Goal: Task Accomplishment & Management: Complete application form

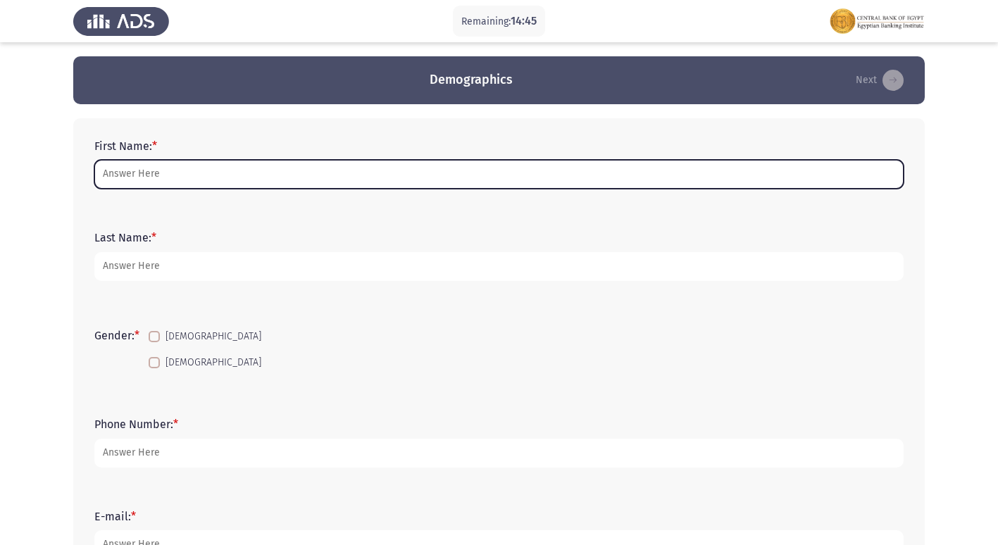
click at [135, 171] on input "First Name: *" at bounding box center [499, 174] width 810 height 29
type input "س"
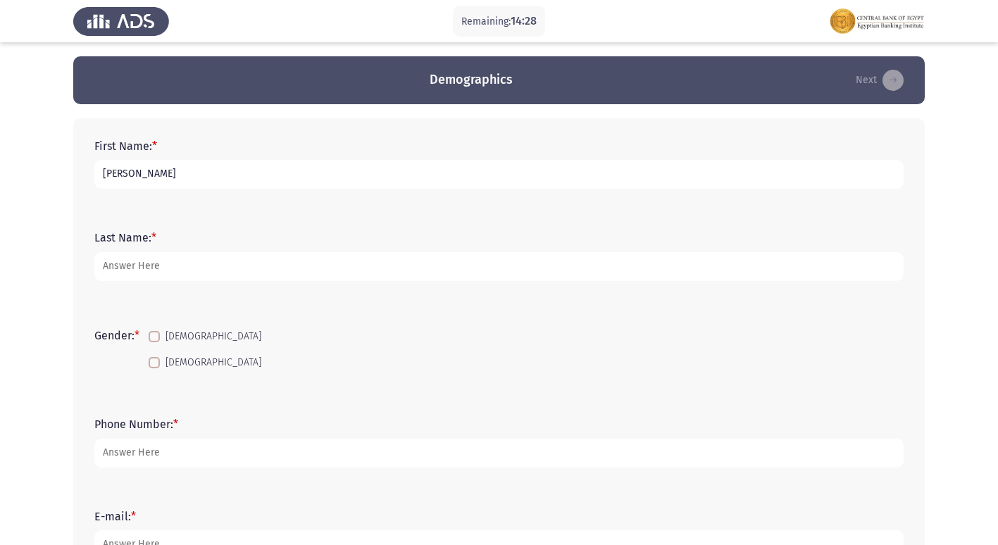
type input "[PERSON_NAME]"
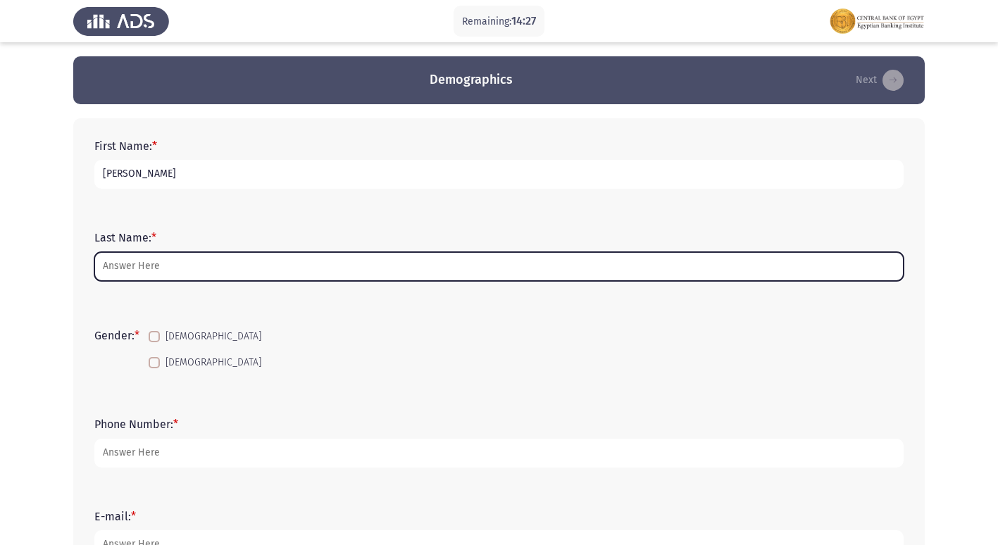
click at [135, 261] on input "Last Name: *" at bounding box center [499, 266] width 810 height 29
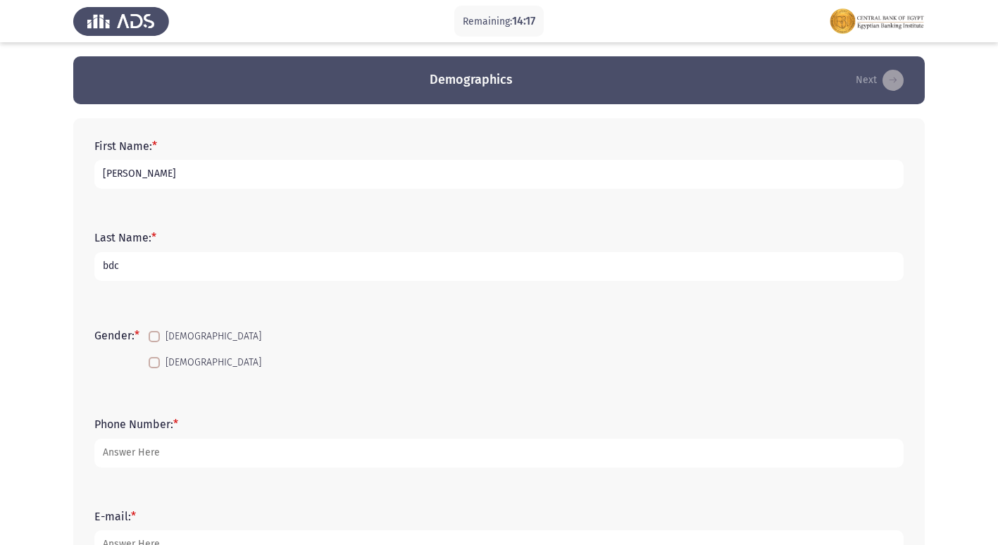
type input "bdc"
click at [156, 366] on span at bounding box center [154, 362] width 11 height 11
click at [154, 369] on input "[DEMOGRAPHIC_DATA]" at bounding box center [154, 369] width 1 height 1
checkbox input "true"
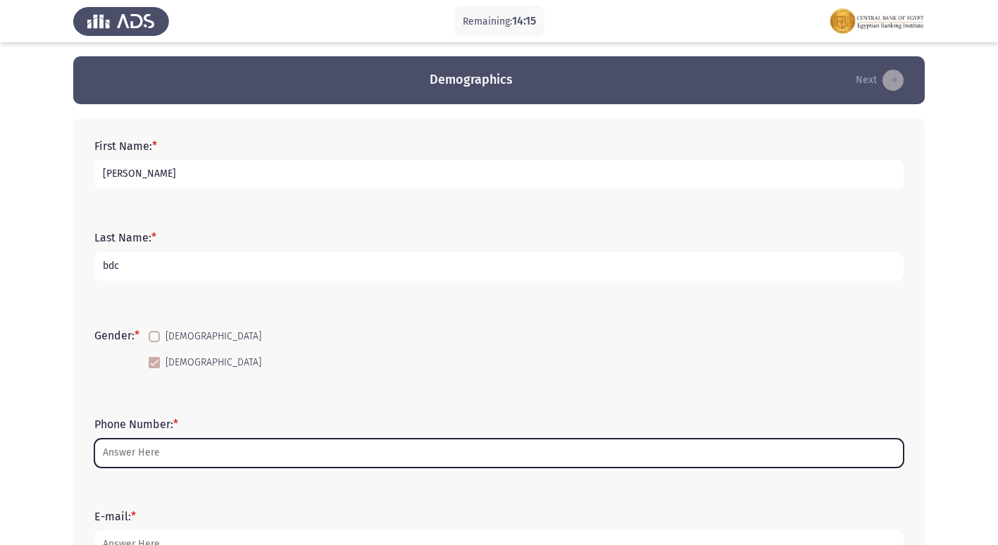
click at [151, 456] on input "Phone Number: *" at bounding box center [499, 453] width 810 height 29
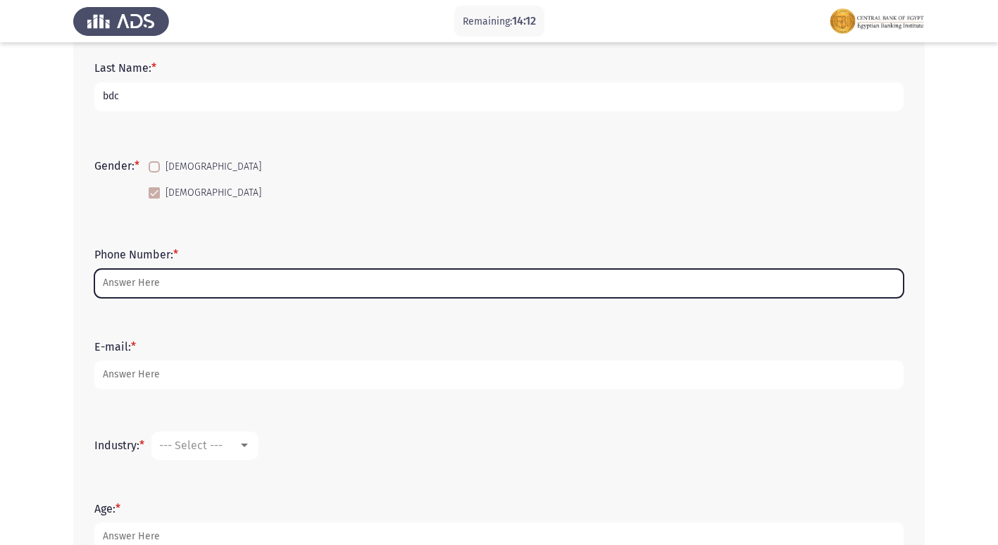
scroll to position [197, 0]
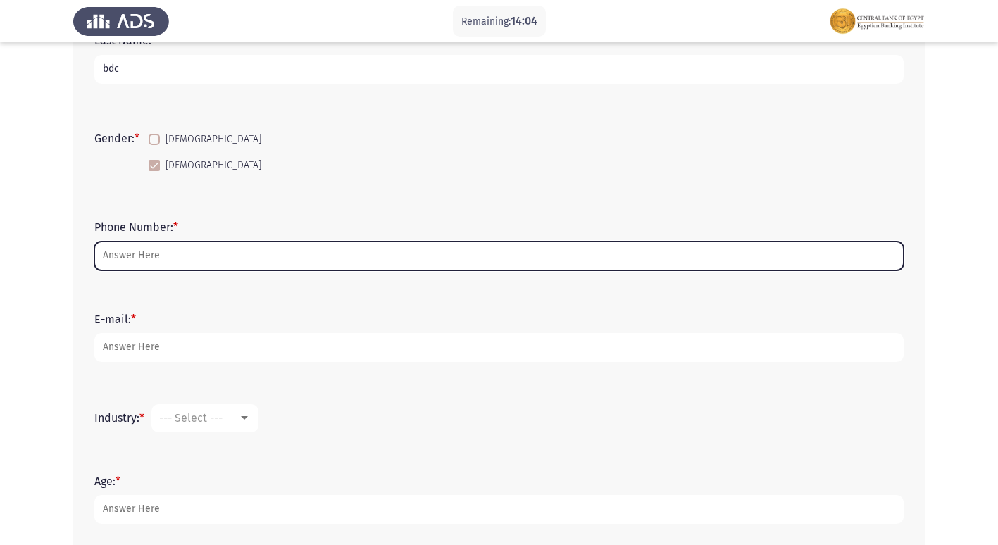
click at [186, 258] on input "Phone Number: *" at bounding box center [499, 256] width 810 height 29
click at [182, 261] on input "Phone Number: *" at bounding box center [499, 256] width 810 height 29
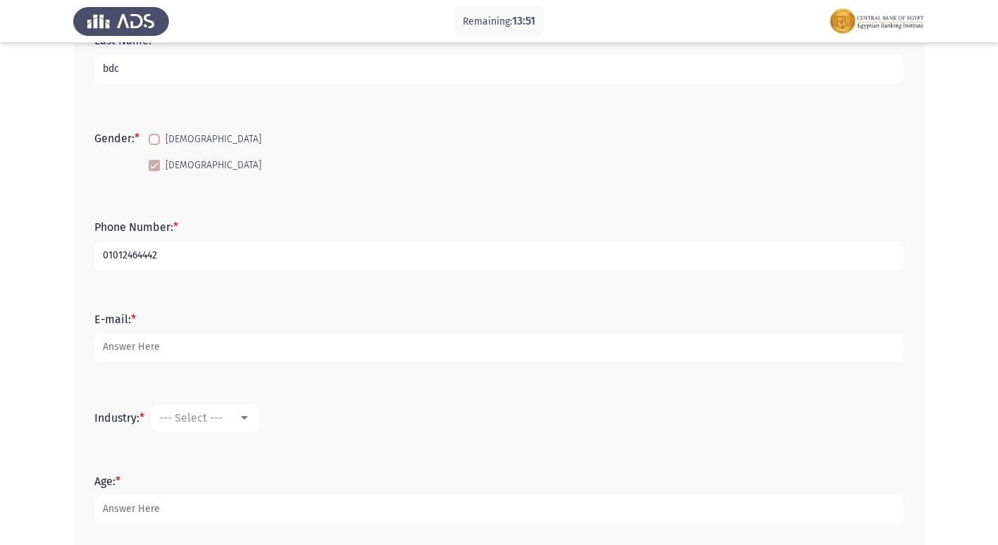
type input "01012464442"
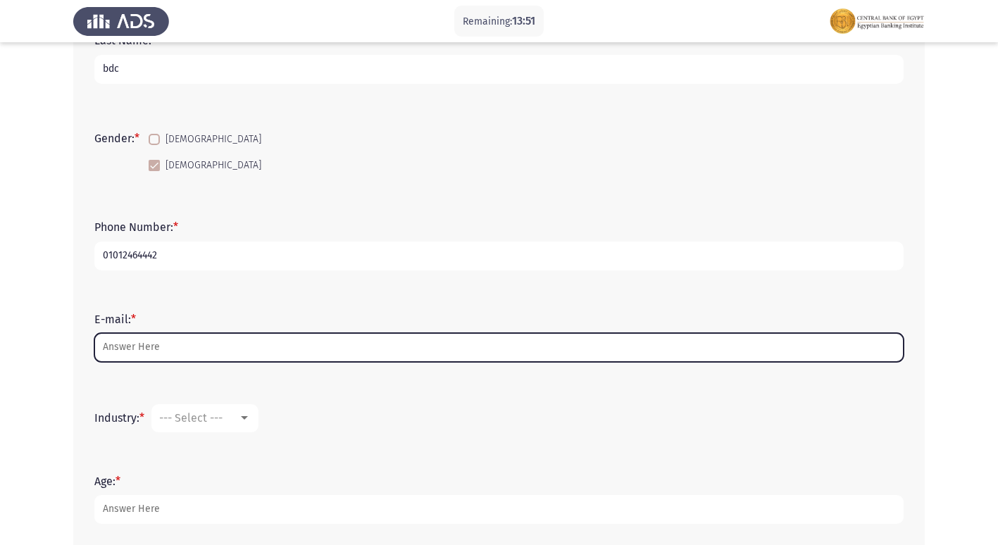
click at [186, 342] on input "E-mail: *" at bounding box center [499, 347] width 810 height 29
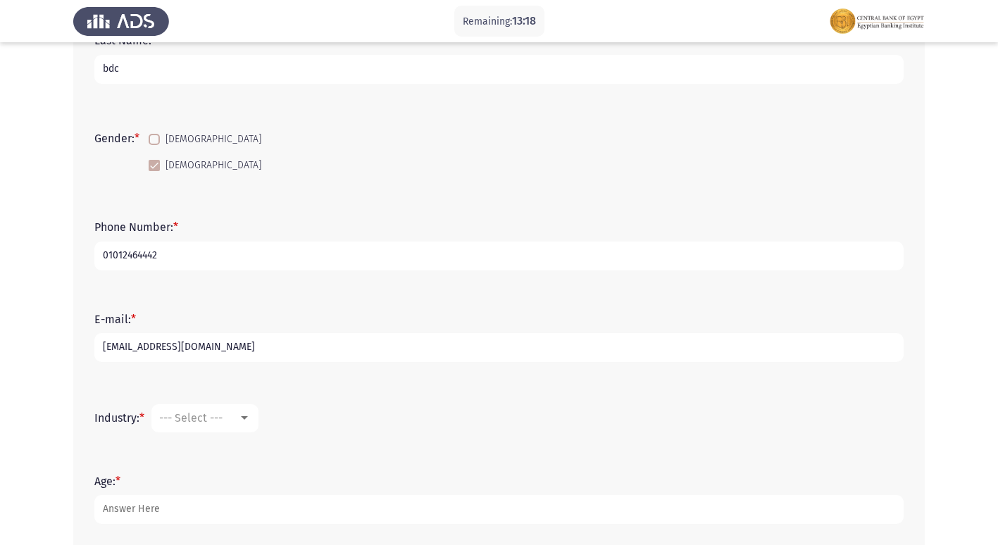
type input "[EMAIL_ADDRESS][DOMAIN_NAME]"
click at [243, 418] on div at bounding box center [244, 418] width 13 height 11
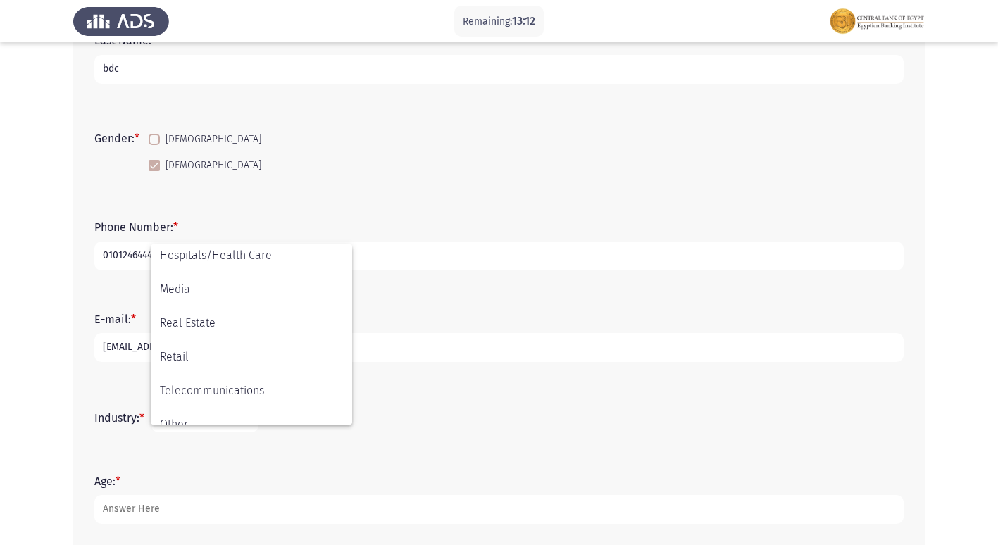
scroll to position [496, 0]
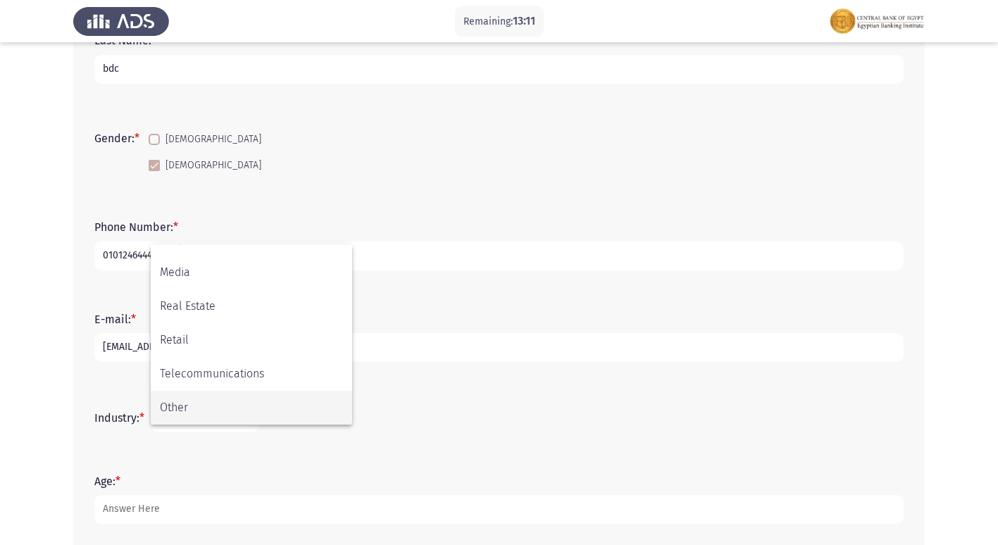
click at [185, 402] on span "Other" at bounding box center [251, 408] width 183 height 34
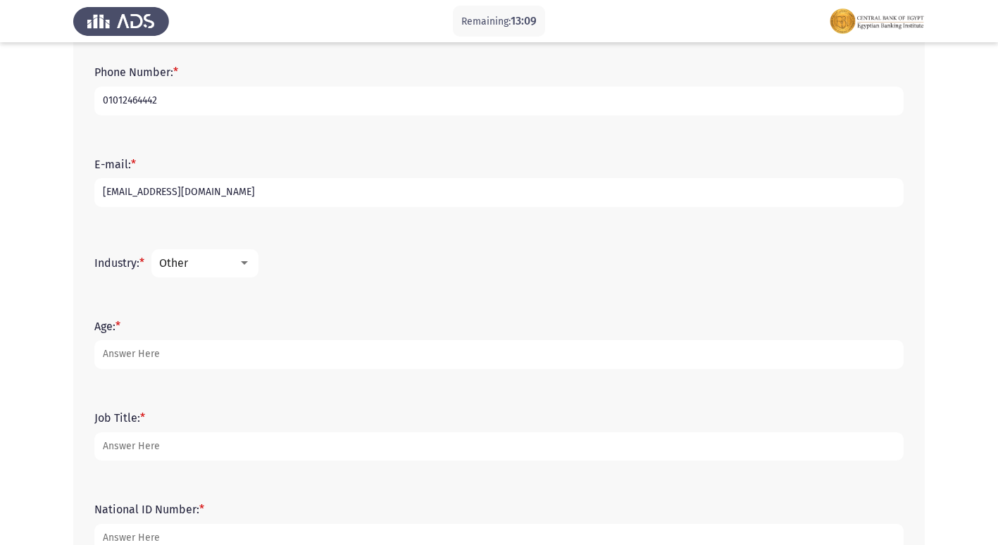
scroll to position [366, 0]
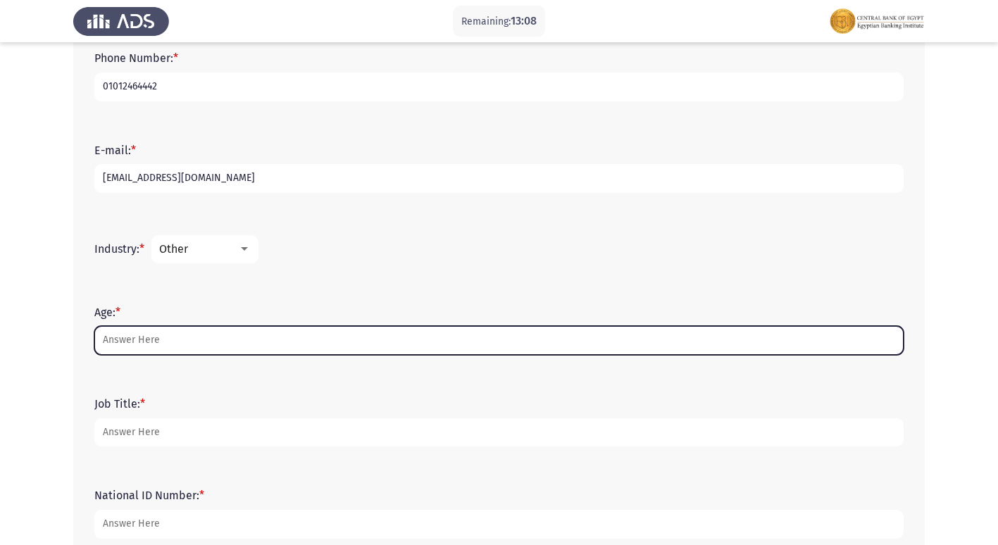
click at [199, 342] on input "Age: *" at bounding box center [499, 340] width 810 height 29
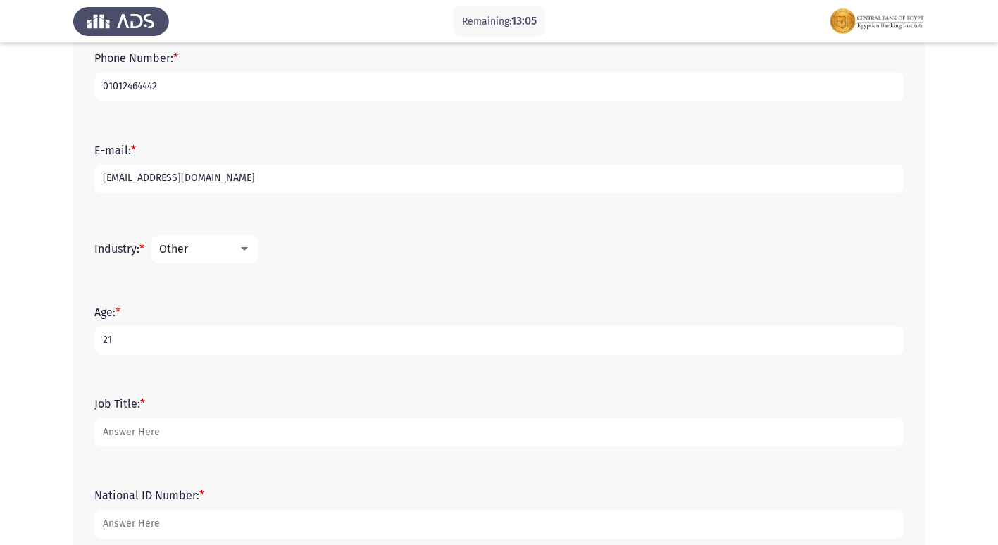
type input "21"
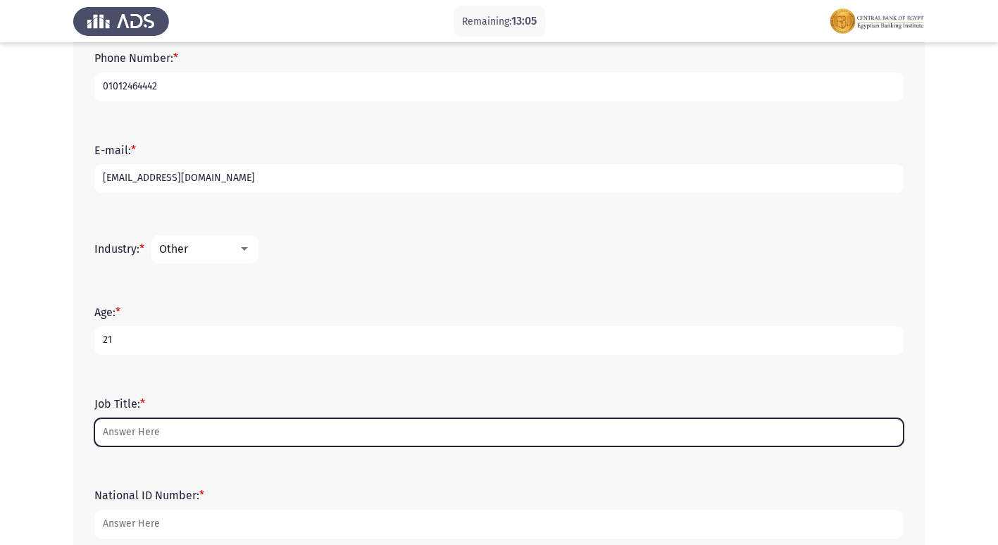
click at [166, 440] on input "Job Title: *" at bounding box center [499, 433] width 810 height 29
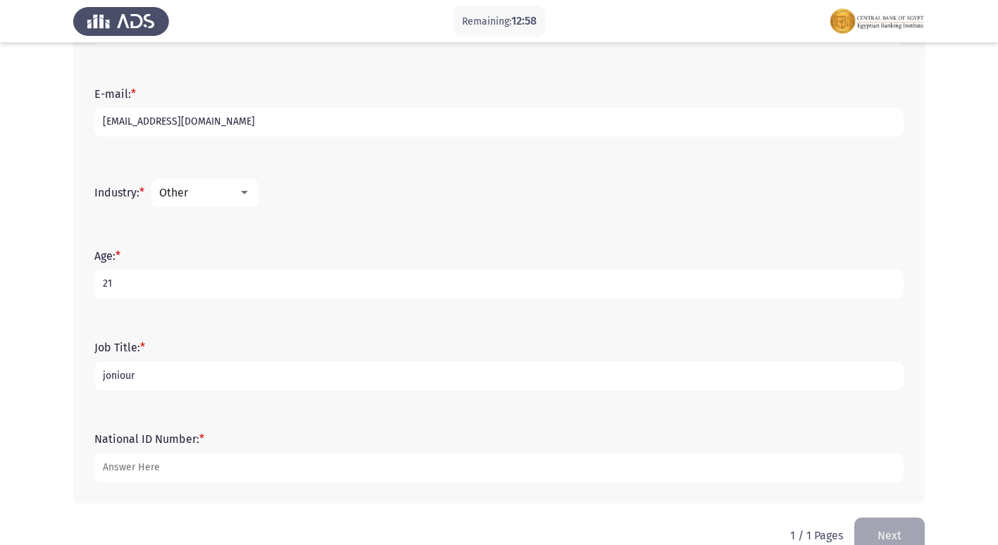
scroll to position [451, 0]
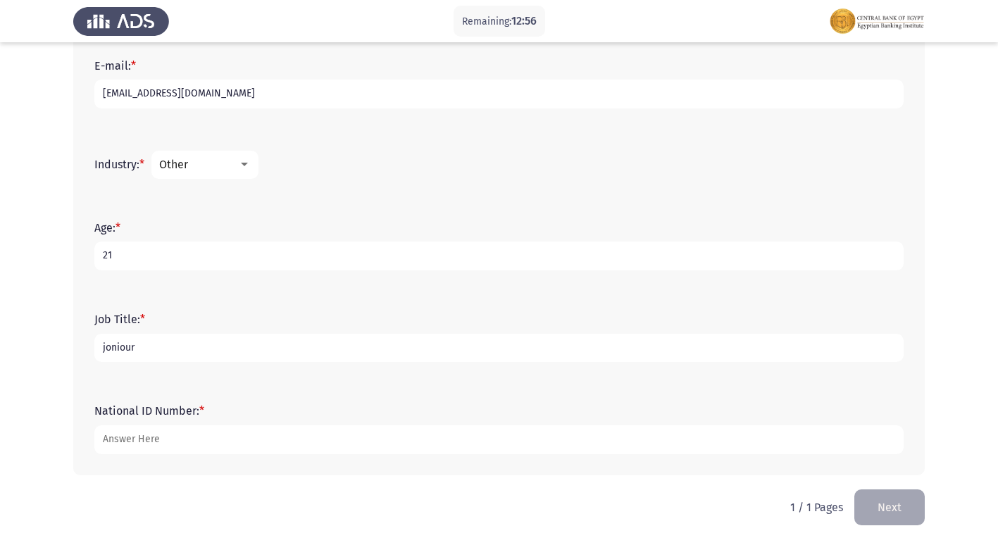
type input "joniour"
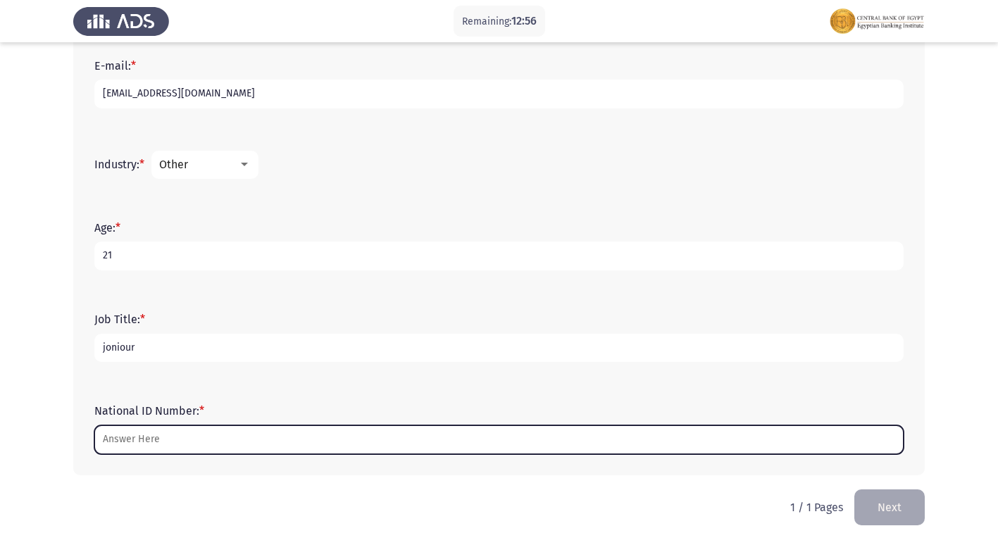
click at [175, 445] on input "National ID Number: *" at bounding box center [499, 440] width 810 height 29
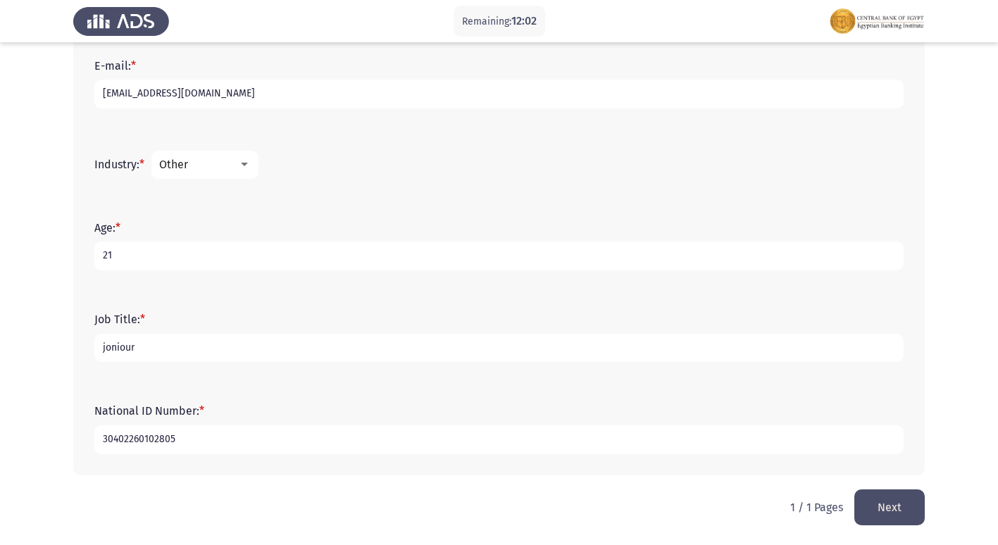
type input "30402260102805"
click at [896, 501] on button "Next" at bounding box center [890, 508] width 70 height 36
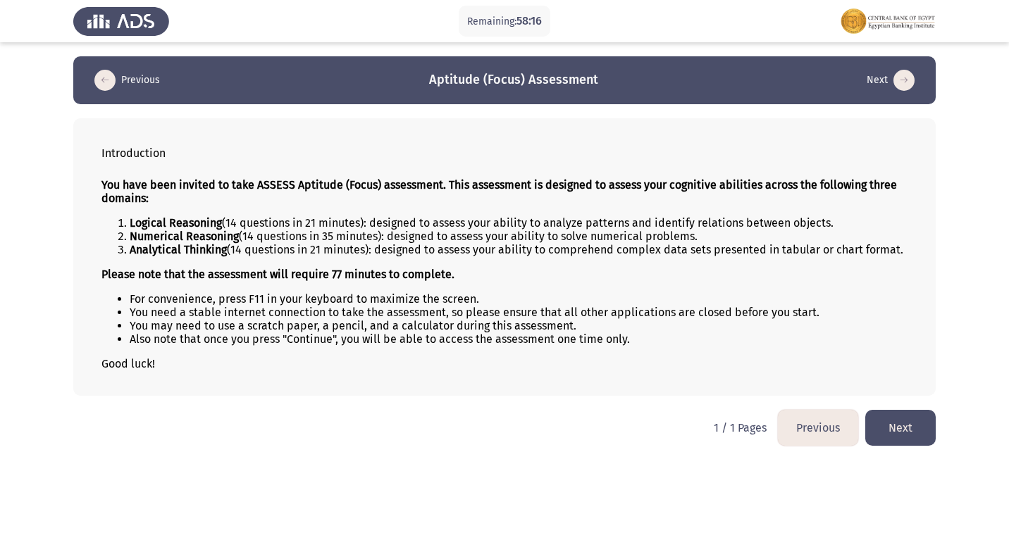
click at [908, 417] on button "Next" at bounding box center [900, 428] width 70 height 36
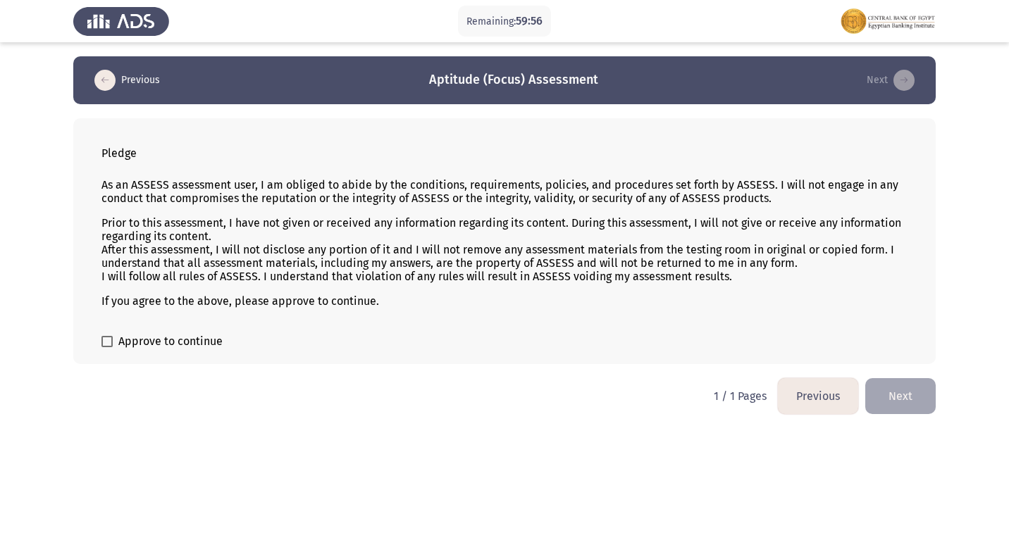
click at [103, 340] on span at bounding box center [106, 341] width 11 height 11
click at [106, 347] on input "Approve to continue" at bounding box center [106, 347] width 1 height 1
checkbox input "true"
click at [896, 383] on button "Next" at bounding box center [900, 396] width 70 height 36
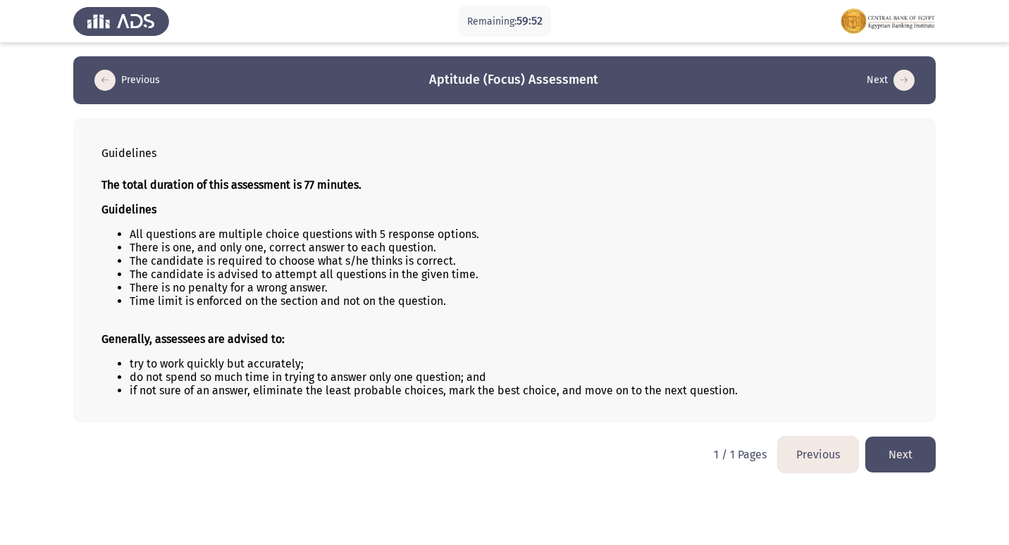
click at [895, 457] on button "Next" at bounding box center [900, 455] width 70 height 36
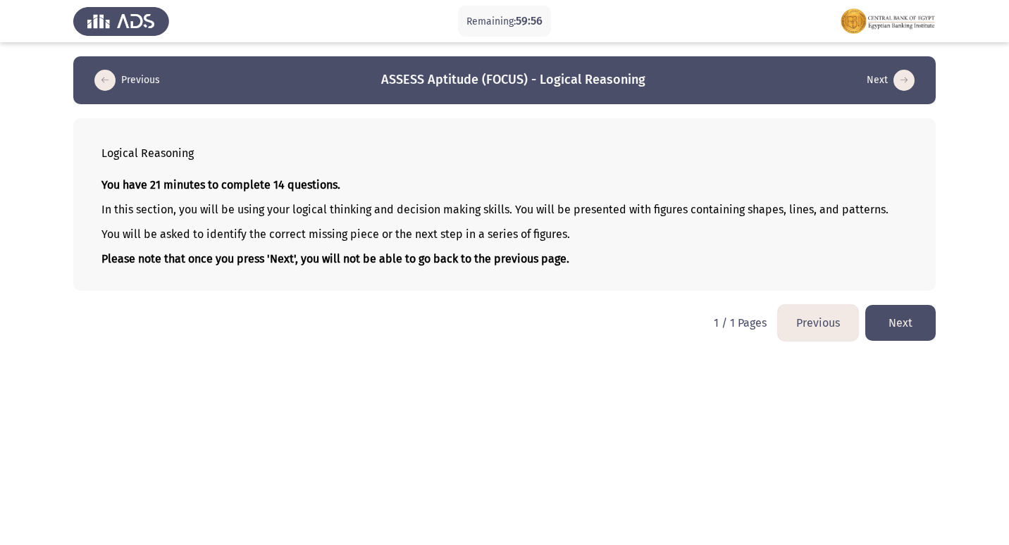
click at [917, 324] on button "Next" at bounding box center [900, 323] width 70 height 36
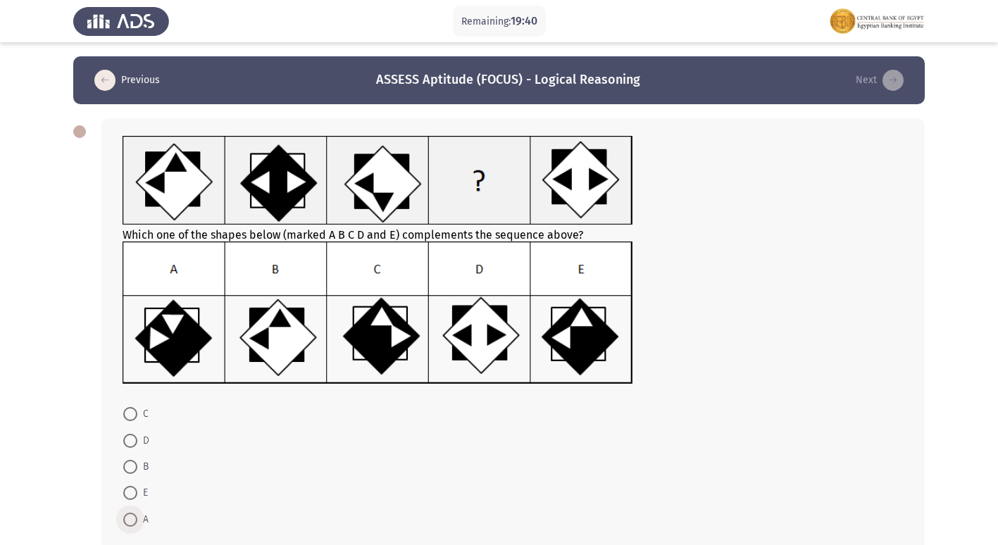
click at [131, 513] on span at bounding box center [130, 520] width 14 height 14
click at [131, 513] on input "A" at bounding box center [130, 520] width 14 height 14
radio input "true"
click at [128, 491] on span at bounding box center [130, 493] width 14 height 14
click at [128, 491] on input "E" at bounding box center [130, 493] width 14 height 14
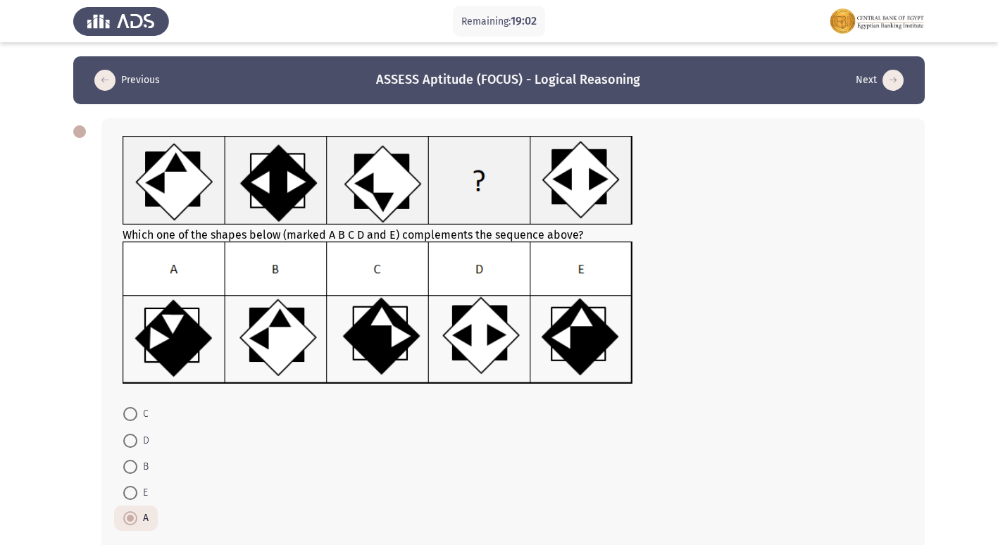
radio input "true"
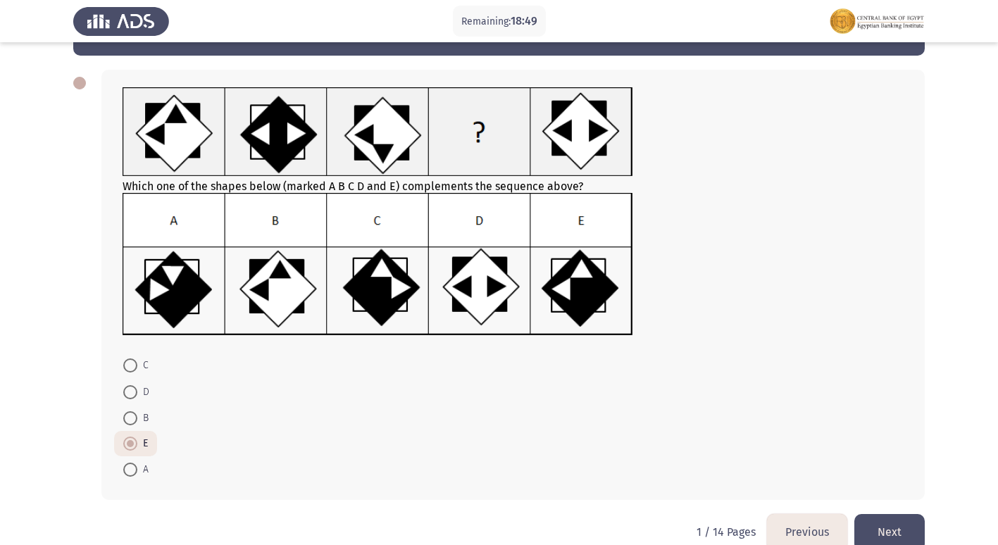
scroll to position [56, 0]
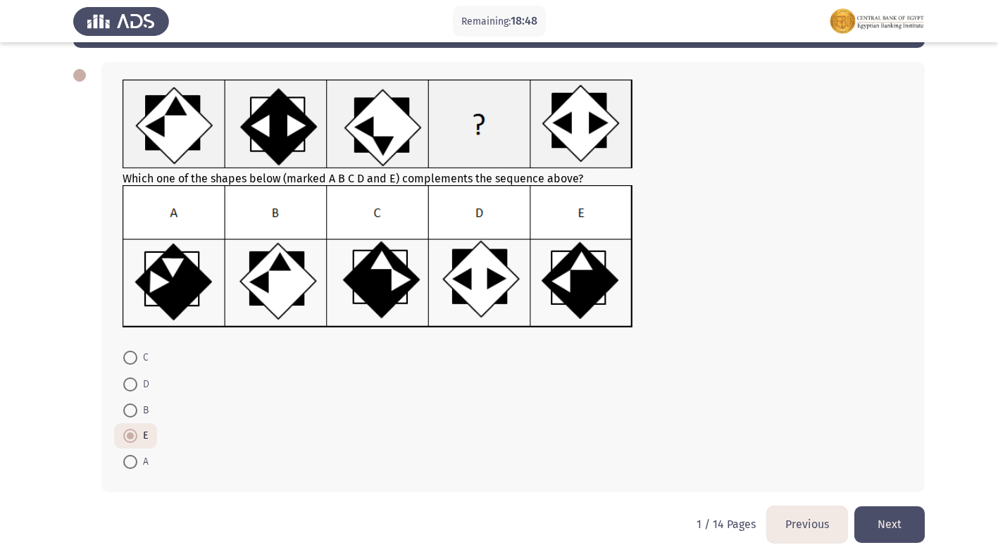
click at [895, 528] on button "Next" at bounding box center [890, 525] width 70 height 36
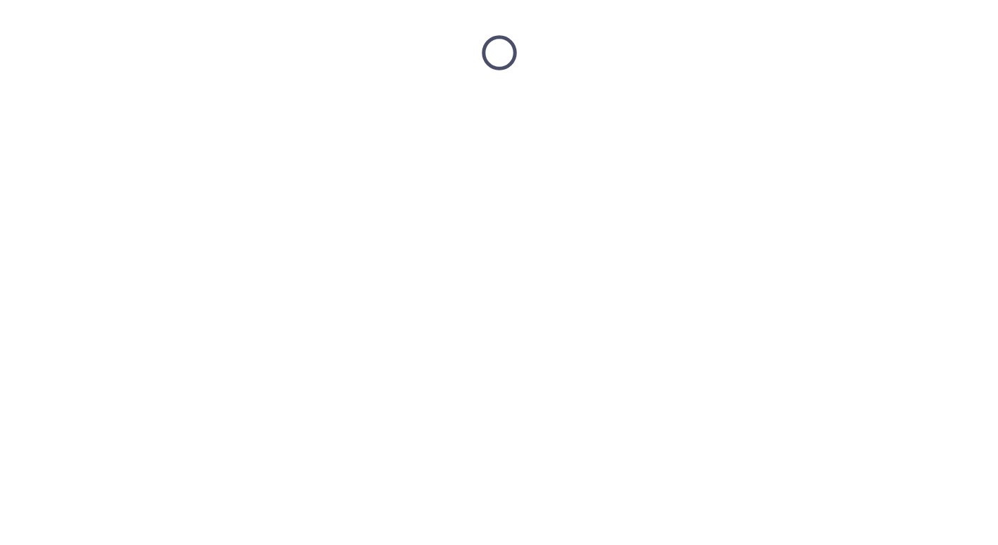
scroll to position [0, 0]
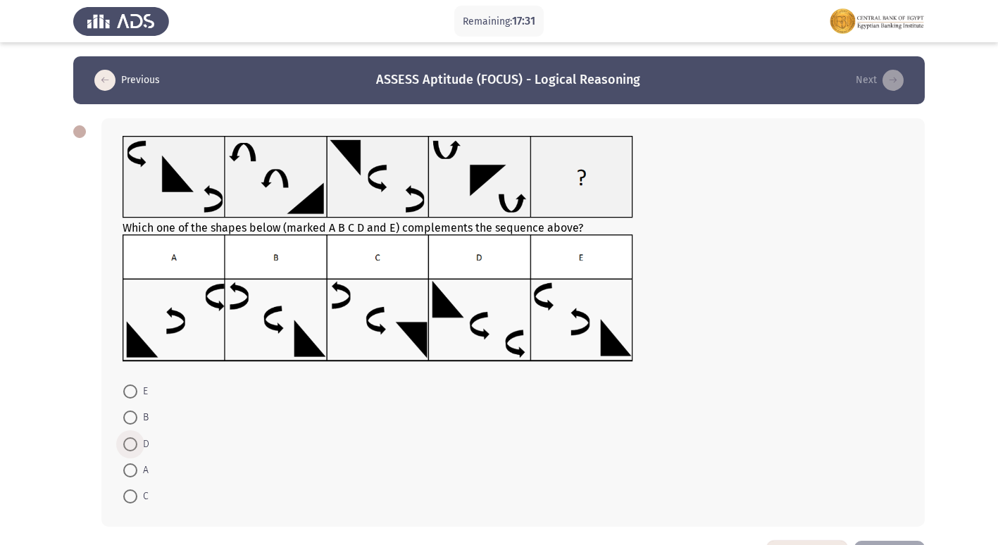
click at [133, 445] on span at bounding box center [130, 445] width 14 height 14
click at [133, 445] on input "D" at bounding box center [130, 445] width 14 height 14
radio input "true"
click at [131, 416] on span at bounding box center [130, 418] width 14 height 14
click at [131, 416] on input "B" at bounding box center [130, 418] width 14 height 14
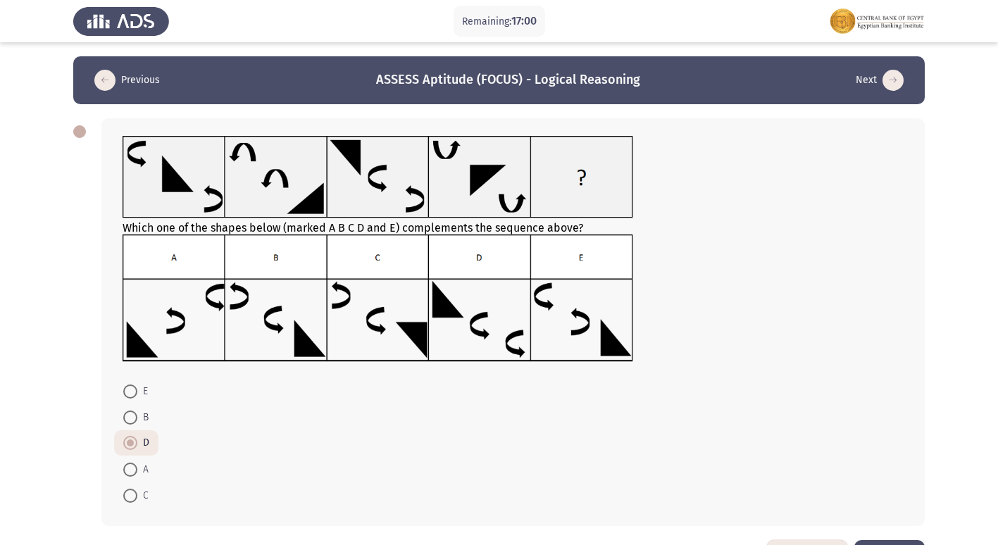
radio input "true"
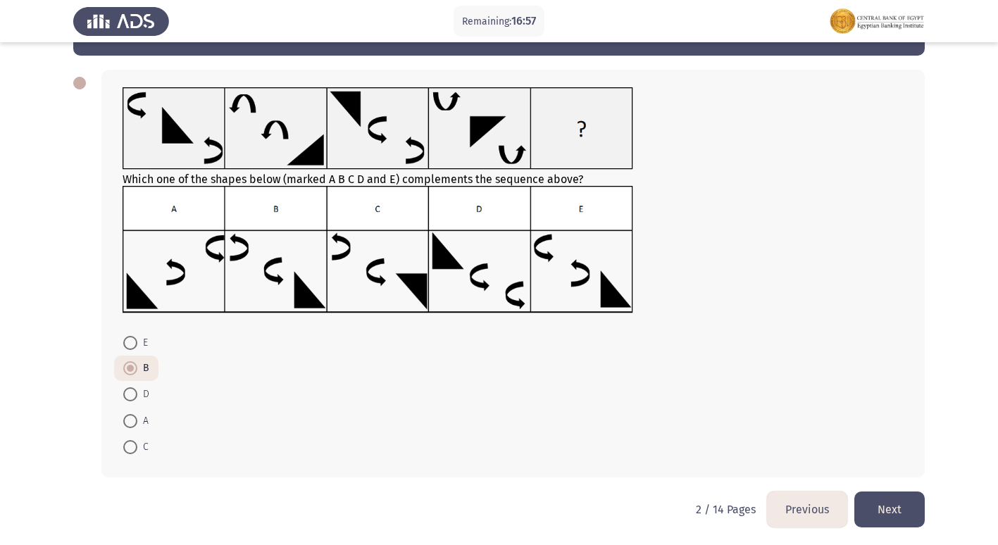
scroll to position [51, 0]
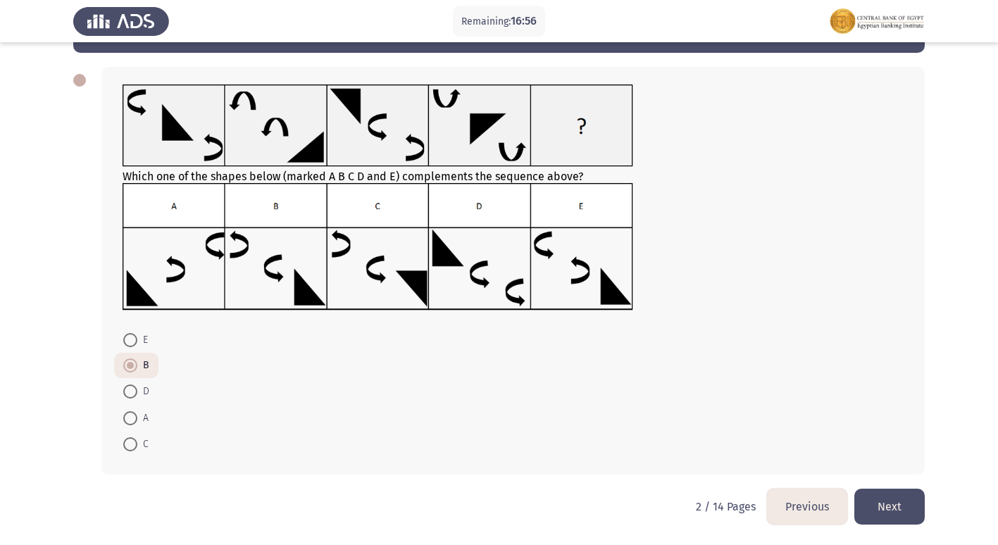
click at [880, 510] on button "Next" at bounding box center [890, 507] width 70 height 36
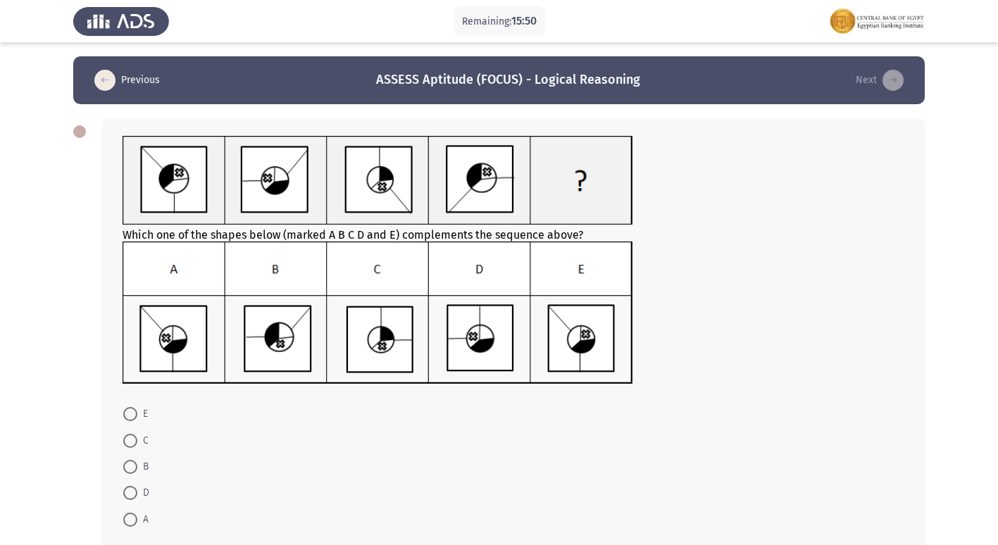
click at [135, 517] on span at bounding box center [130, 520] width 14 height 14
click at [135, 517] on input "A" at bounding box center [130, 520] width 14 height 14
radio input "true"
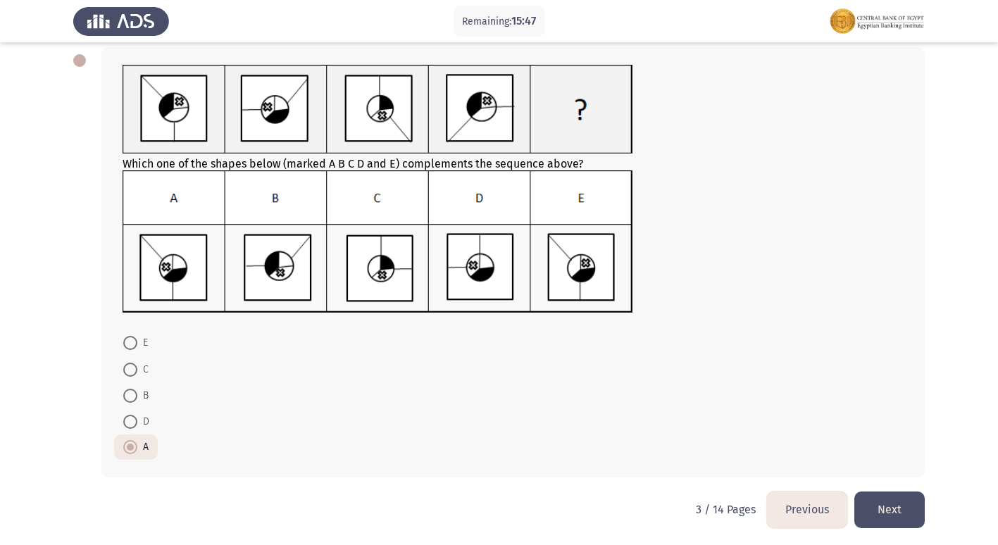
scroll to position [74, 0]
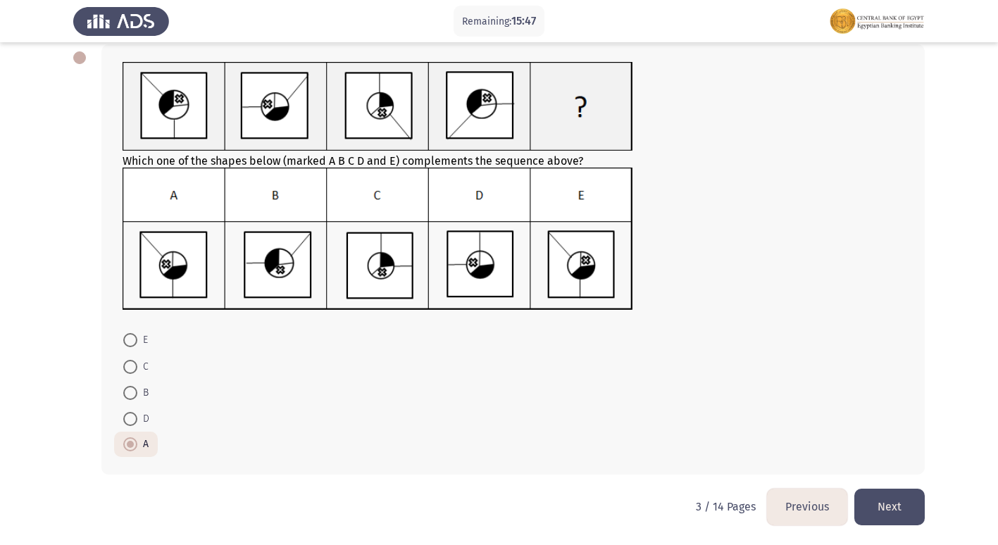
click at [899, 505] on button "Next" at bounding box center [890, 507] width 70 height 36
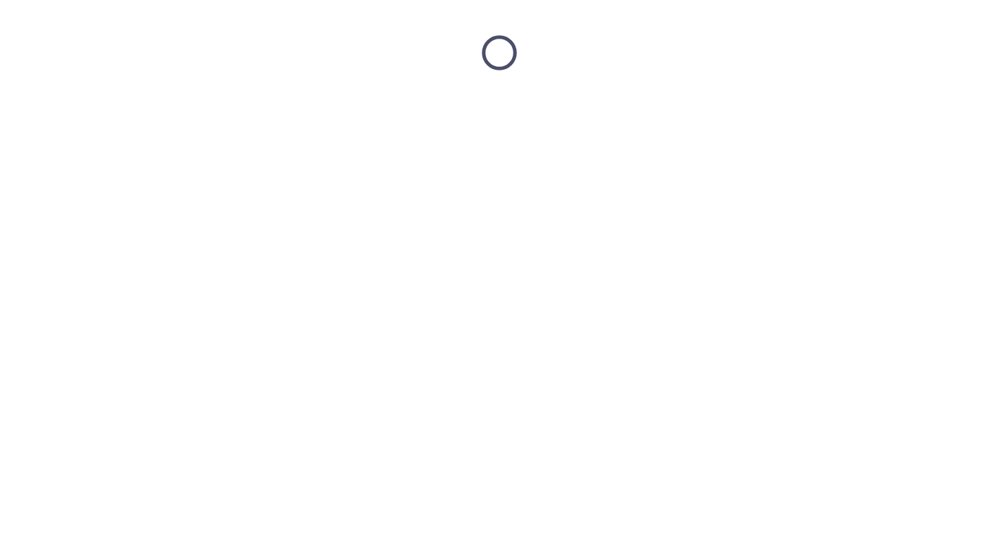
scroll to position [0, 0]
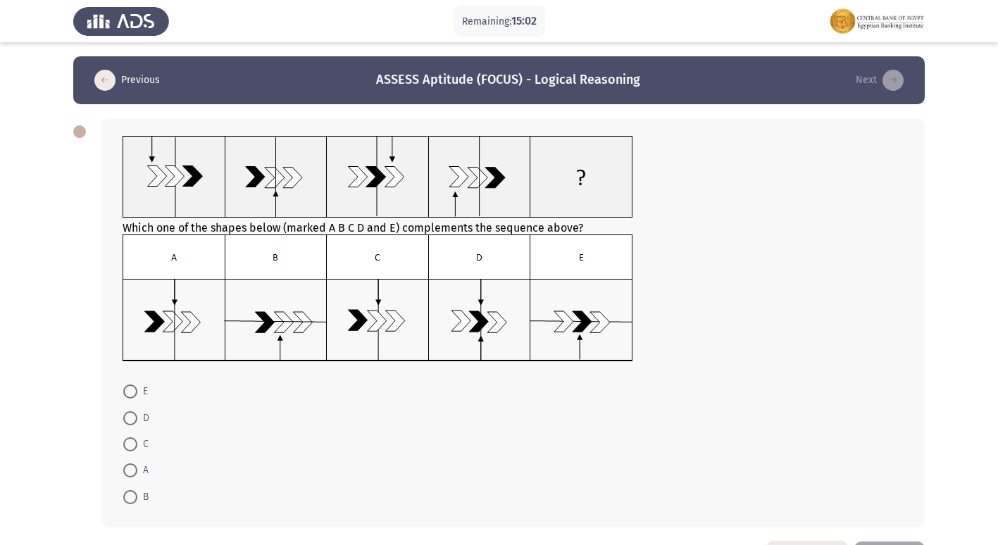
click at [135, 445] on span at bounding box center [130, 445] width 14 height 14
click at [135, 445] on input "C" at bounding box center [130, 445] width 14 height 14
radio input "true"
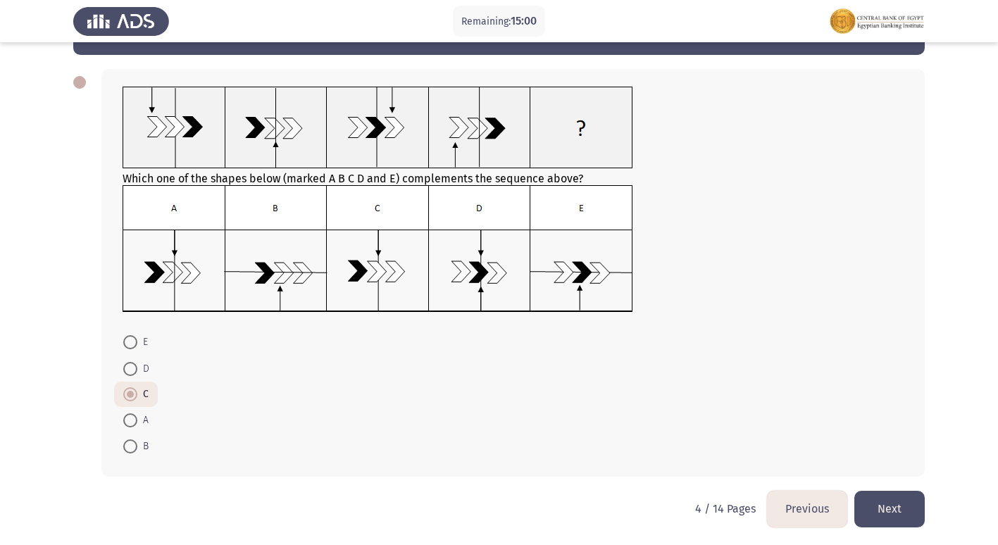
scroll to position [51, 0]
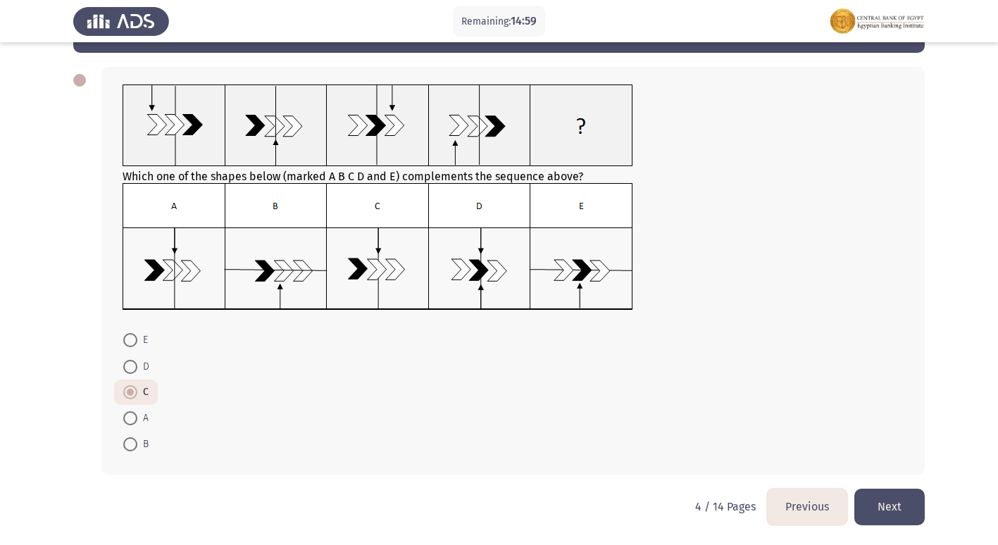
click at [896, 505] on button "Next" at bounding box center [890, 507] width 70 height 36
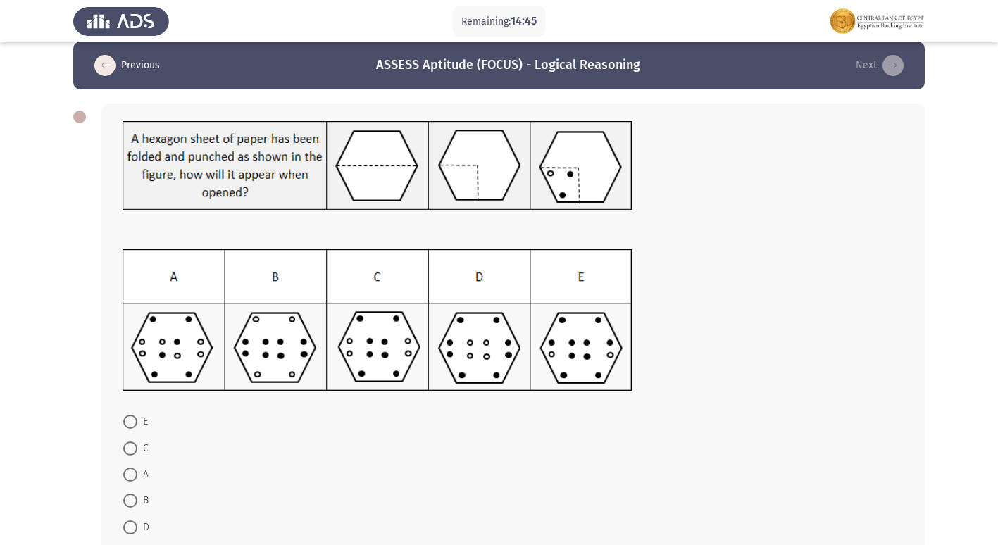
scroll to position [28, 0]
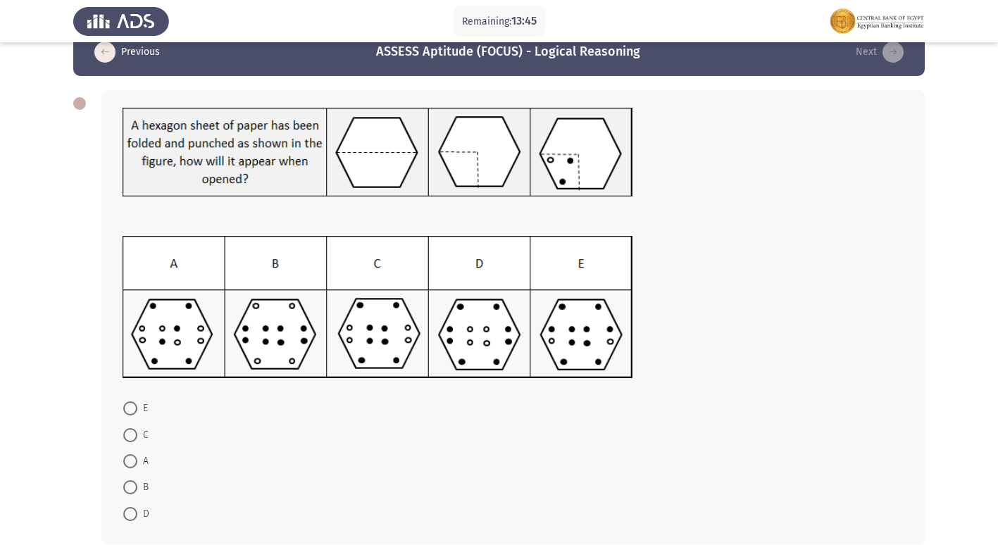
click at [120, 436] on mat-radio-button "C" at bounding box center [136, 434] width 44 height 26
click at [128, 436] on span at bounding box center [130, 435] width 14 height 14
click at [128, 436] on input "C" at bounding box center [130, 435] width 14 height 14
radio input "true"
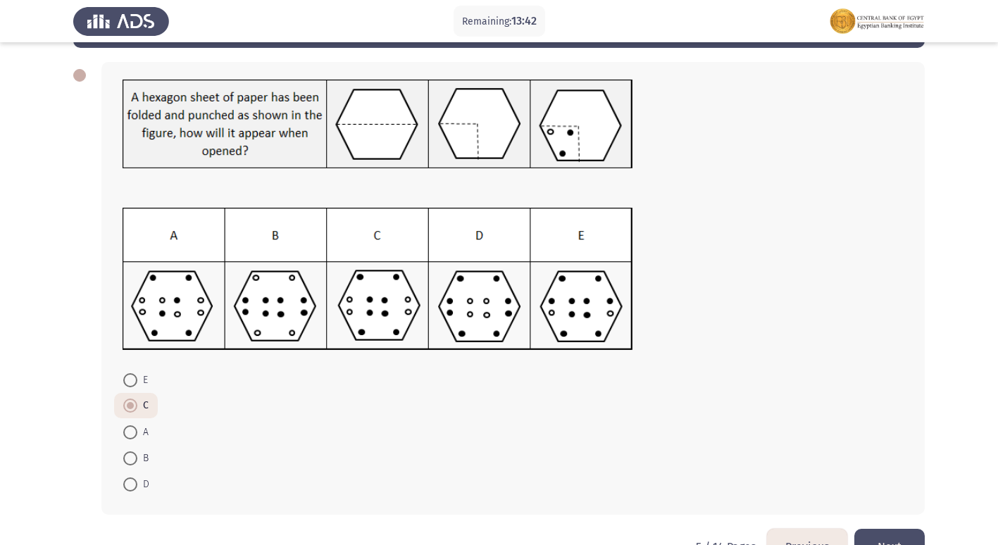
scroll to position [85, 0]
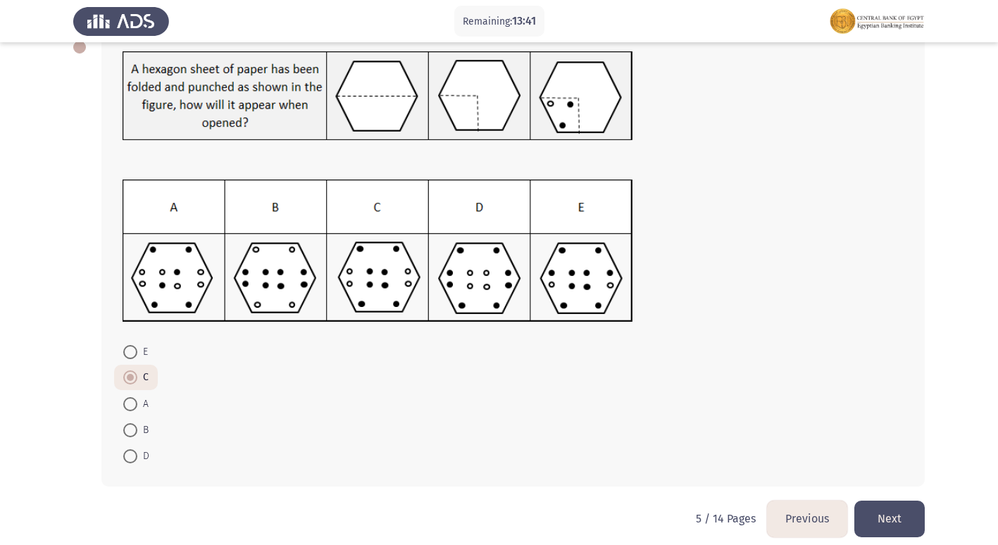
click at [898, 530] on button "Next" at bounding box center [890, 519] width 70 height 36
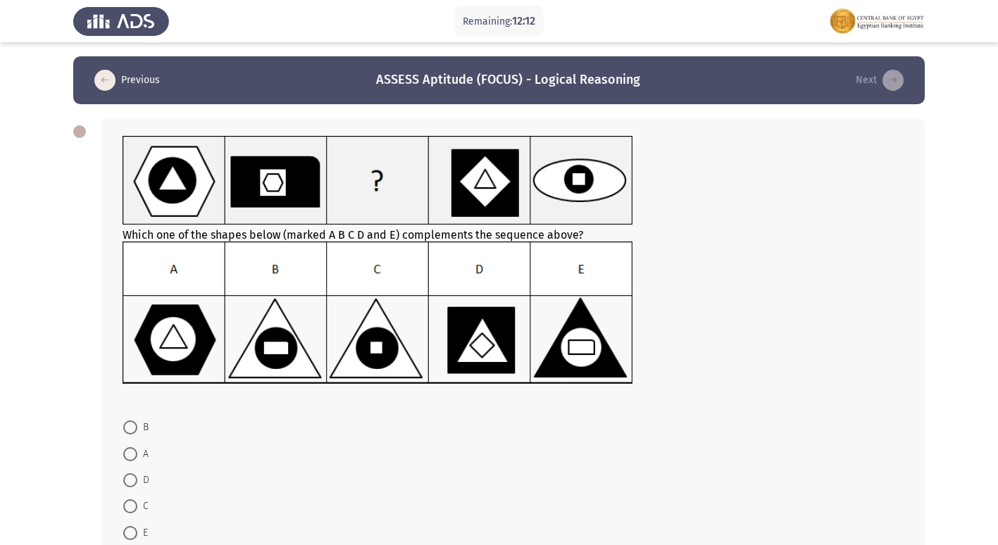
click at [130, 503] on span at bounding box center [130, 507] width 14 height 14
click at [130, 503] on input "C" at bounding box center [130, 507] width 14 height 14
radio input "true"
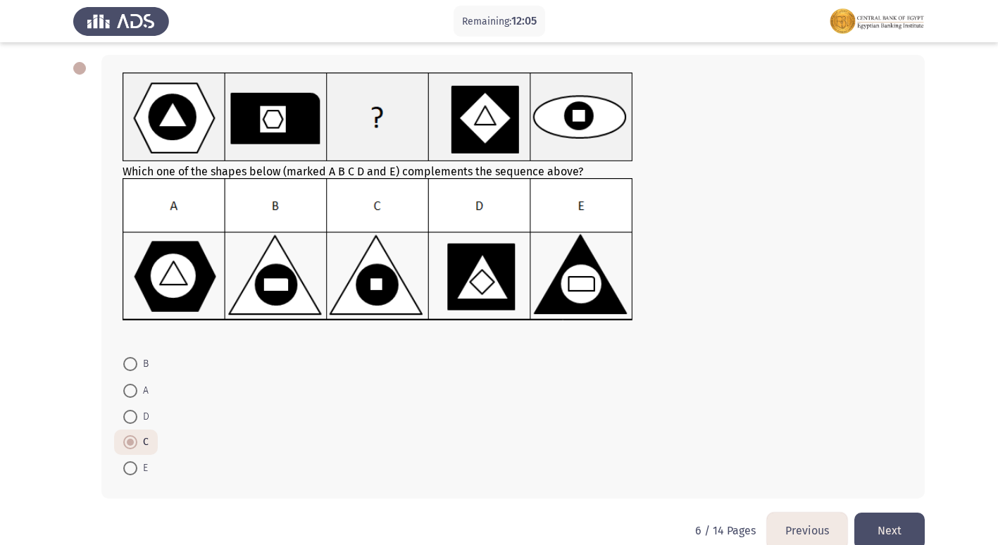
scroll to position [85, 0]
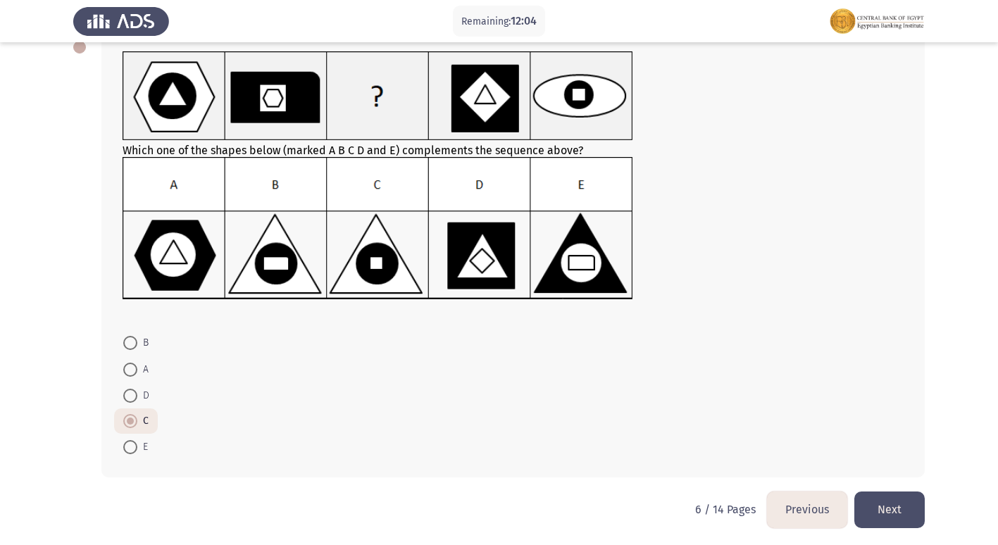
click at [890, 515] on button "Next" at bounding box center [890, 510] width 70 height 36
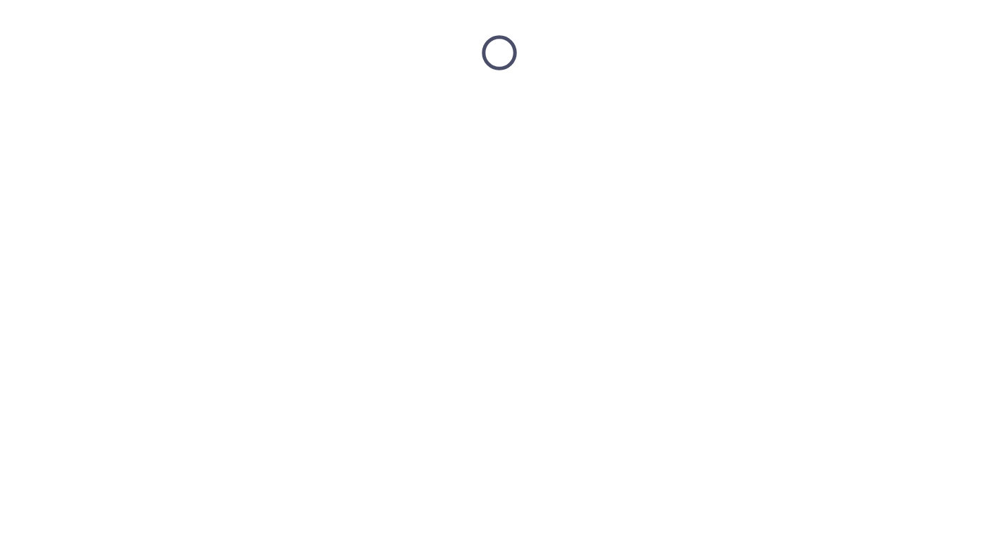
scroll to position [0, 0]
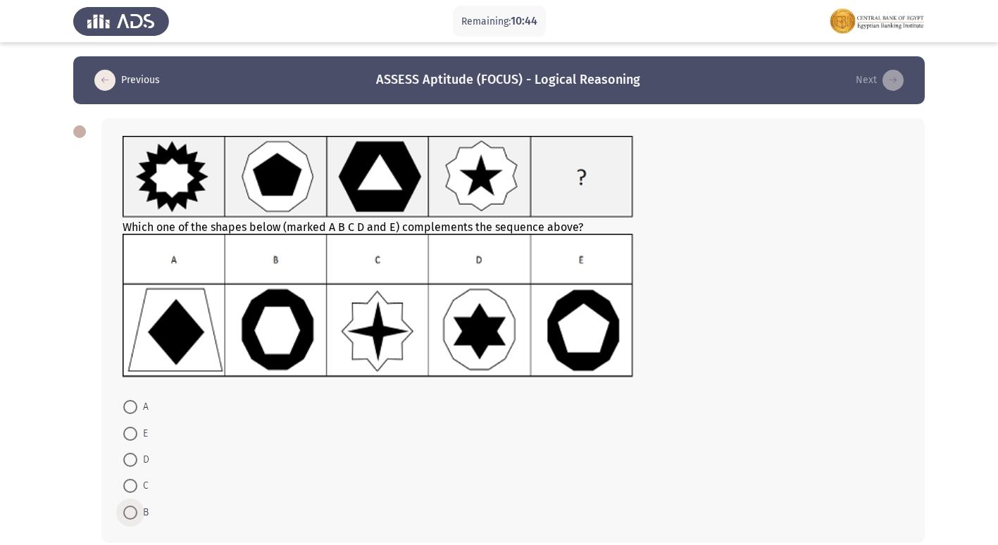
click at [128, 510] on span at bounding box center [130, 513] width 14 height 14
click at [128, 510] on input "B" at bounding box center [130, 513] width 14 height 14
radio input "true"
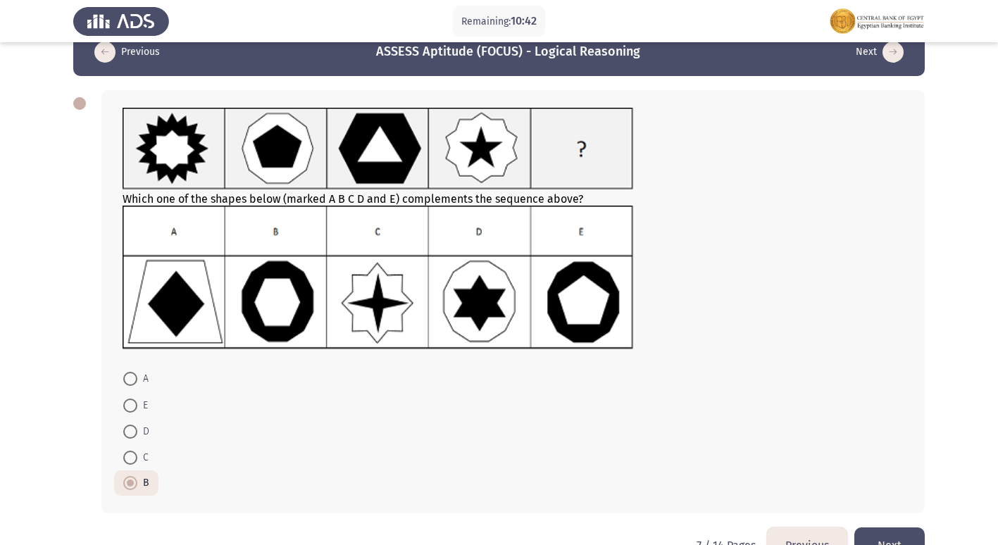
scroll to position [56, 0]
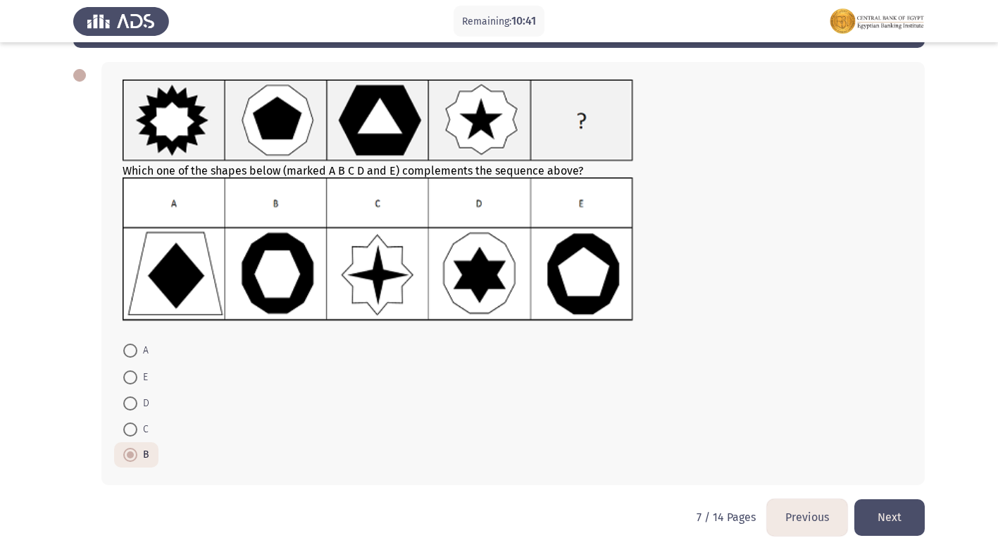
click at [891, 528] on button "Next" at bounding box center [890, 518] width 70 height 36
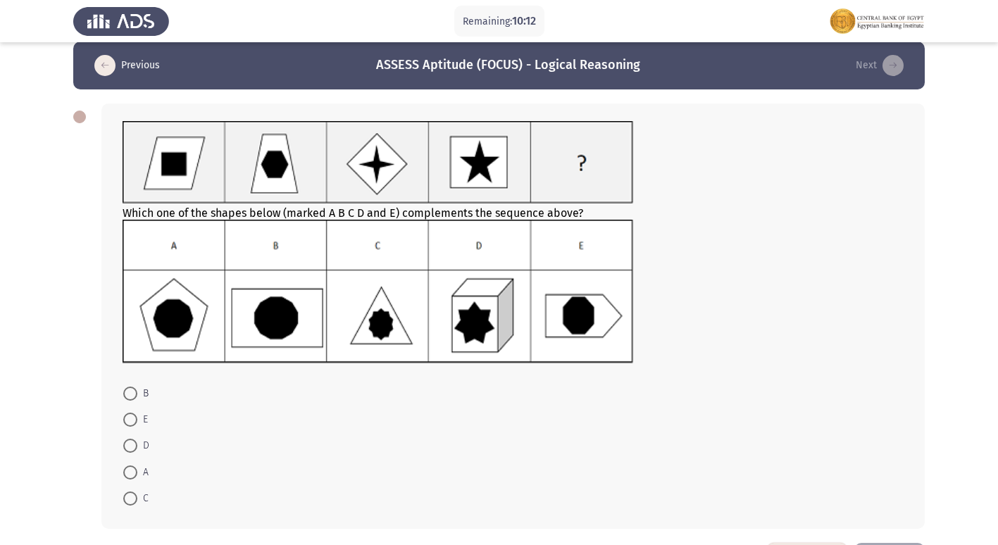
scroll to position [13, 0]
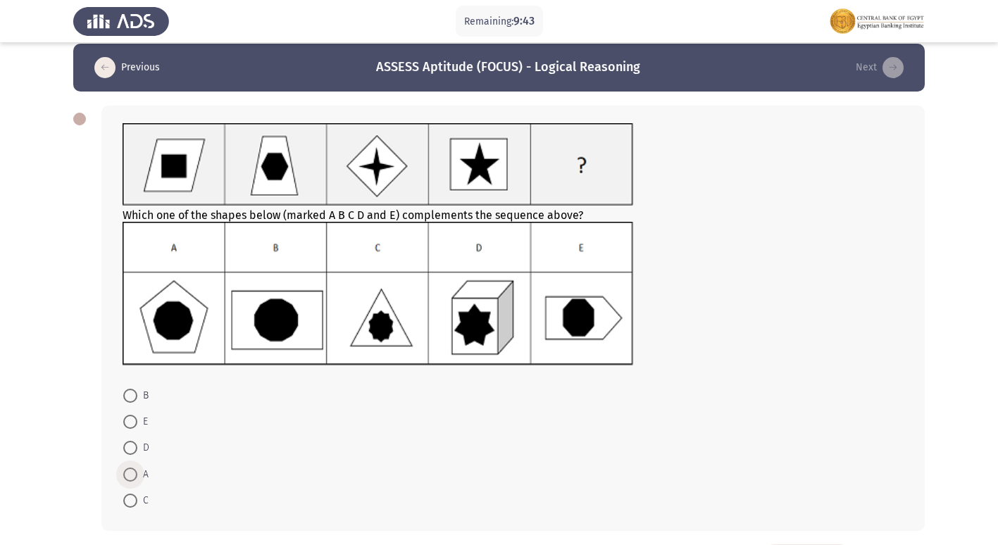
drag, startPoint x: 131, startPoint y: 471, endPoint x: 137, endPoint y: 476, distance: 8.5
click at [130, 471] on span at bounding box center [130, 475] width 14 height 14
click at [130, 471] on input "A" at bounding box center [130, 475] width 14 height 14
radio input "true"
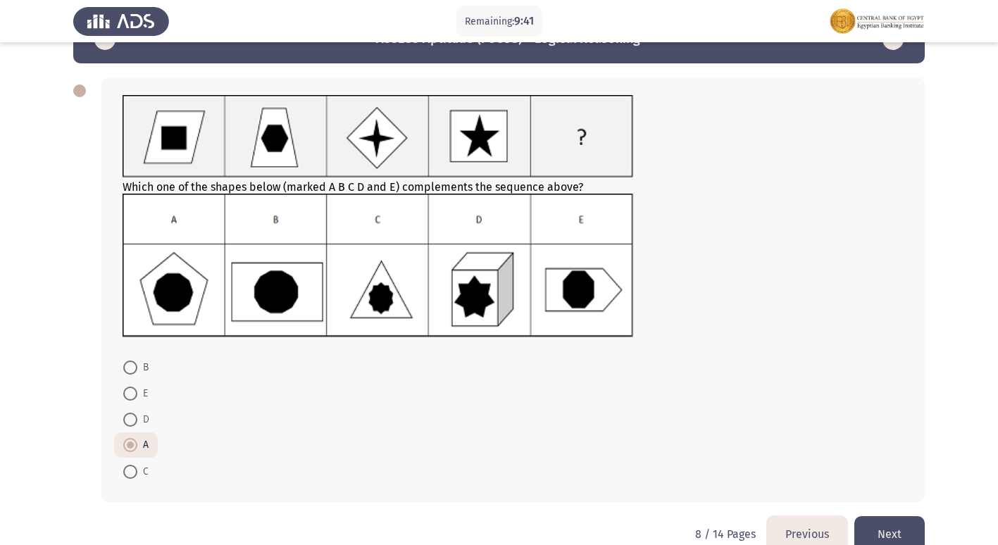
scroll to position [68, 0]
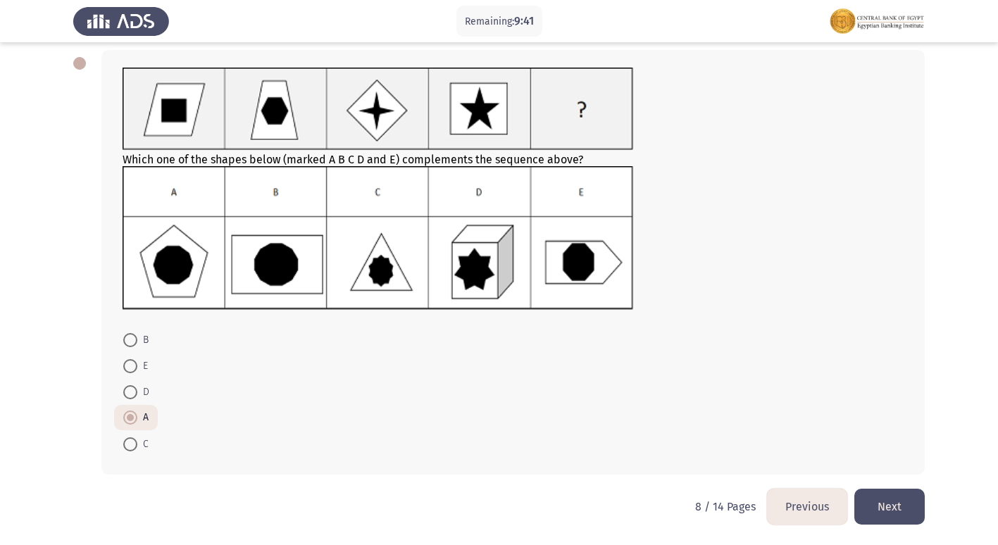
click at [901, 508] on button "Next" at bounding box center [890, 507] width 70 height 36
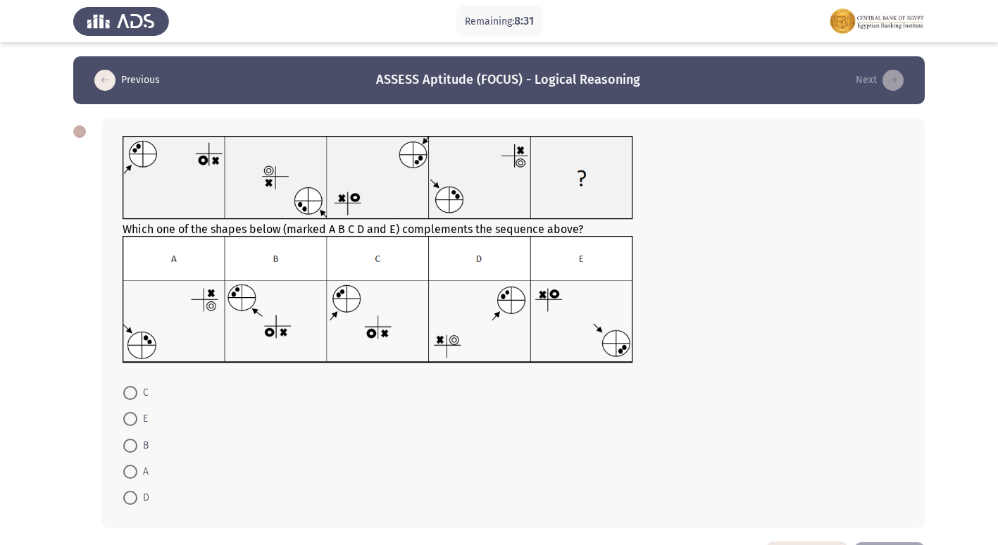
click at [130, 447] on span at bounding box center [130, 446] width 14 height 14
click at [130, 447] on input "B" at bounding box center [130, 446] width 14 height 14
radio input "true"
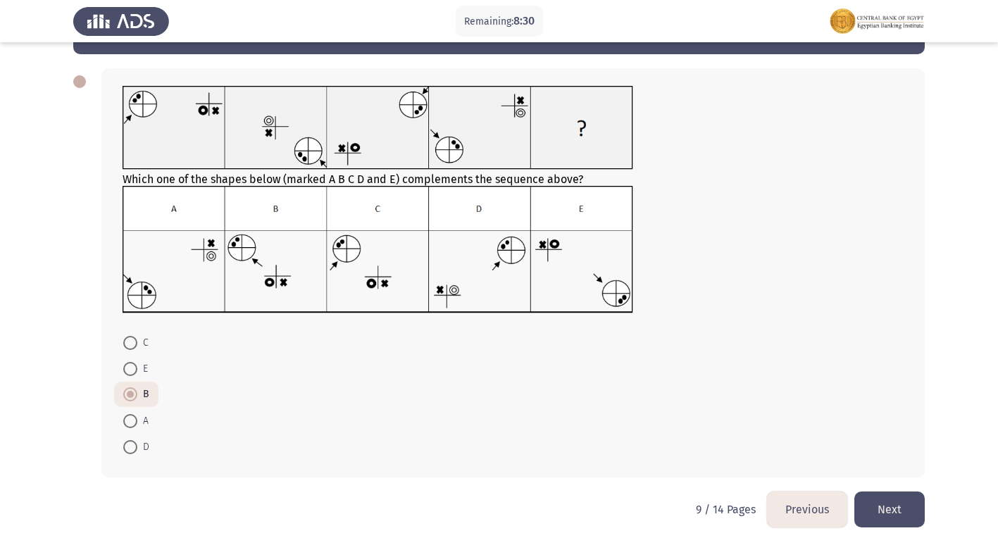
scroll to position [53, 0]
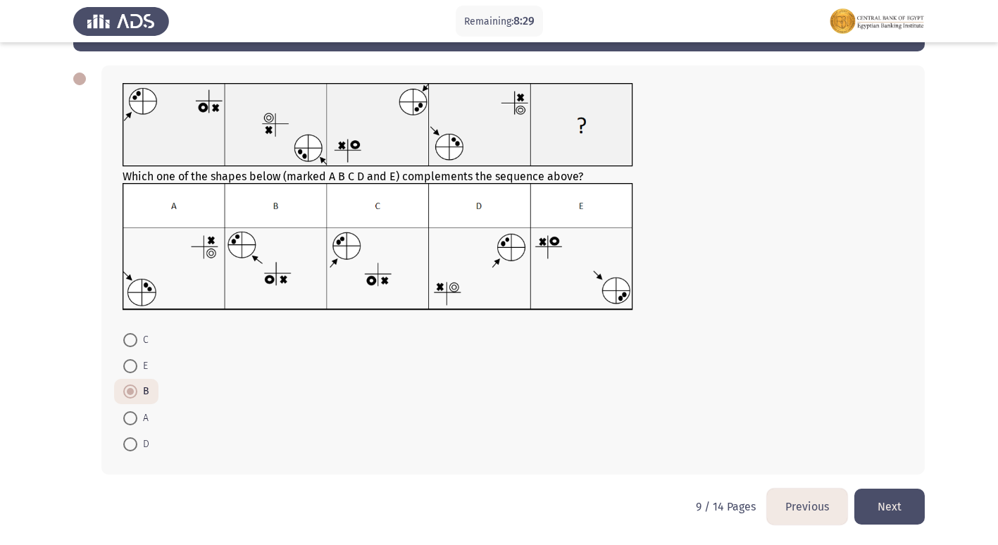
click at [885, 512] on button "Next" at bounding box center [890, 507] width 70 height 36
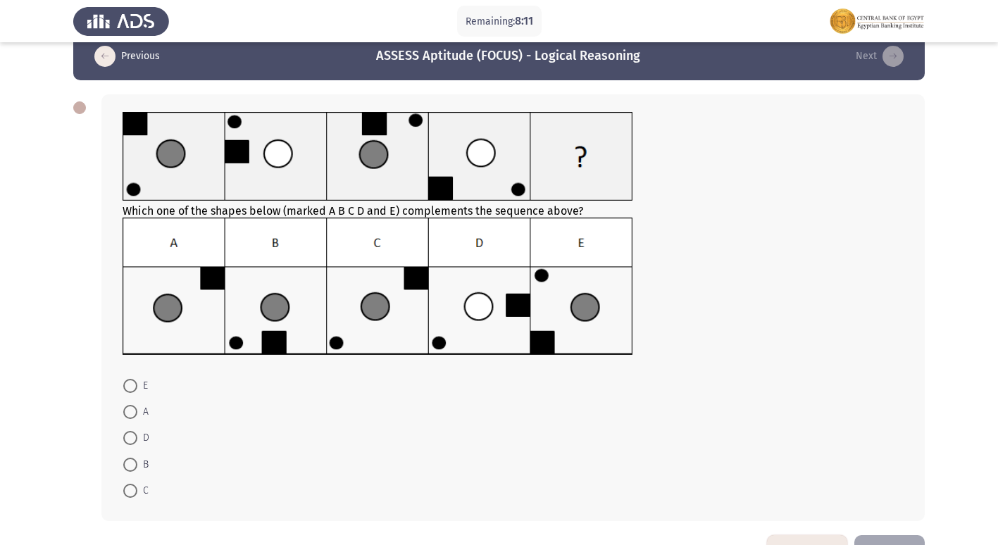
scroll to position [14, 0]
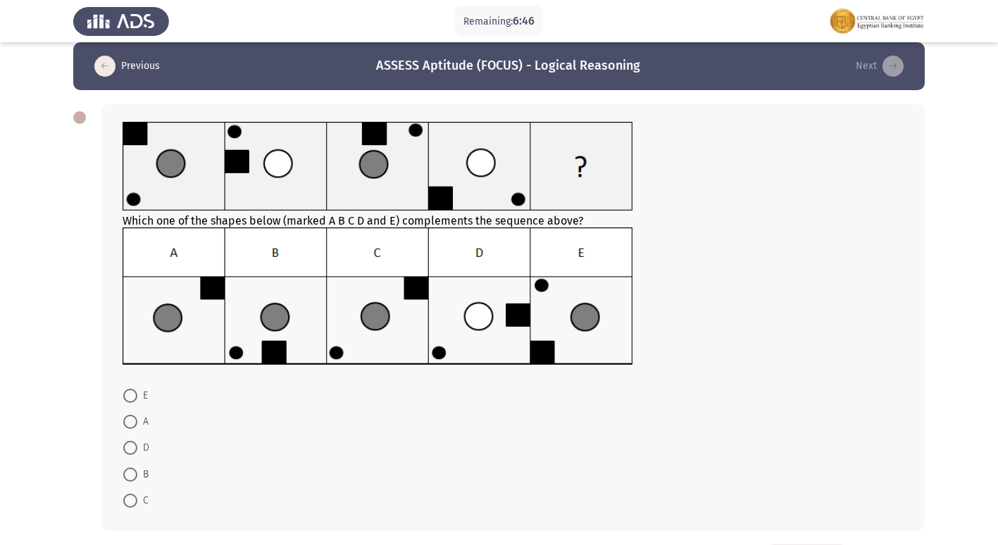
click at [132, 471] on span at bounding box center [130, 475] width 14 height 14
click at [132, 471] on input "B" at bounding box center [130, 475] width 14 height 14
radio input "true"
click at [129, 497] on span at bounding box center [130, 500] width 14 height 14
click at [129, 497] on input "C" at bounding box center [130, 500] width 14 height 14
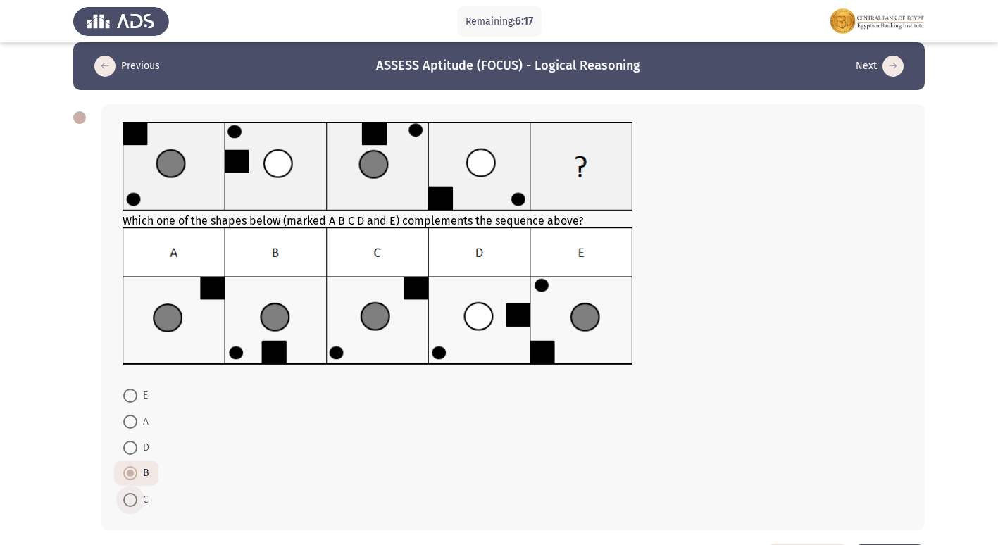
radio input "true"
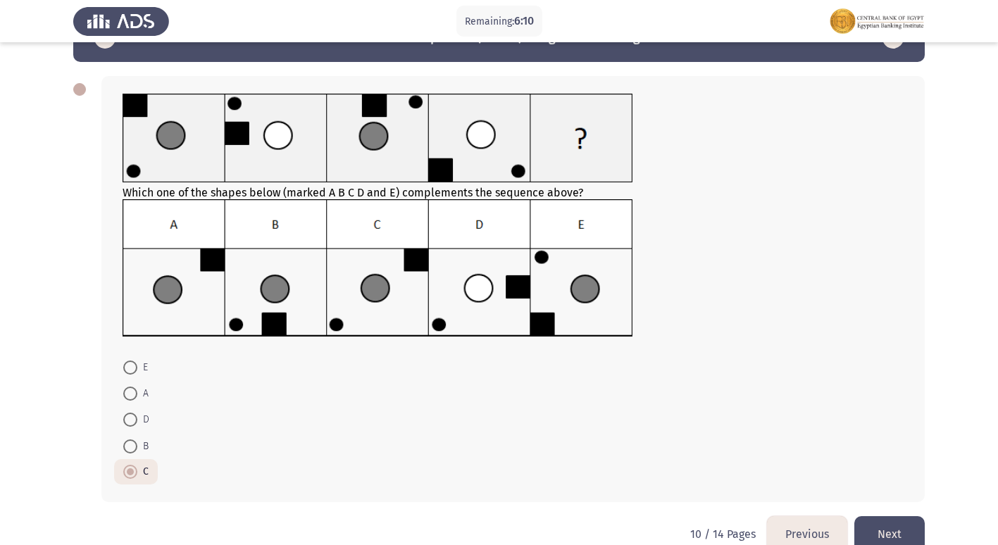
click at [886, 529] on button "Next" at bounding box center [890, 535] width 70 height 36
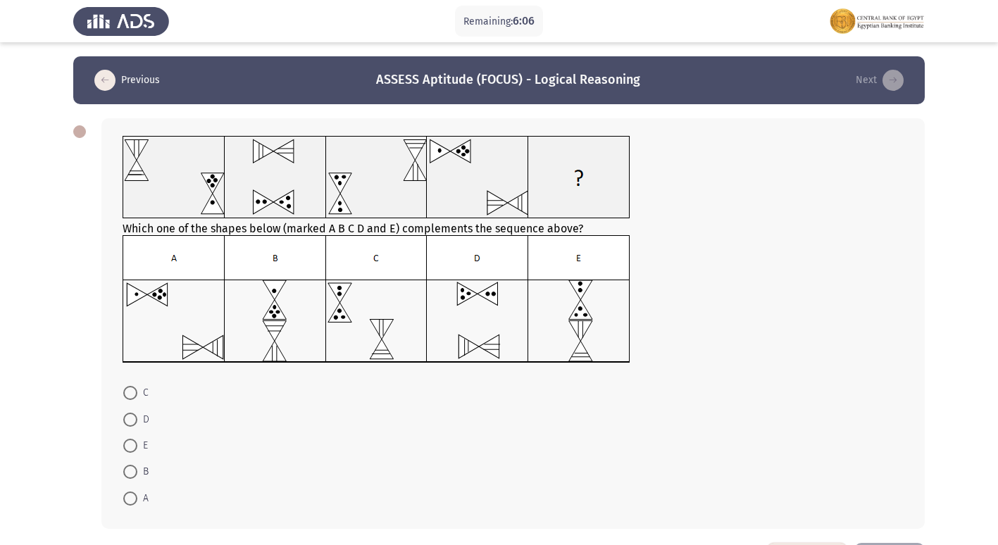
scroll to position [28, 0]
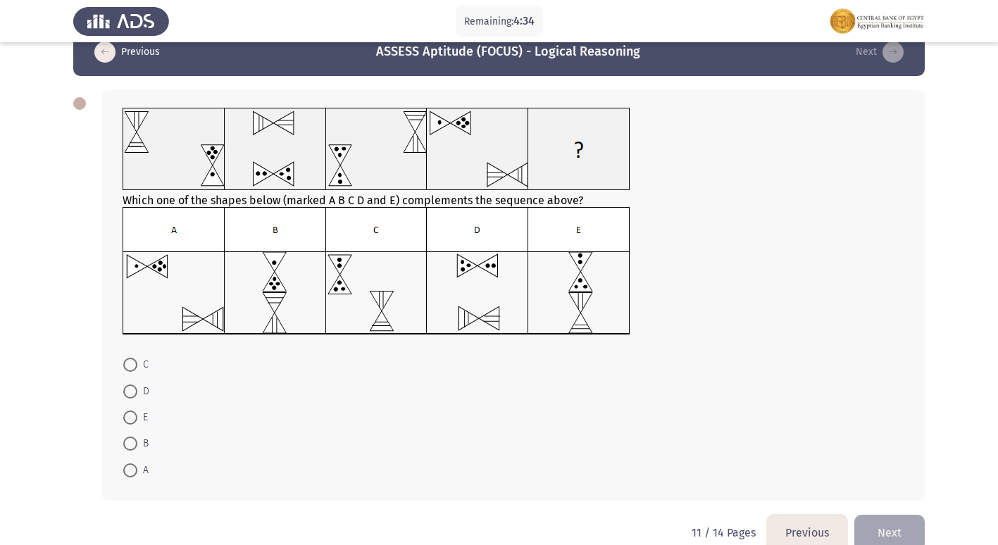
click at [131, 364] on span at bounding box center [130, 365] width 14 height 14
click at [131, 364] on input "C" at bounding box center [130, 365] width 14 height 14
radio input "true"
click at [901, 528] on button "Next" at bounding box center [890, 532] width 70 height 36
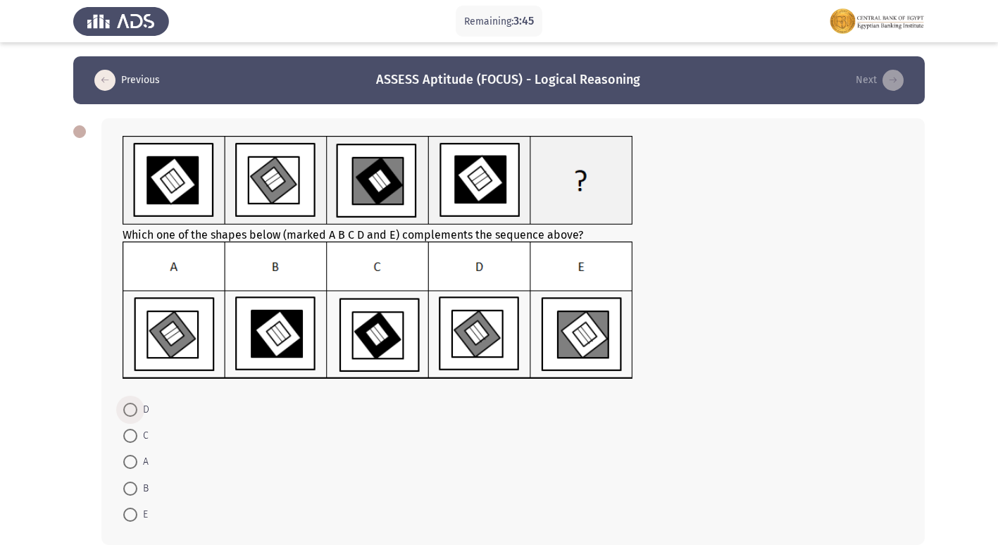
click at [125, 404] on span at bounding box center [130, 410] width 14 height 14
click at [125, 404] on input "D" at bounding box center [130, 410] width 14 height 14
radio input "true"
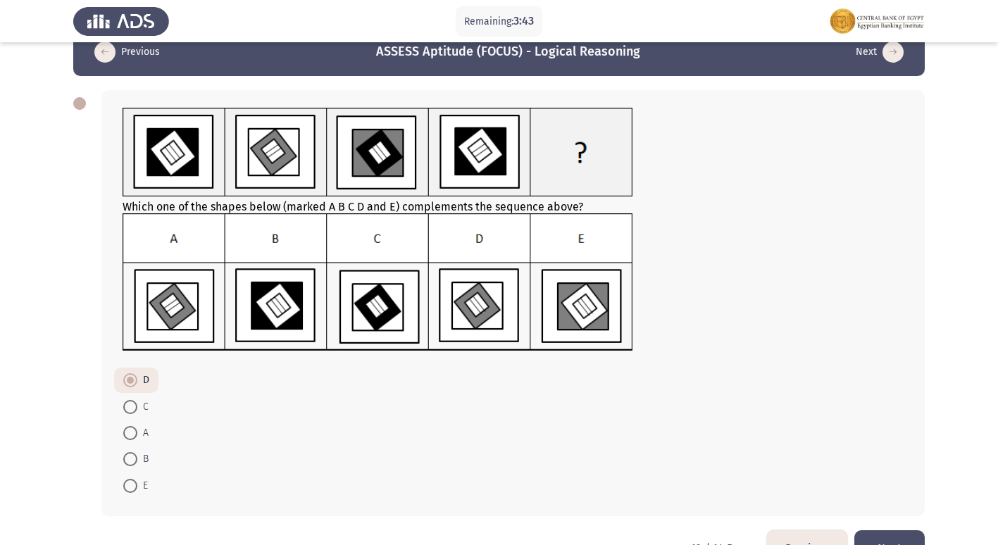
scroll to position [56, 0]
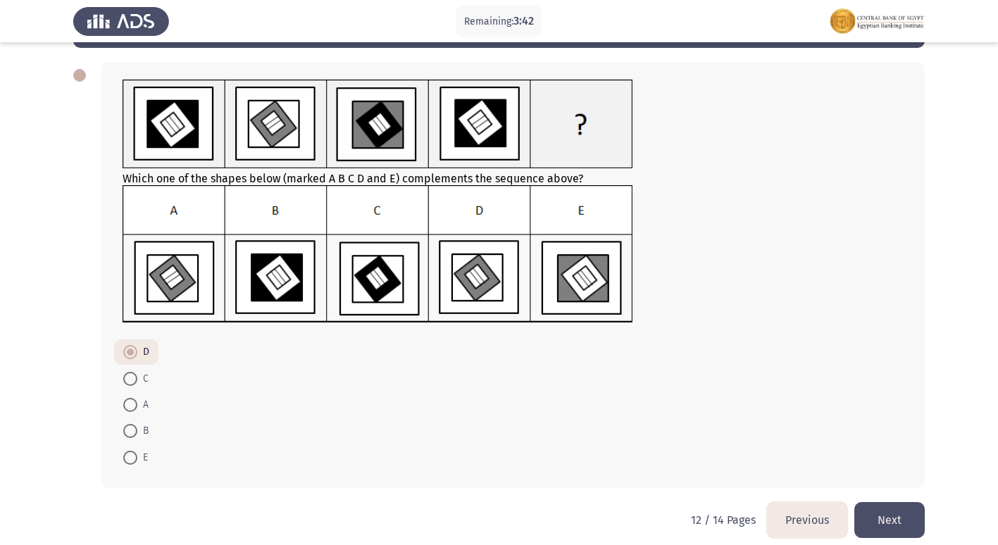
click at [909, 524] on button "Next" at bounding box center [890, 520] width 70 height 36
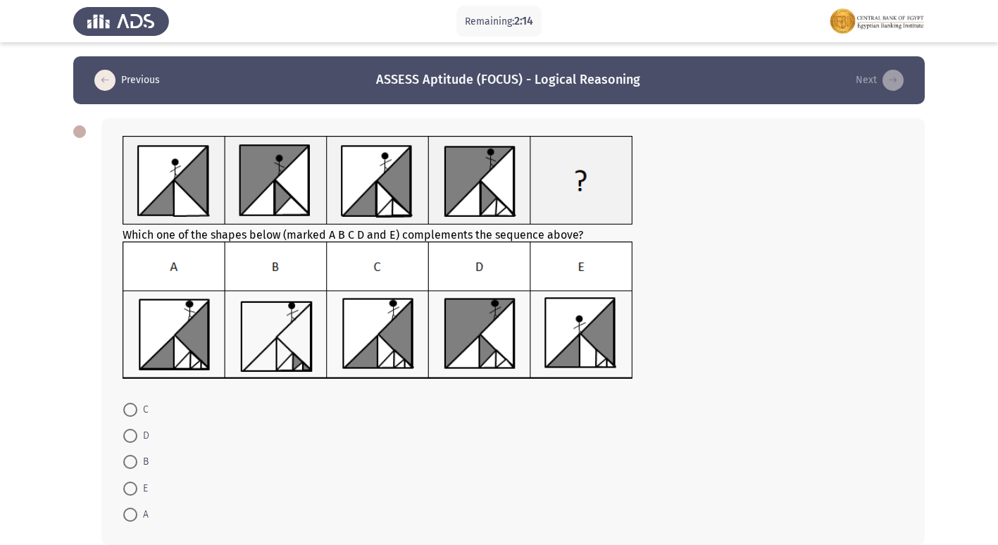
click at [132, 411] on span at bounding box center [130, 410] width 14 height 14
click at [132, 411] on input "C" at bounding box center [130, 410] width 14 height 14
radio input "true"
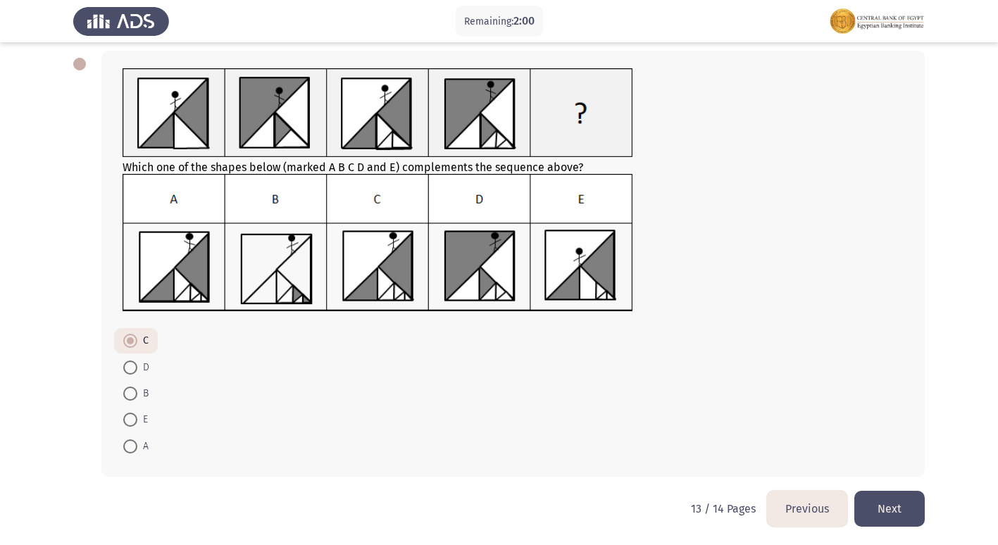
scroll to position [70, 0]
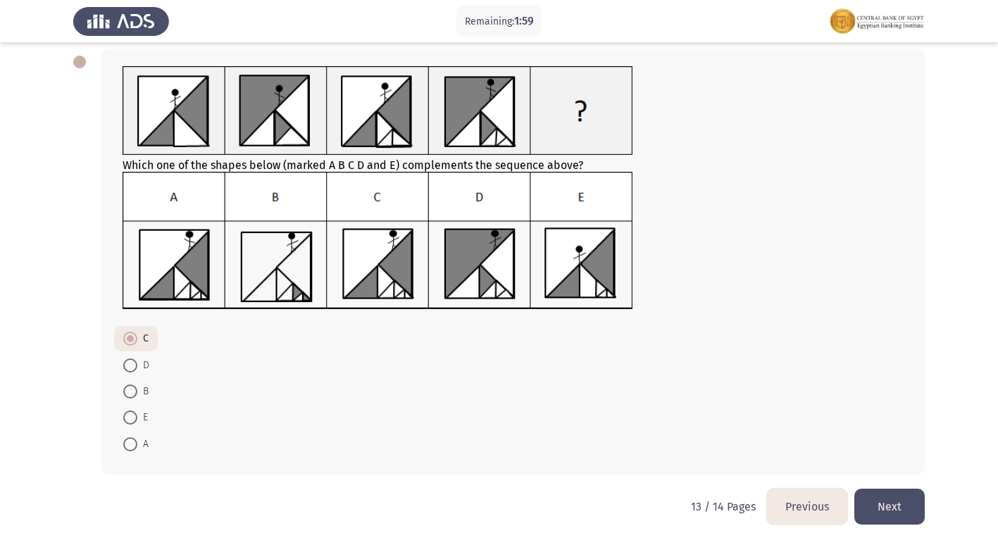
click at [894, 515] on button "Next" at bounding box center [890, 507] width 70 height 36
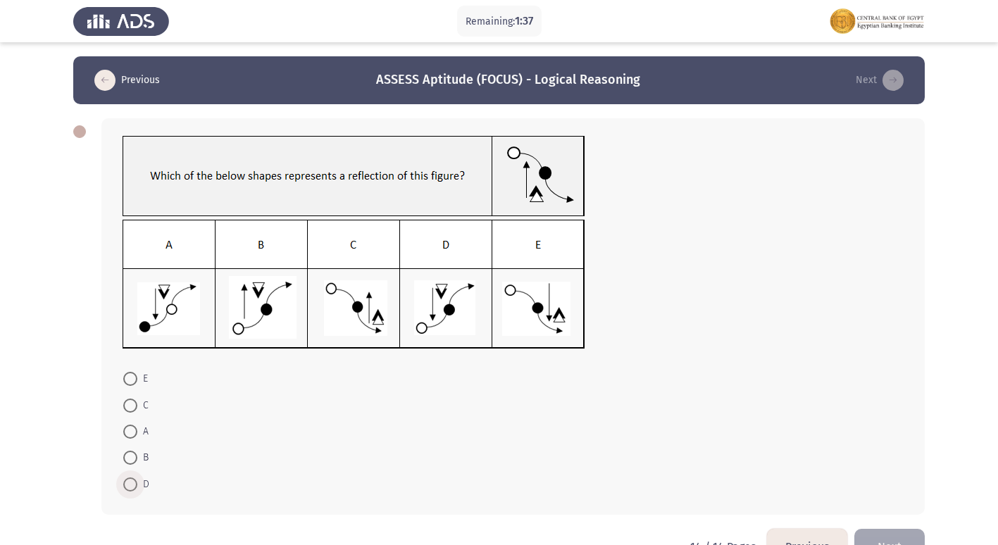
click at [132, 483] on span at bounding box center [130, 485] width 14 height 14
click at [132, 483] on input "D" at bounding box center [130, 485] width 14 height 14
radio input "true"
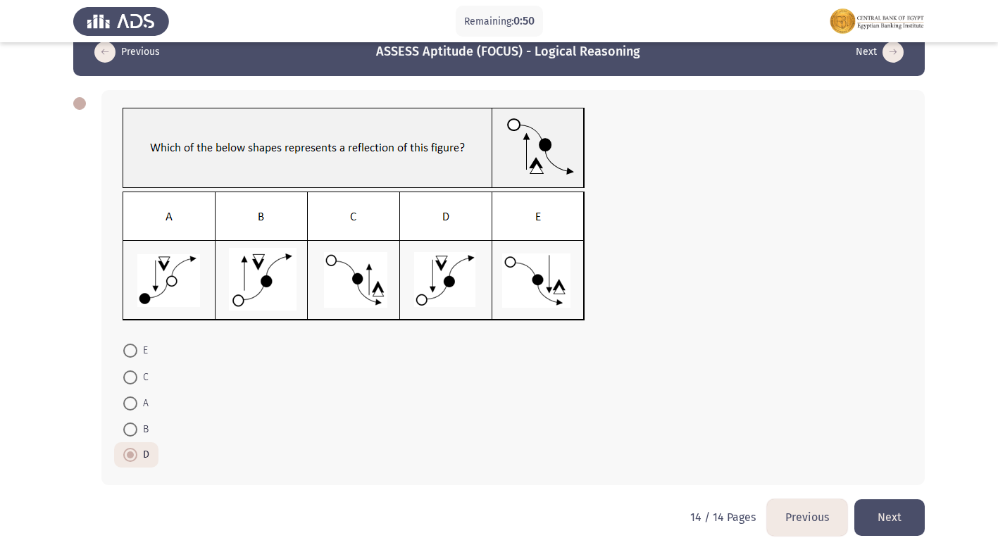
scroll to position [39, 0]
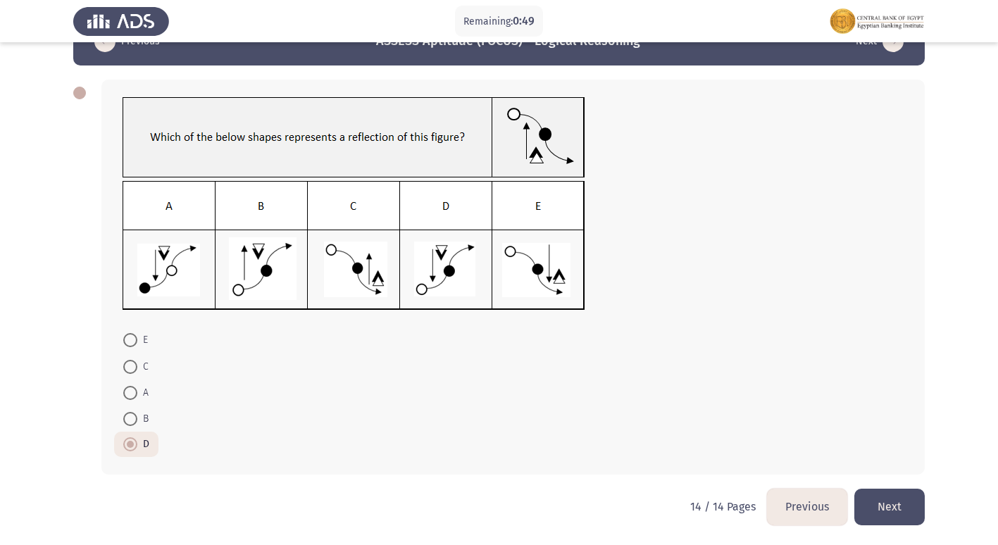
click at [796, 500] on button "Previous" at bounding box center [807, 507] width 80 height 36
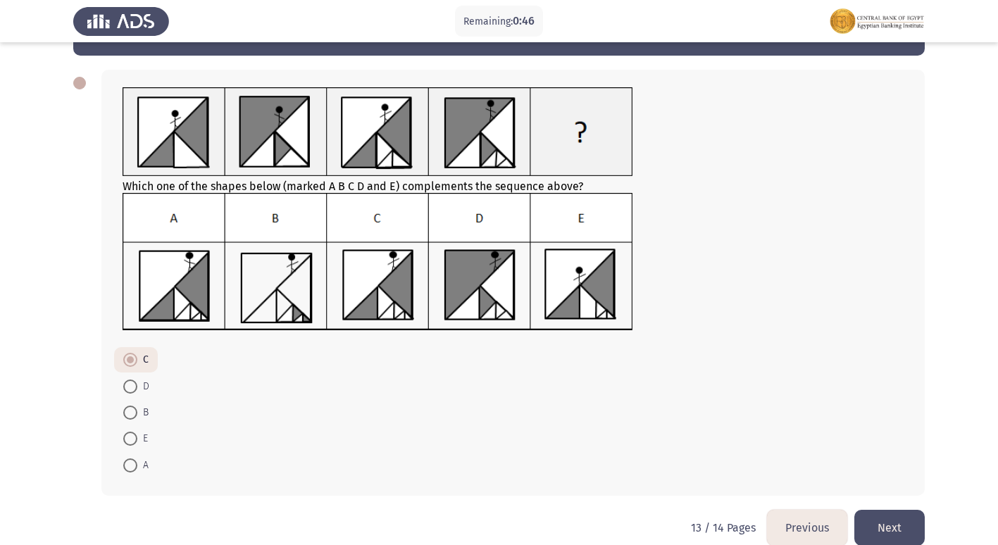
scroll to position [56, 0]
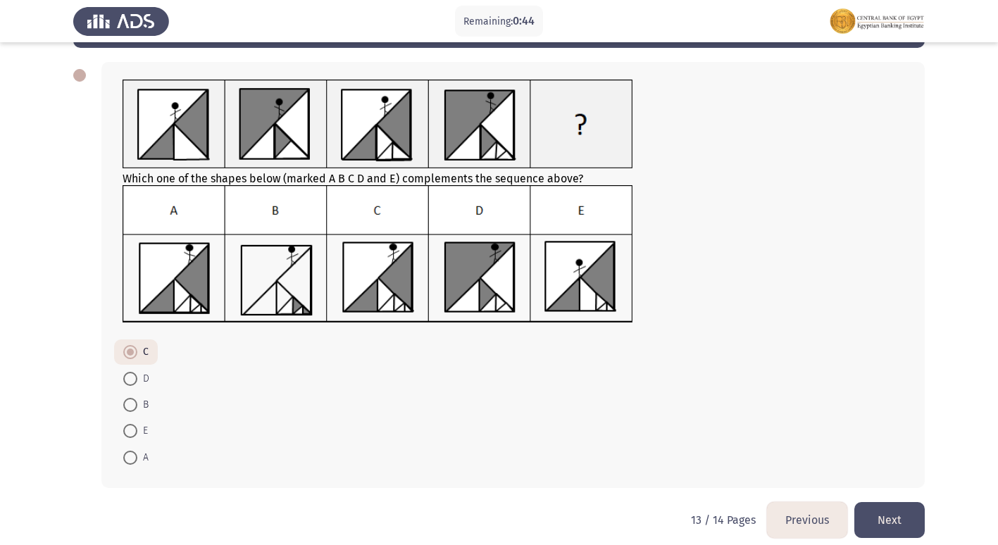
click at [801, 520] on button "Previous" at bounding box center [807, 520] width 80 height 36
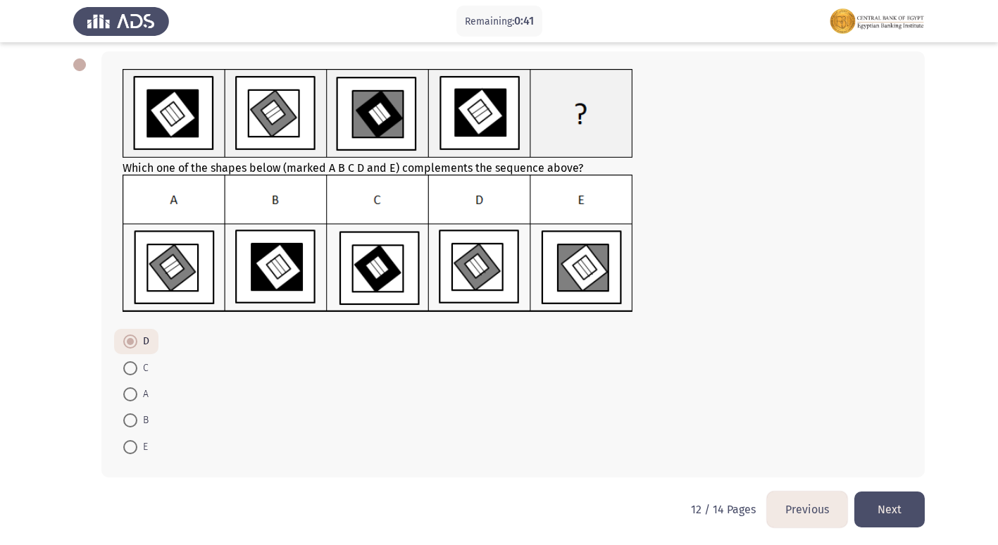
scroll to position [70, 0]
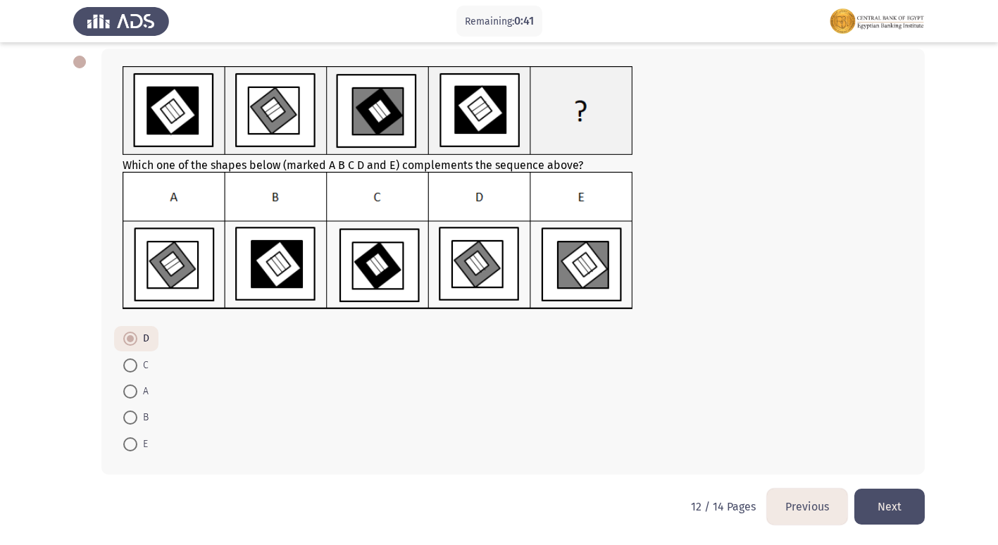
click at [801, 506] on button "Previous" at bounding box center [807, 507] width 80 height 36
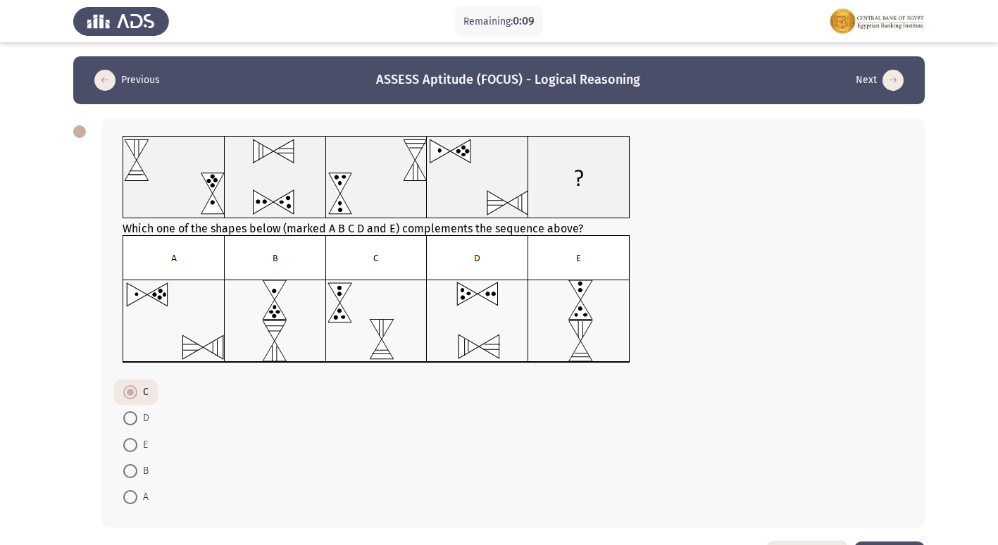
click at [130, 442] on span at bounding box center [130, 445] width 14 height 14
click at [130, 442] on input "E" at bounding box center [130, 445] width 14 height 14
radio input "true"
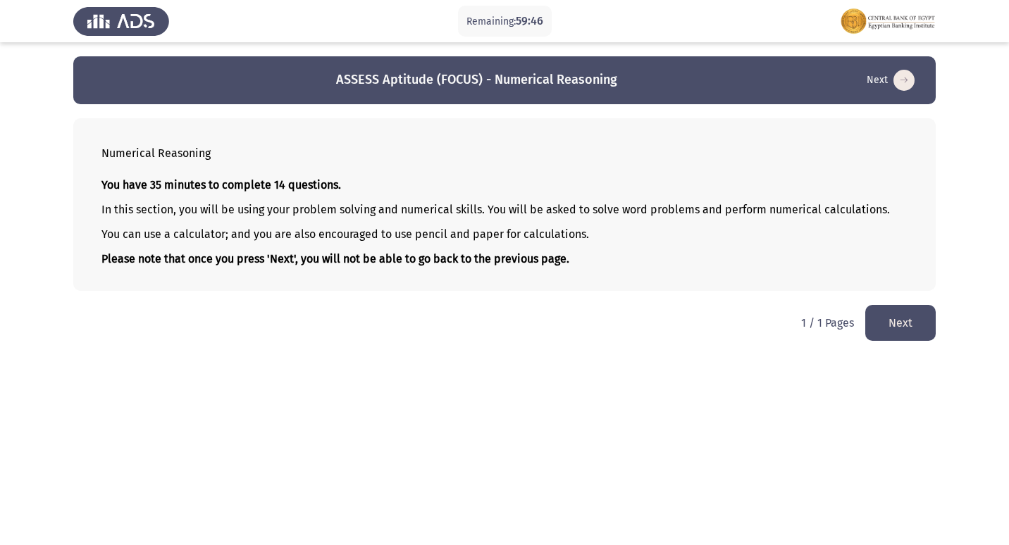
click at [907, 322] on button "Next" at bounding box center [900, 323] width 70 height 36
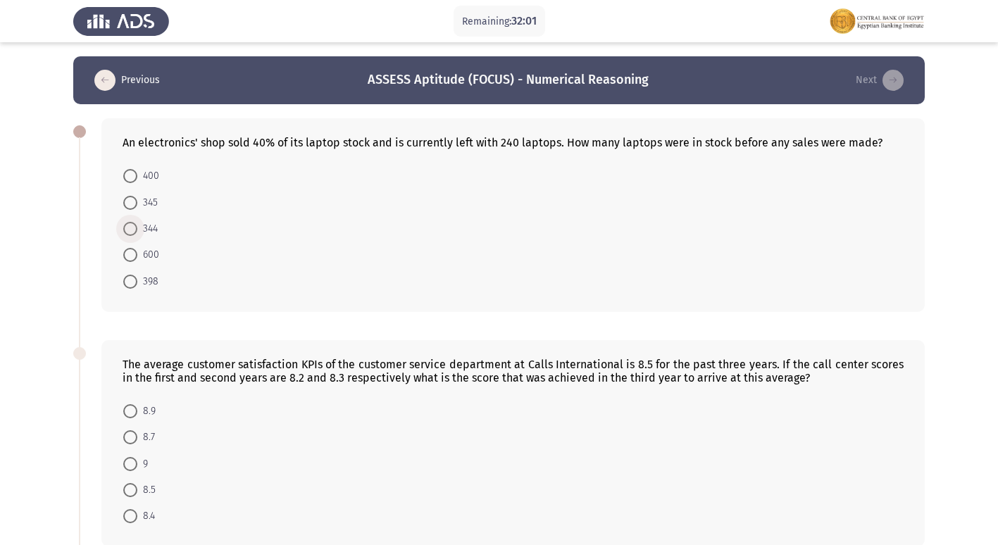
click at [130, 223] on span at bounding box center [130, 229] width 14 height 14
click at [130, 223] on input "344" at bounding box center [130, 229] width 14 height 14
radio input "true"
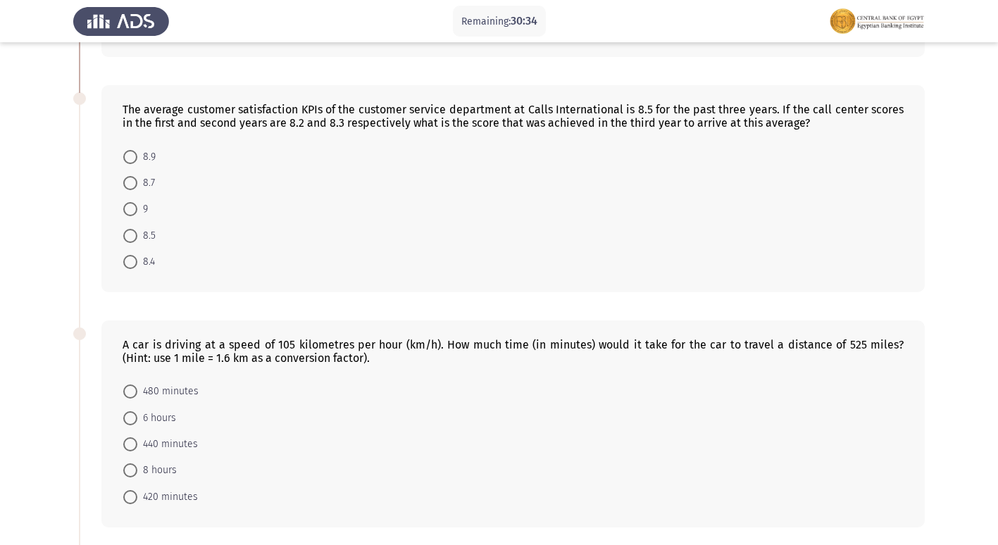
scroll to position [282, 0]
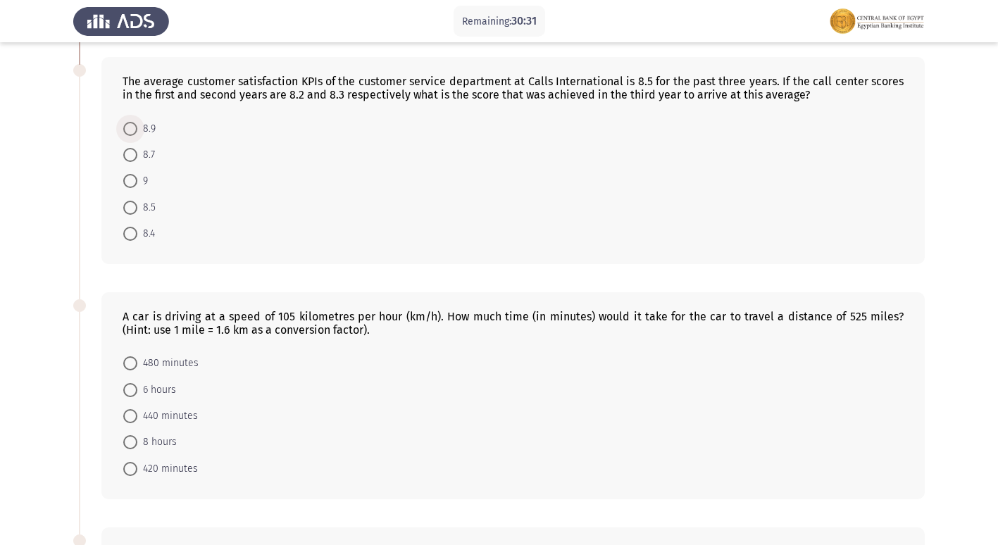
click at [129, 127] on span at bounding box center [130, 129] width 14 height 14
click at [129, 127] on input "8.9" at bounding box center [130, 129] width 14 height 14
radio input "true"
click at [126, 446] on span at bounding box center [130, 442] width 14 height 14
click at [126, 446] on input "8 hours" at bounding box center [130, 442] width 14 height 14
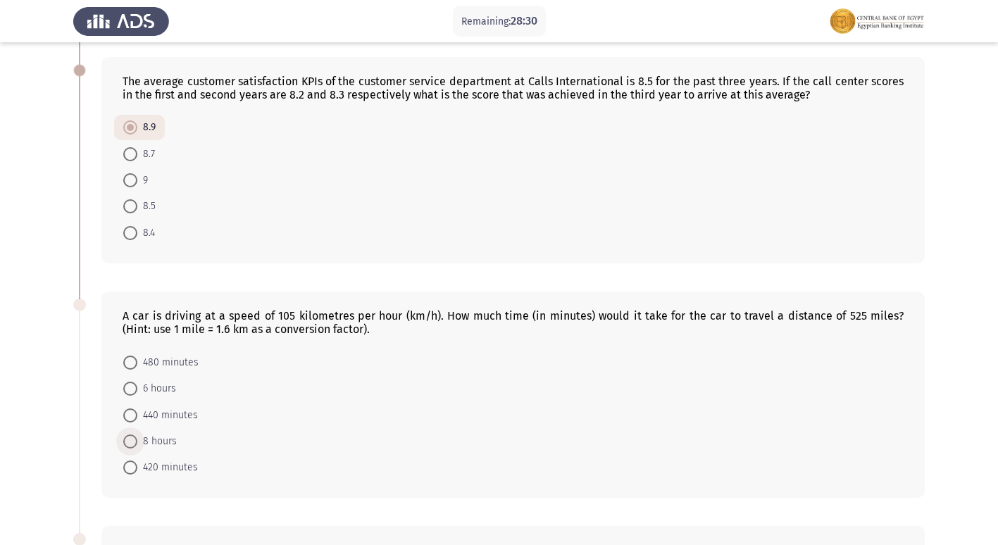
radio input "true"
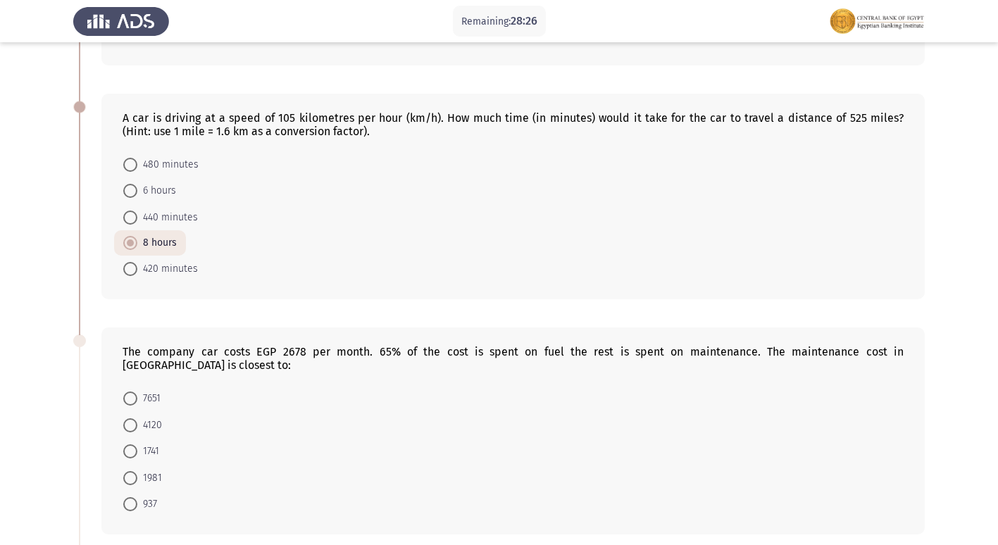
scroll to position [507, 0]
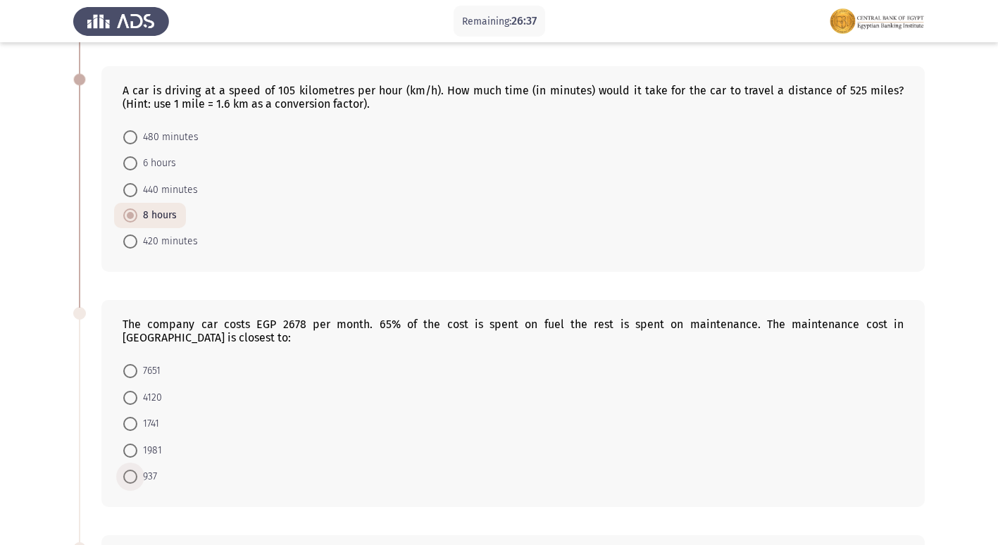
click at [128, 470] on span at bounding box center [130, 477] width 14 height 14
click at [128, 470] on input "937" at bounding box center [130, 477] width 14 height 14
radio input "true"
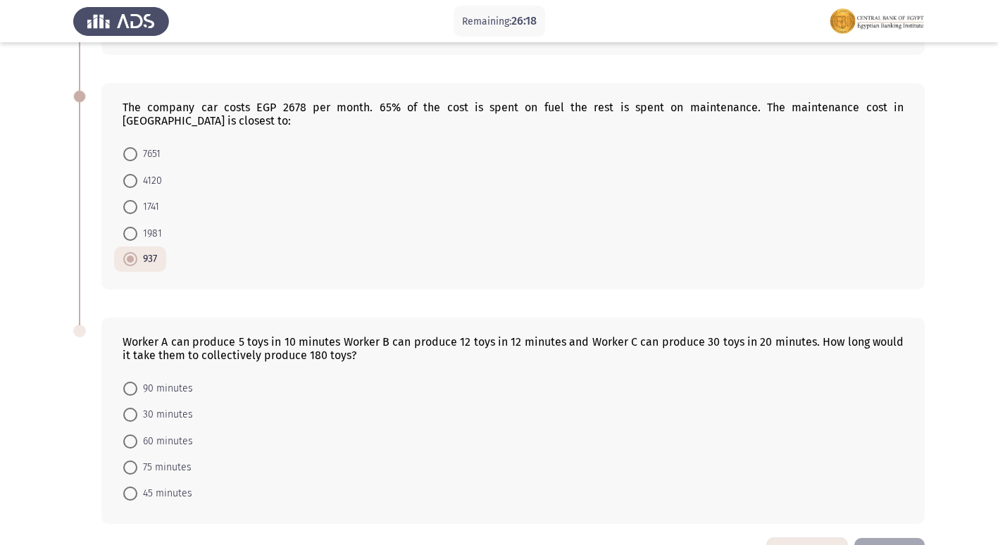
scroll to position [733, 0]
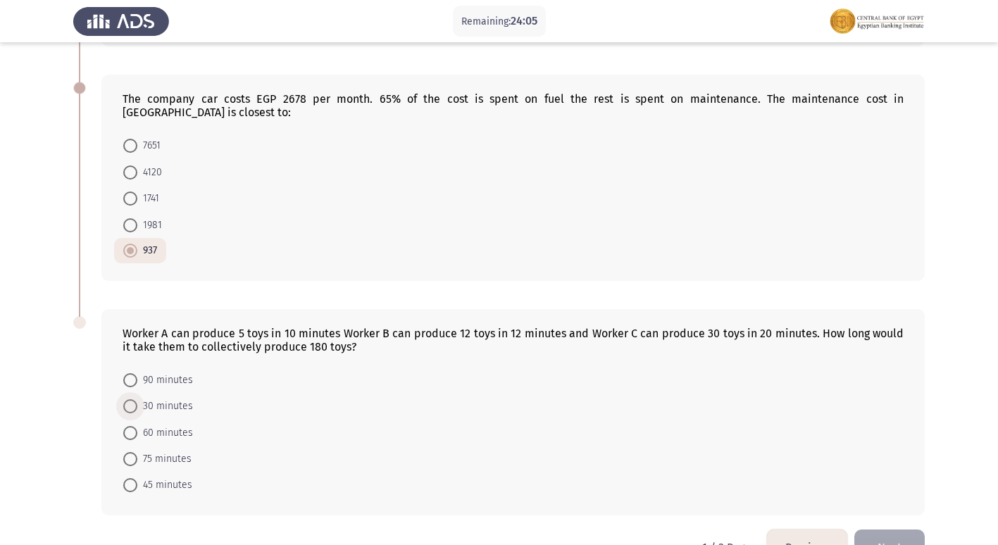
click at [128, 400] on span at bounding box center [130, 407] width 14 height 14
click at [128, 400] on input "30 minutes" at bounding box center [130, 407] width 14 height 14
radio input "true"
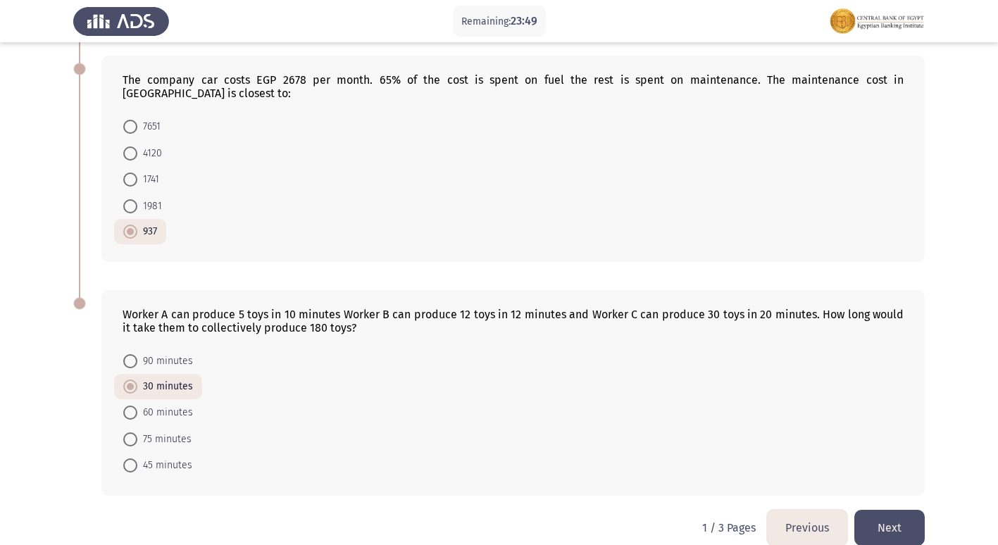
scroll to position [760, 0]
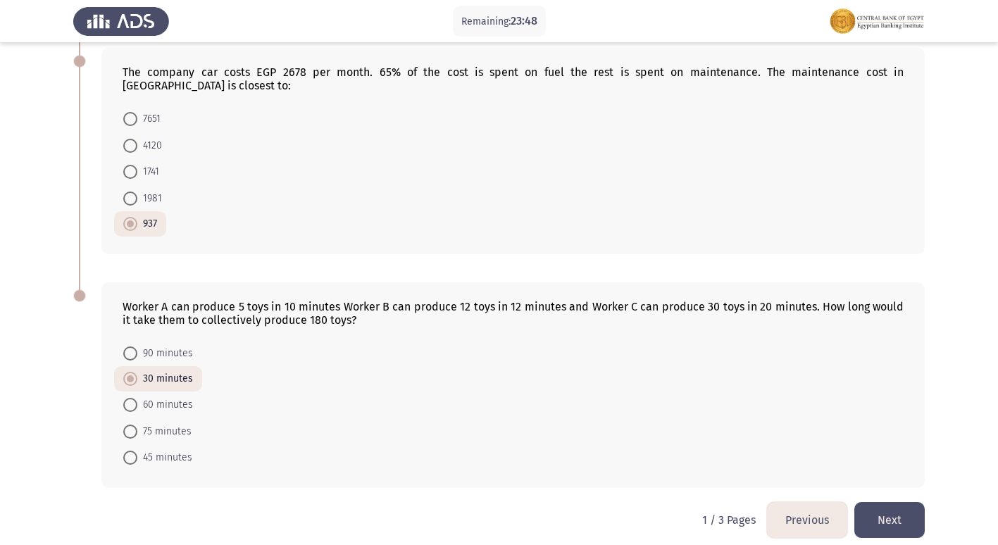
click at [885, 511] on button "Next" at bounding box center [890, 520] width 70 height 36
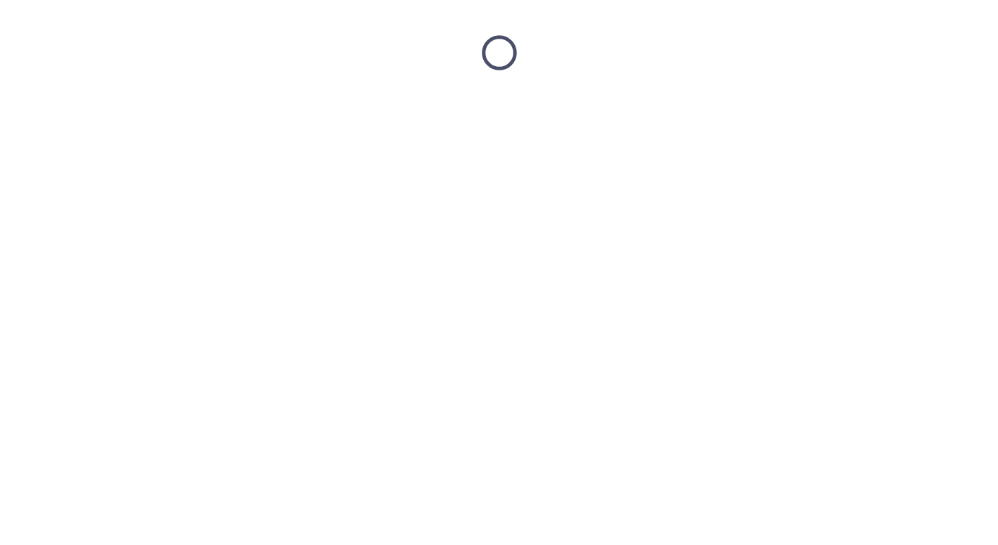
scroll to position [0, 0]
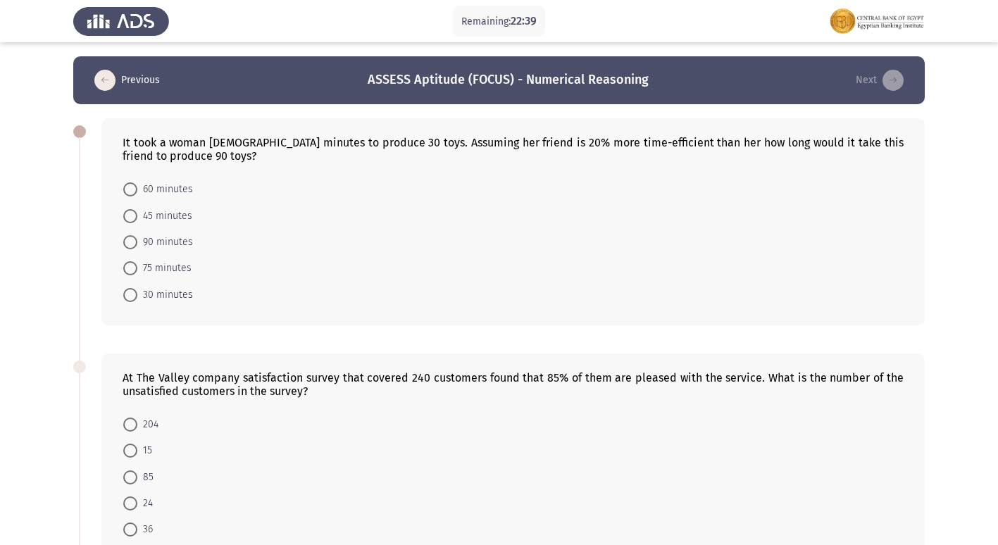
click at [123, 190] on mat-radio-button "60 minutes" at bounding box center [158, 189] width 88 height 26
click at [128, 193] on span at bounding box center [130, 190] width 14 height 14
click at [128, 193] on input "60 minutes" at bounding box center [130, 190] width 14 height 14
radio input "true"
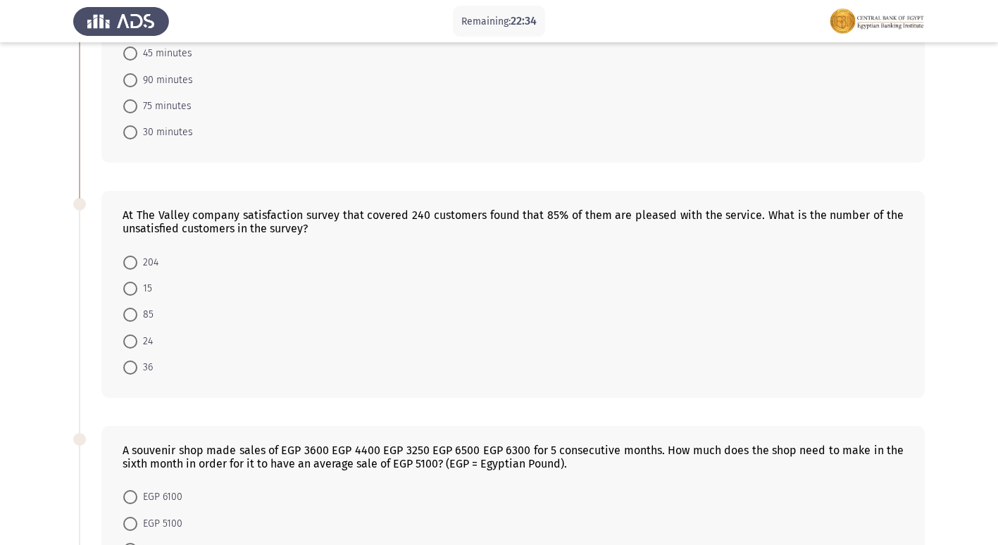
scroll to position [169, 0]
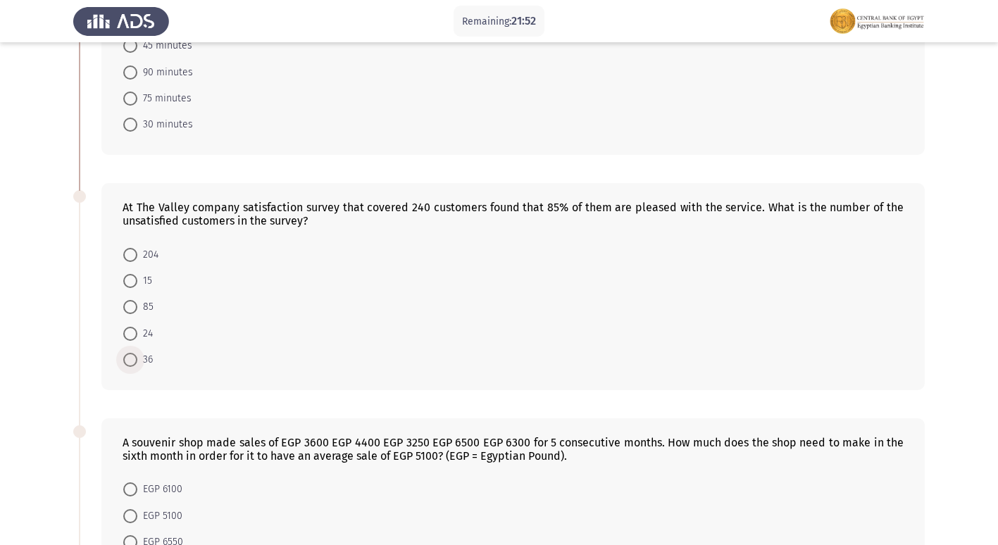
click at [132, 365] on span at bounding box center [130, 360] width 14 height 14
click at [132, 365] on input "36" at bounding box center [130, 360] width 14 height 14
radio input "true"
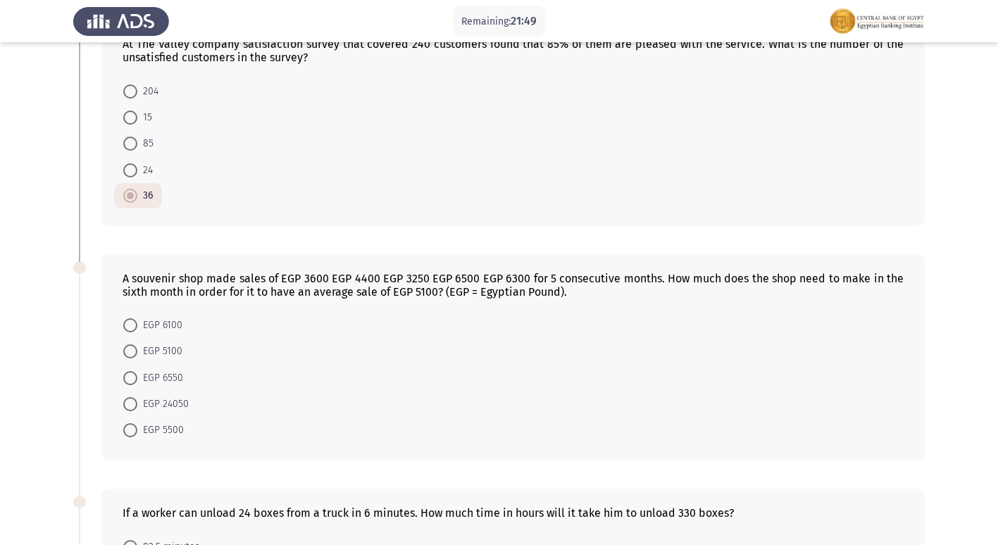
scroll to position [338, 0]
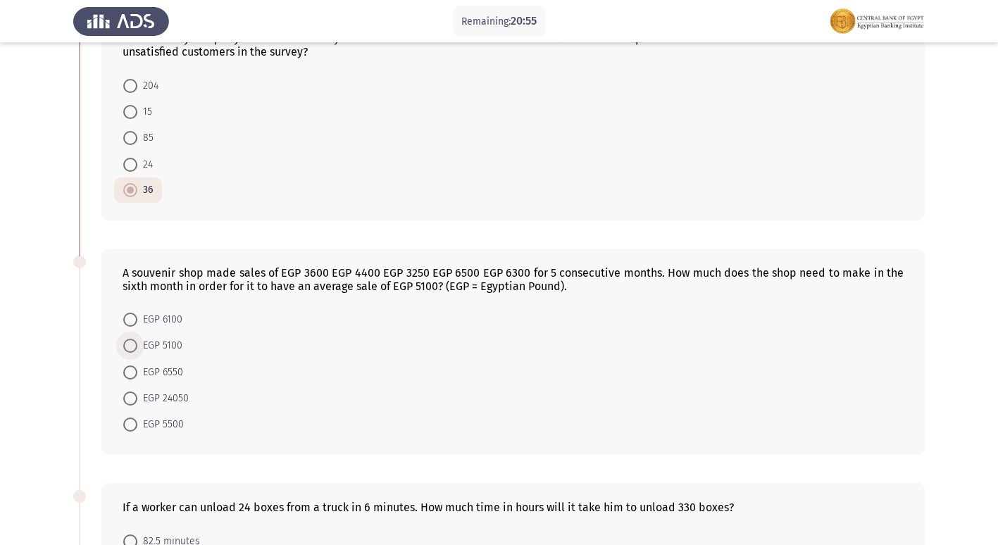
click at [152, 344] on span "EGP 5100" at bounding box center [159, 346] width 45 height 17
click at [137, 344] on input "EGP 5100" at bounding box center [130, 346] width 14 height 14
radio input "true"
click at [130, 374] on span at bounding box center [130, 371] width 14 height 14
click at [130, 374] on input "EGP 6550" at bounding box center [130, 371] width 14 height 14
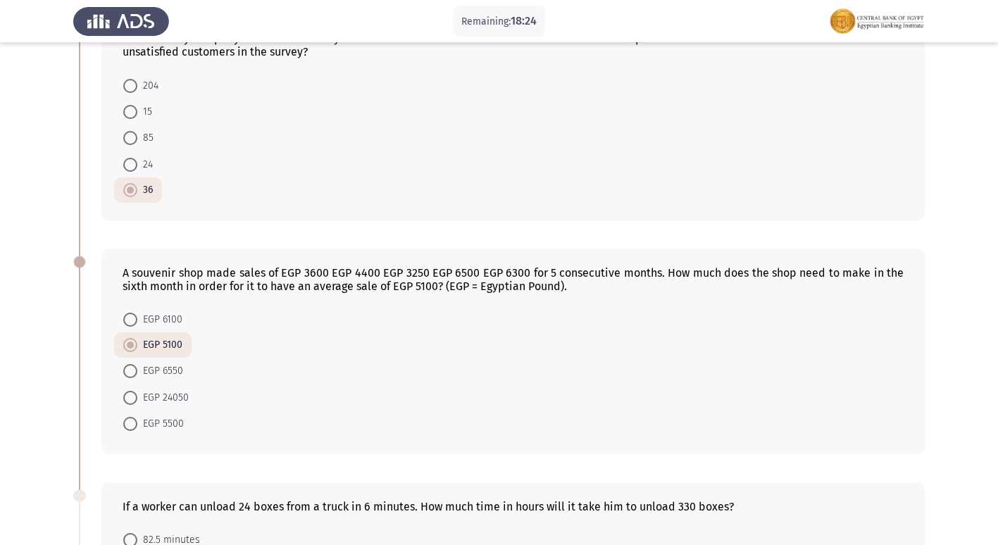
radio input "true"
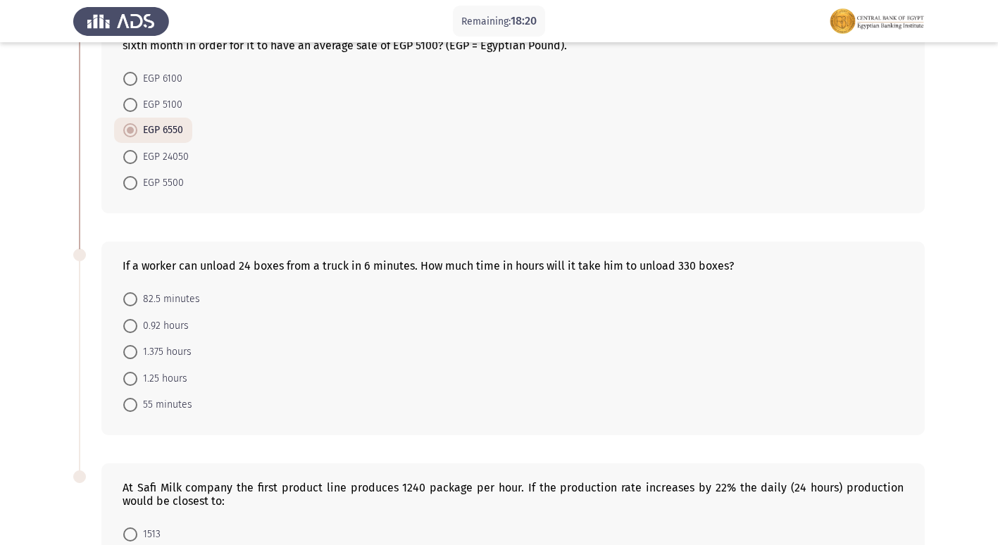
scroll to position [592, 0]
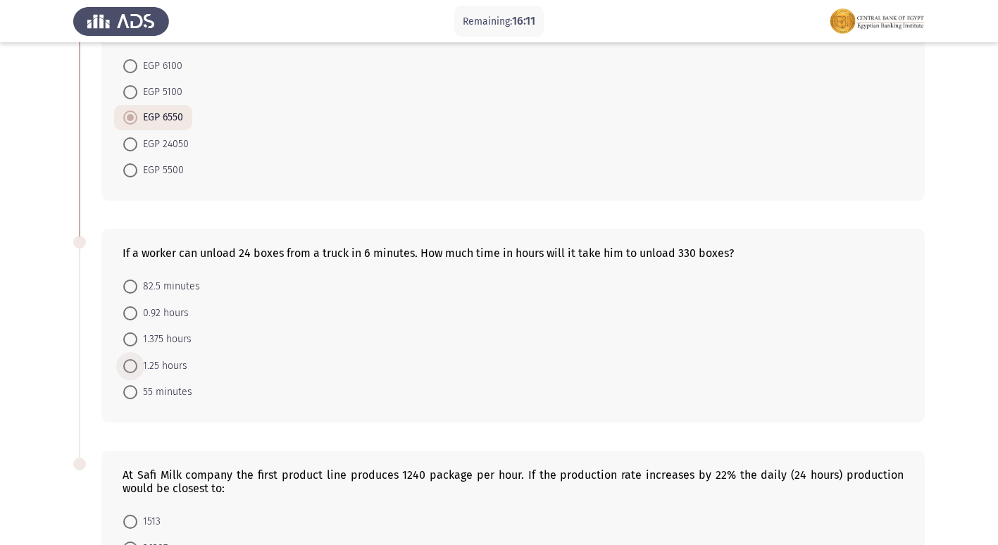
click at [134, 365] on span at bounding box center [130, 366] width 14 height 14
click at [134, 365] on input "1.25 hours" at bounding box center [130, 366] width 14 height 14
radio input "true"
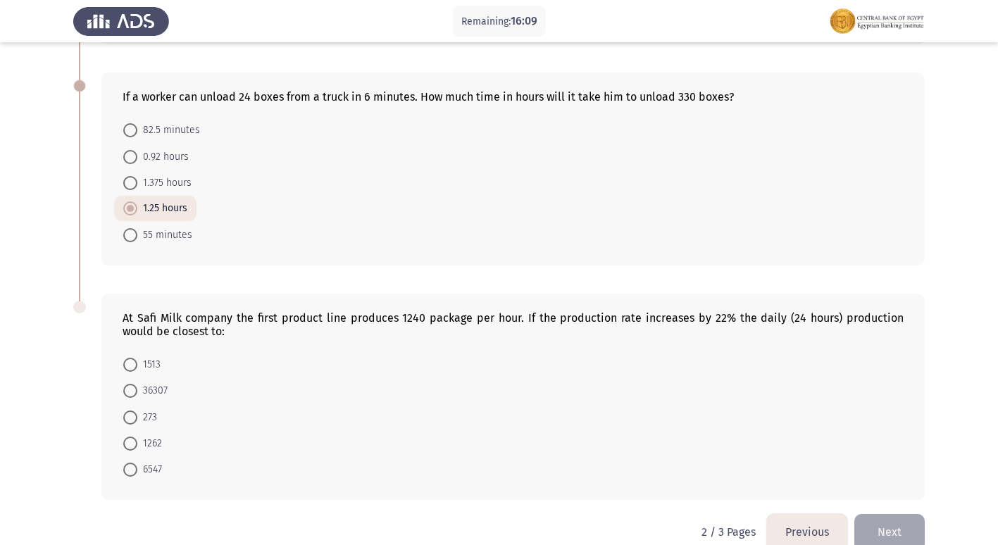
scroll to position [761, 0]
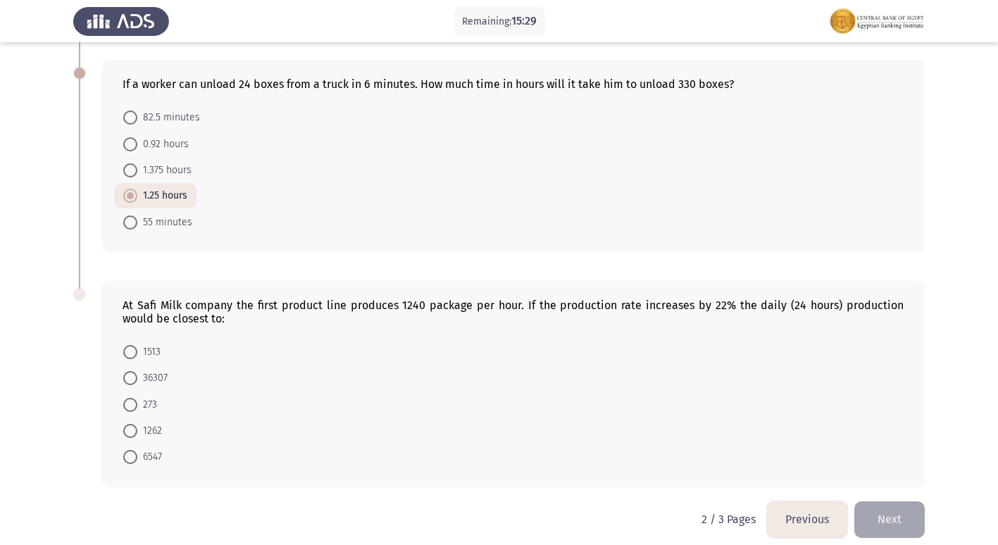
click at [128, 355] on span at bounding box center [130, 352] width 14 height 14
click at [128, 355] on input "1513" at bounding box center [130, 352] width 14 height 14
radio input "true"
click at [898, 522] on button "Next" at bounding box center [890, 519] width 70 height 36
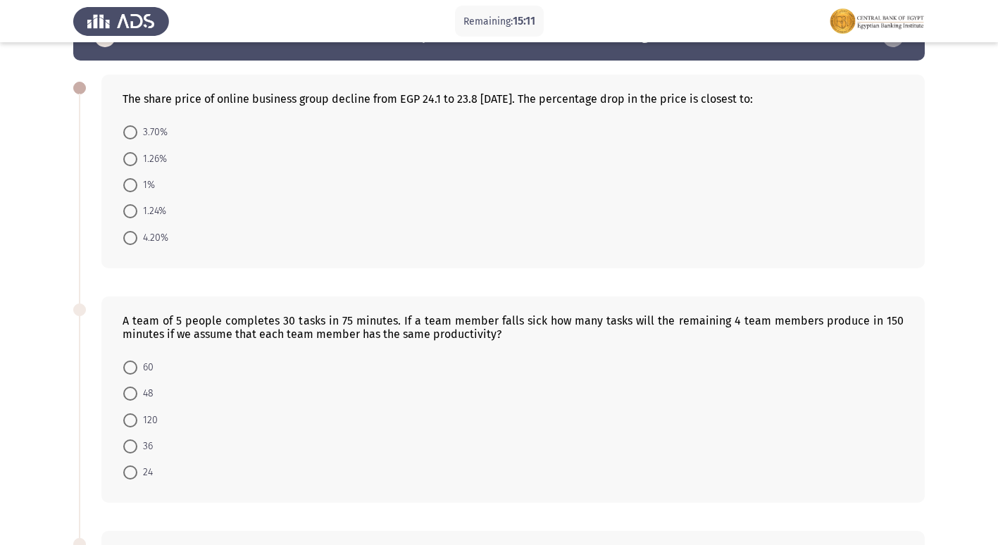
scroll to position [0, 0]
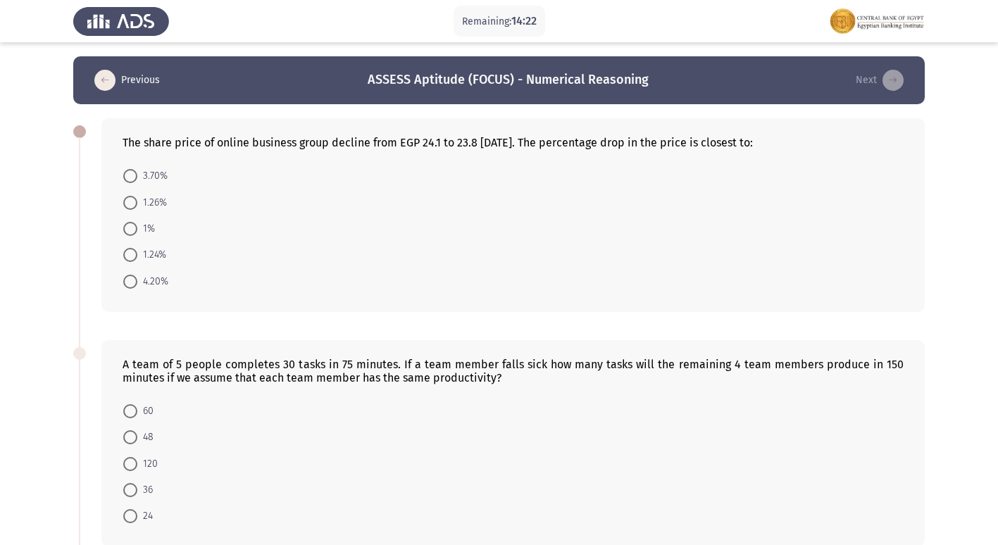
click at [134, 229] on span at bounding box center [130, 229] width 14 height 14
click at [134, 229] on input "1%" at bounding box center [130, 229] width 14 height 14
radio input "true"
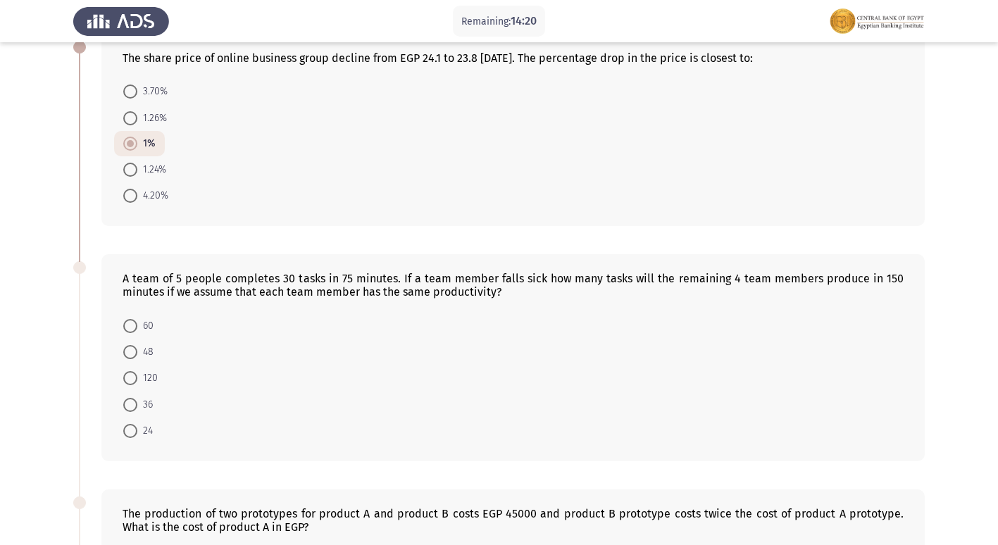
scroll to position [113, 0]
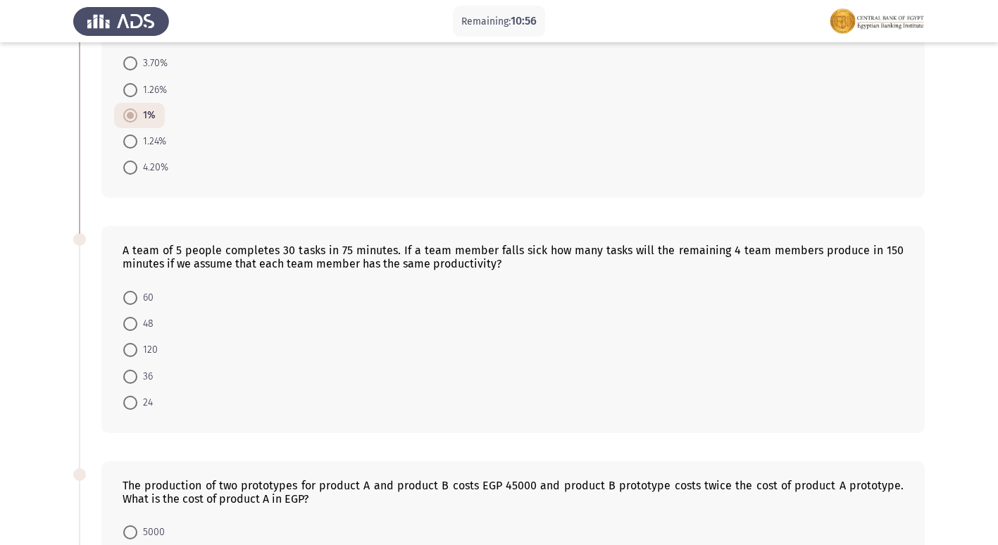
click at [131, 317] on span at bounding box center [130, 324] width 14 height 14
click at [131, 317] on input "48" at bounding box center [130, 324] width 14 height 14
radio input "true"
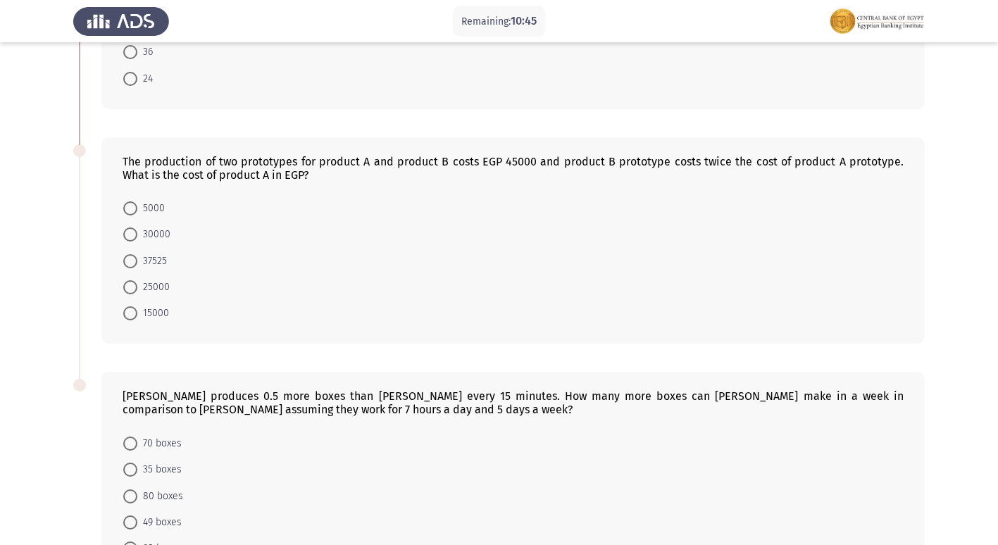
scroll to position [428, 0]
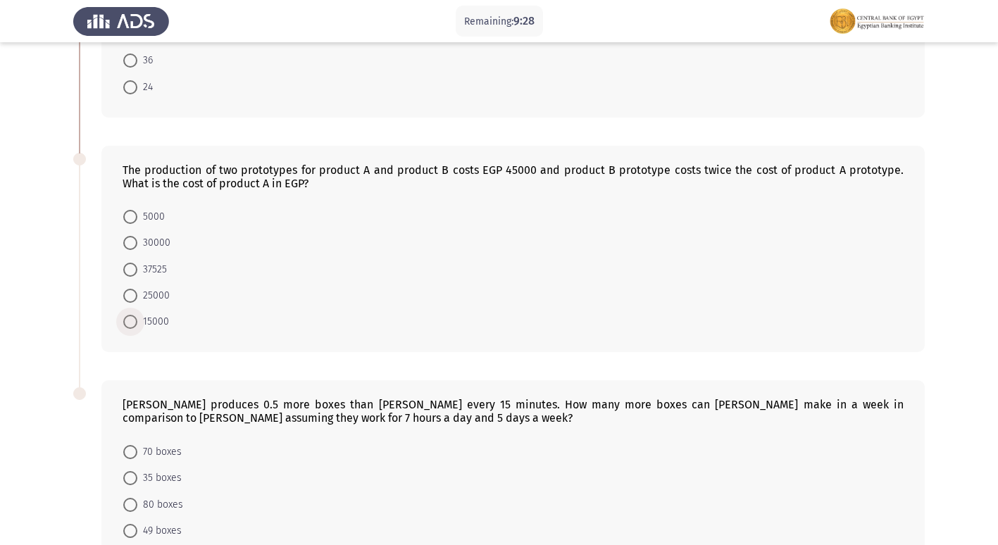
click at [130, 319] on span at bounding box center [130, 322] width 14 height 14
click at [130, 319] on input "15000" at bounding box center [130, 322] width 14 height 14
radio input "true"
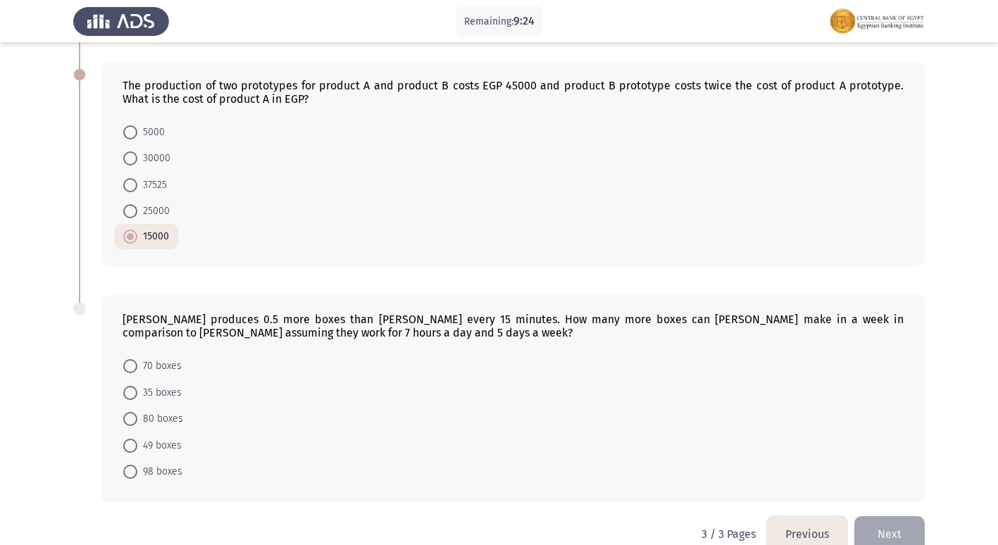
scroll to position [540, 0]
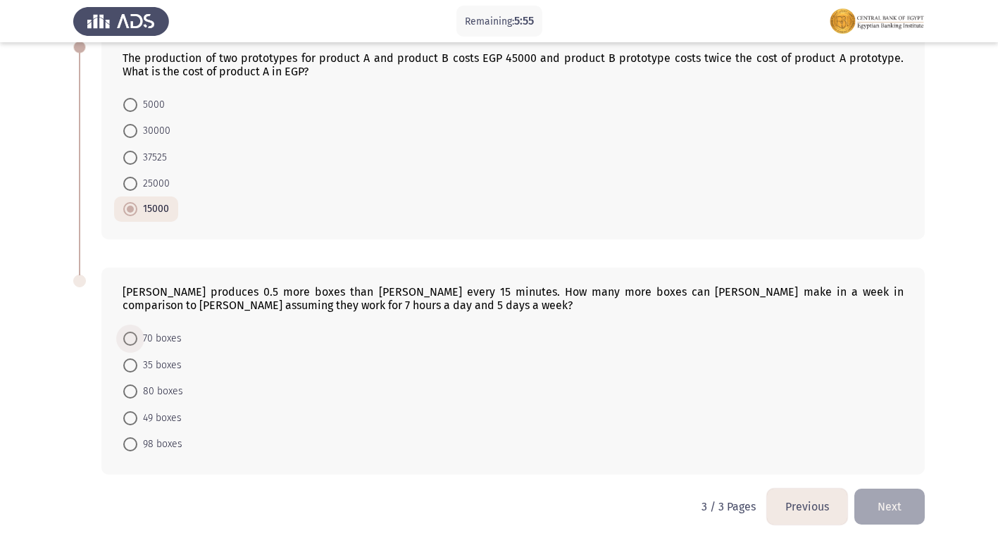
click at [131, 340] on span at bounding box center [130, 339] width 14 height 14
click at [131, 340] on input "70 boxes" at bounding box center [130, 339] width 14 height 14
radio input "true"
click at [809, 505] on button "Previous" at bounding box center [807, 507] width 80 height 36
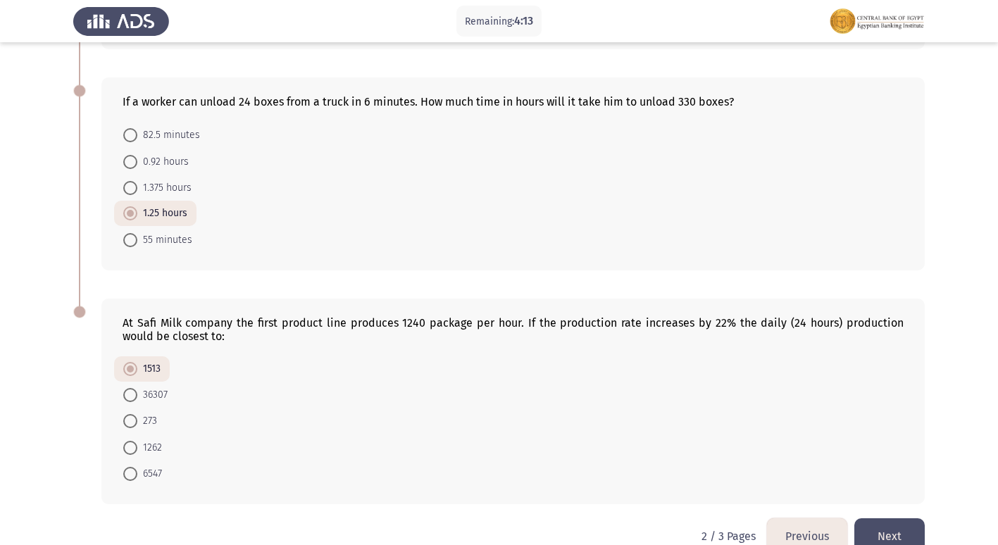
scroll to position [773, 0]
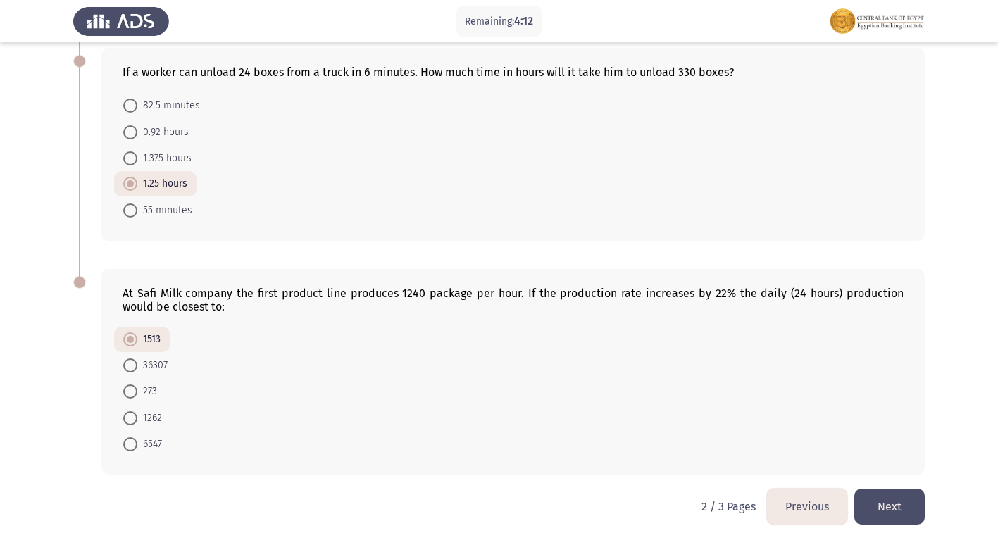
click at [877, 509] on button "Next" at bounding box center [890, 507] width 70 height 36
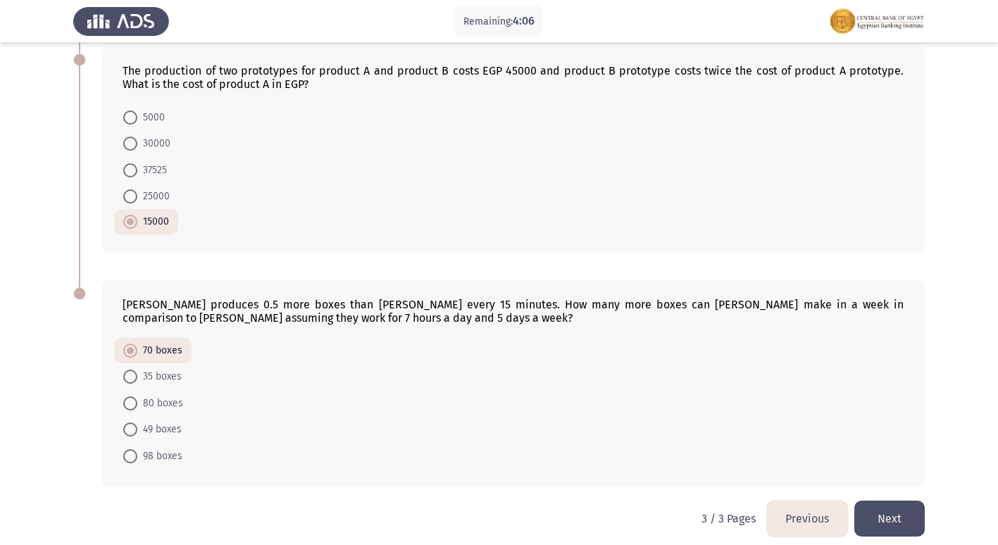
scroll to position [539, 0]
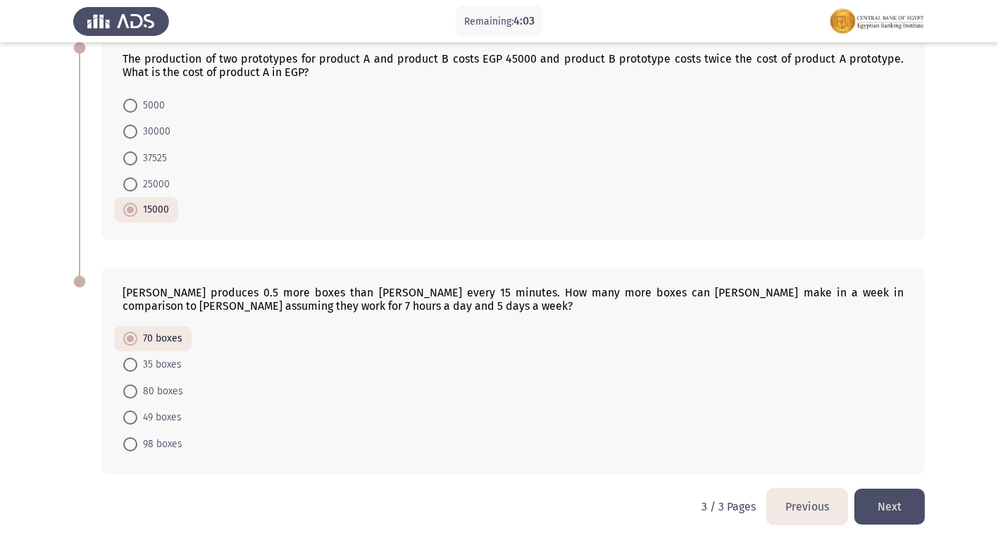
click at [802, 507] on button "Previous" at bounding box center [807, 507] width 80 height 36
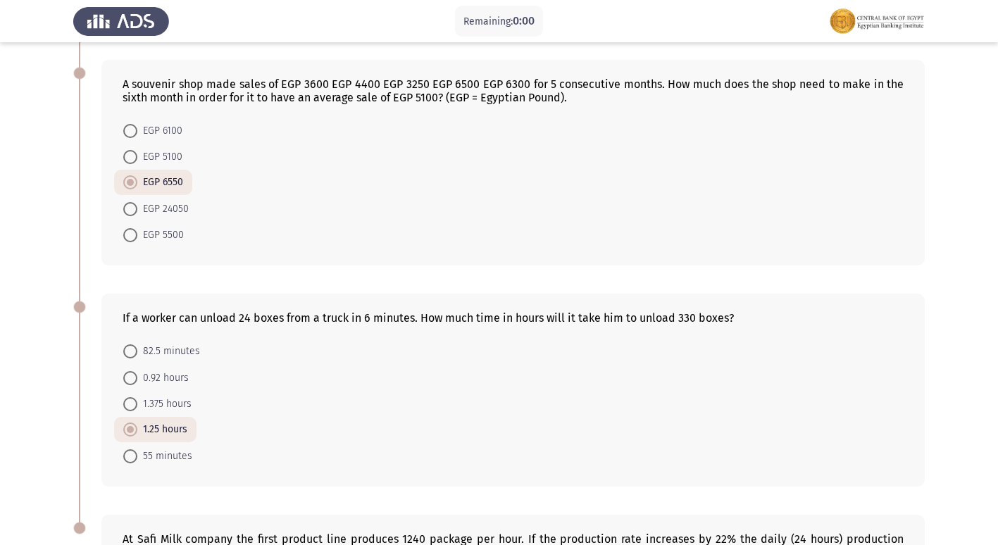
scroll to position [0, 0]
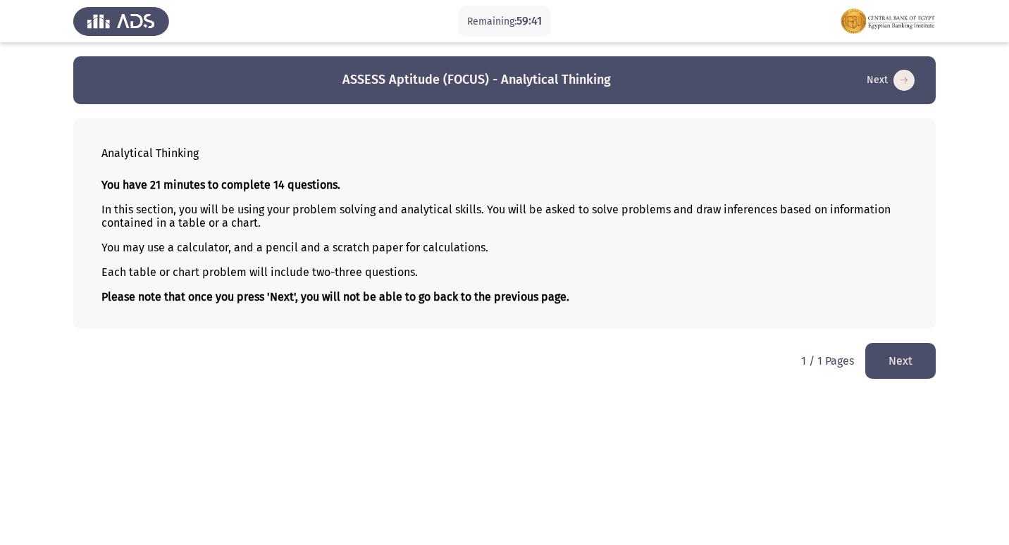
click at [909, 359] on button "Next" at bounding box center [900, 361] width 70 height 36
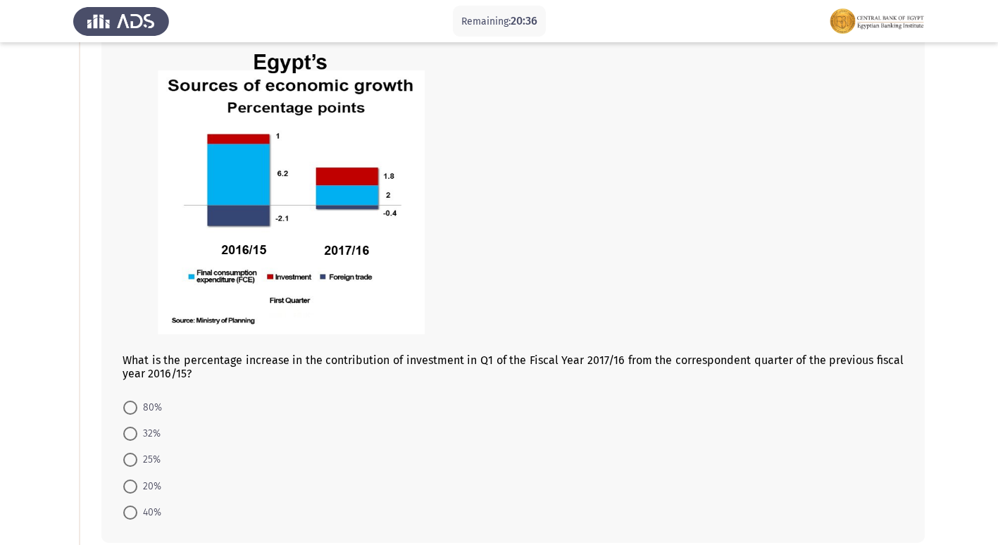
scroll to position [85, 0]
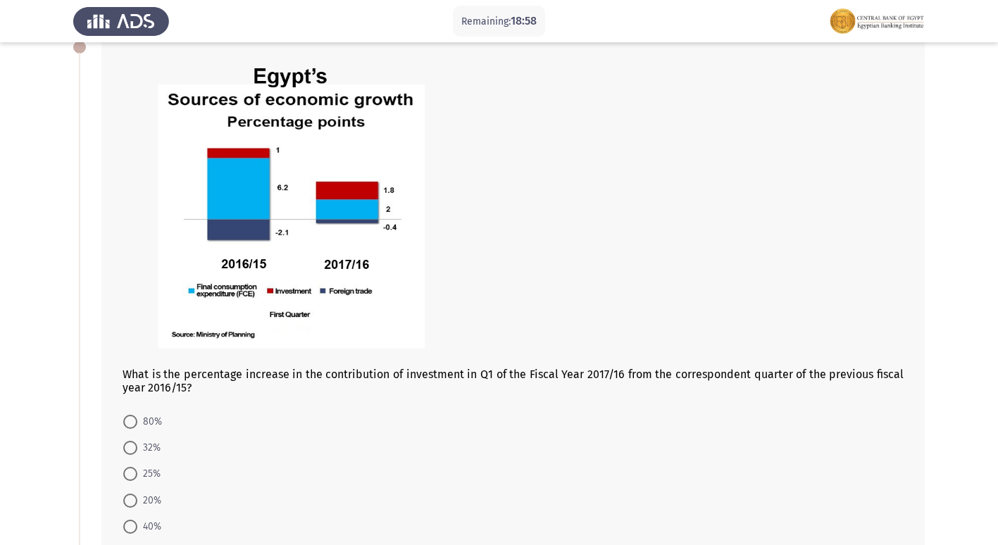
click at [135, 419] on span at bounding box center [130, 422] width 14 height 14
click at [135, 419] on input "80%" at bounding box center [130, 422] width 14 height 14
radio input "true"
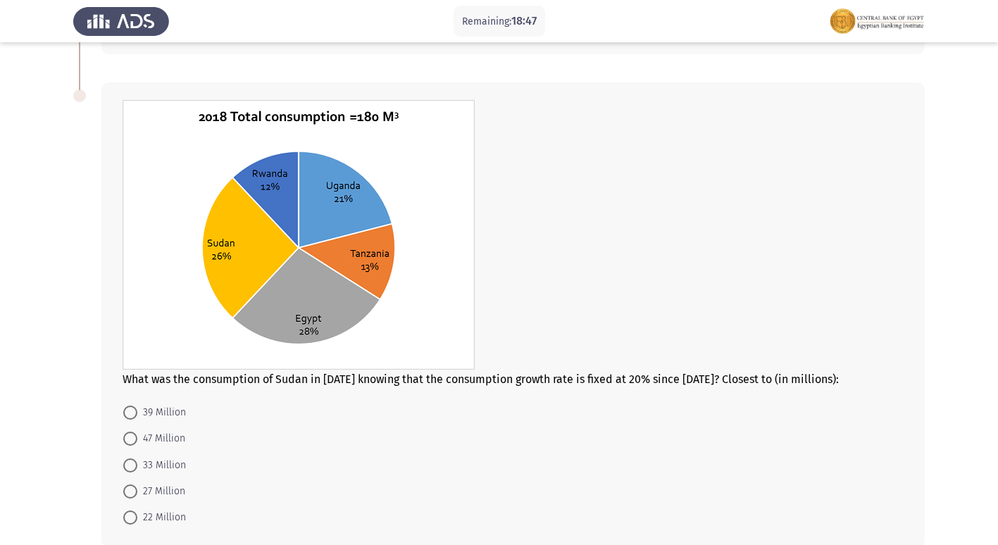
scroll to position [593, 0]
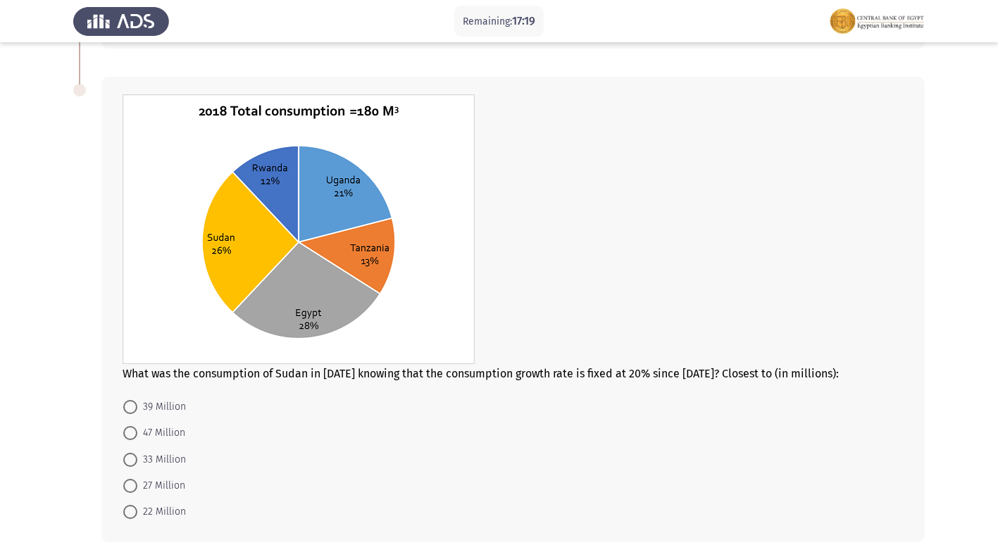
click at [128, 429] on span at bounding box center [130, 433] width 14 height 14
click at [128, 429] on input "47 Million" at bounding box center [130, 433] width 14 height 14
radio input "true"
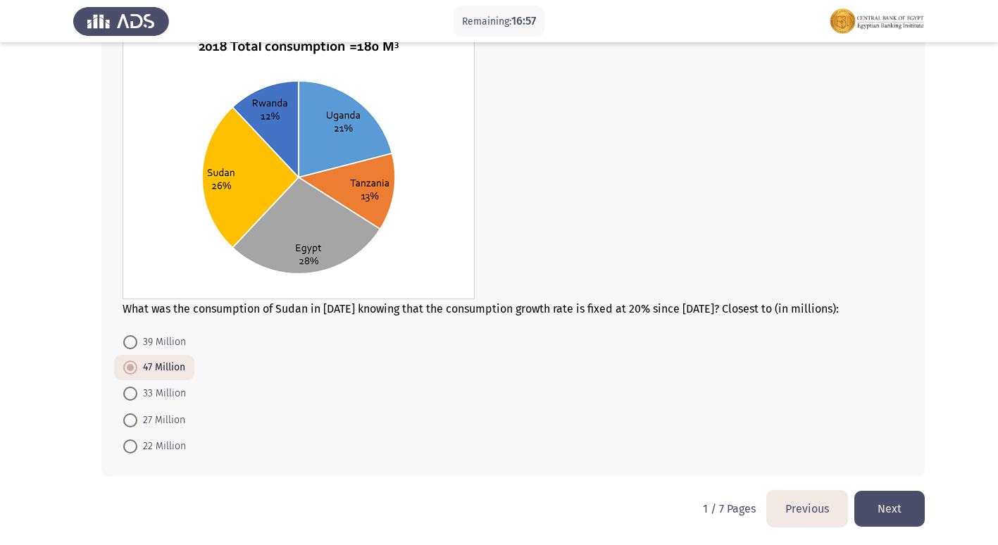
scroll to position [660, 0]
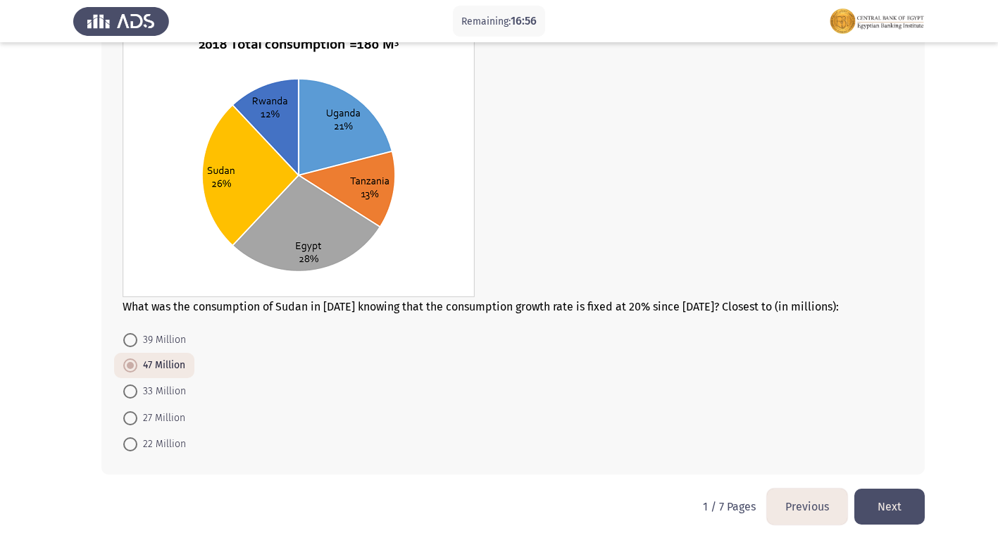
click at [896, 501] on button "Next" at bounding box center [890, 507] width 70 height 36
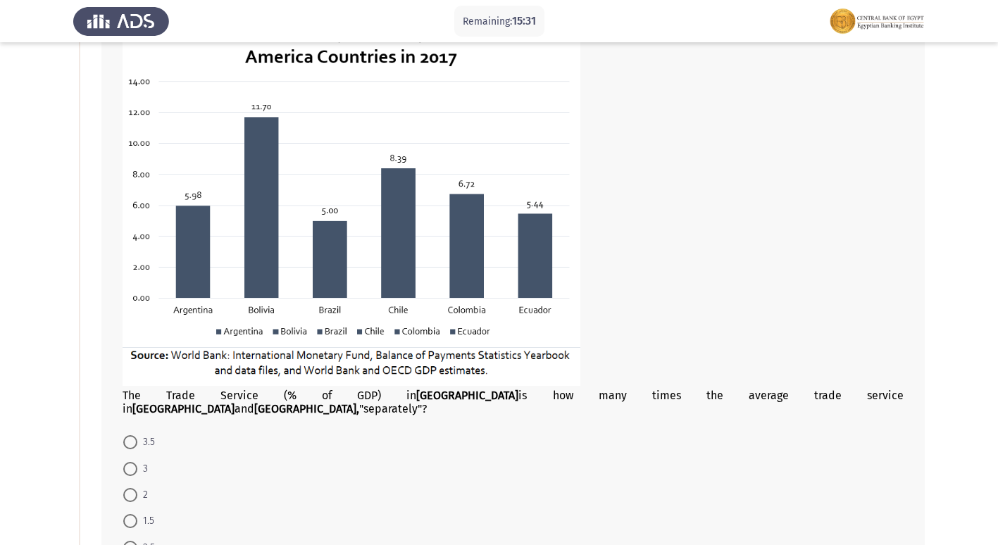
scroll to position [151, 0]
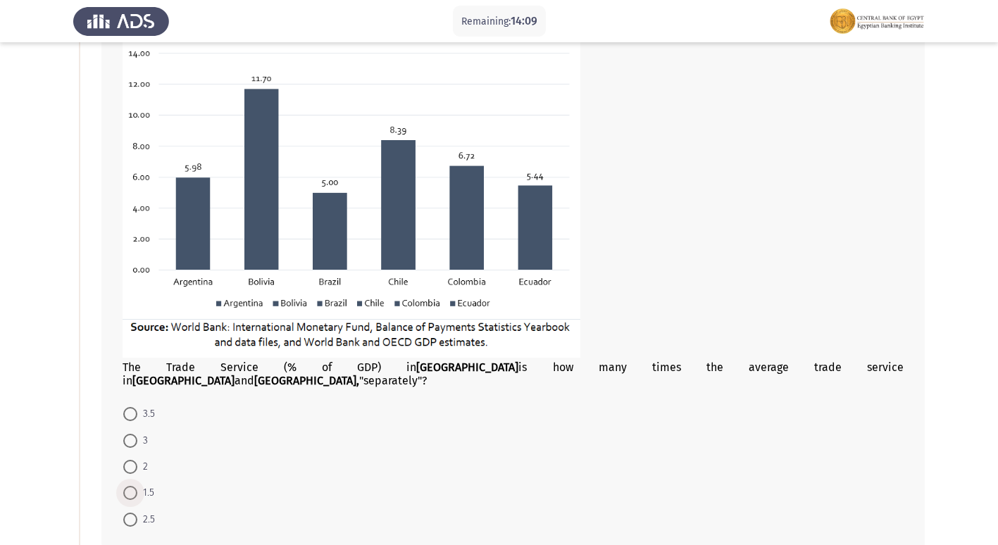
click at [131, 486] on span at bounding box center [130, 493] width 14 height 14
click at [131, 486] on input "1.5" at bounding box center [130, 493] width 14 height 14
radio input "true"
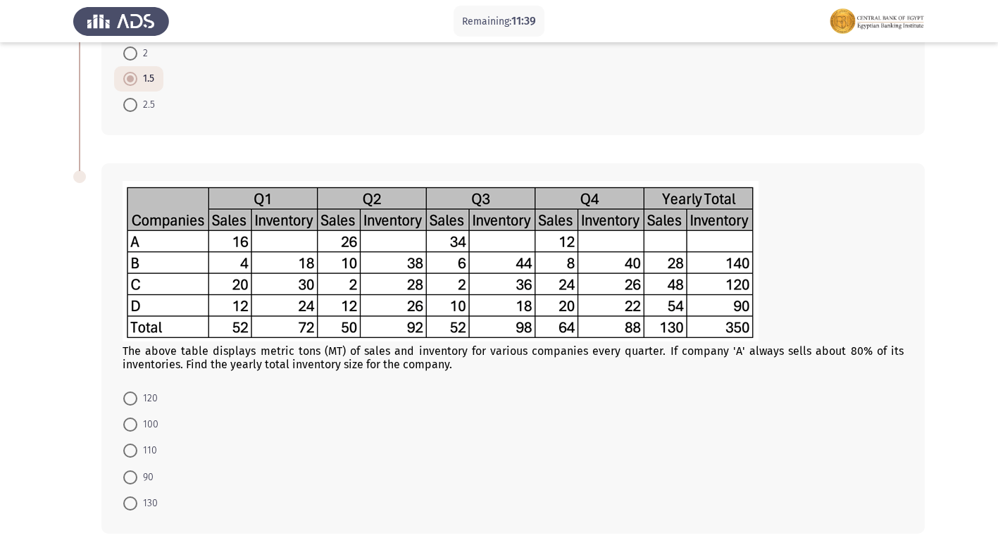
scroll to position [593, 0]
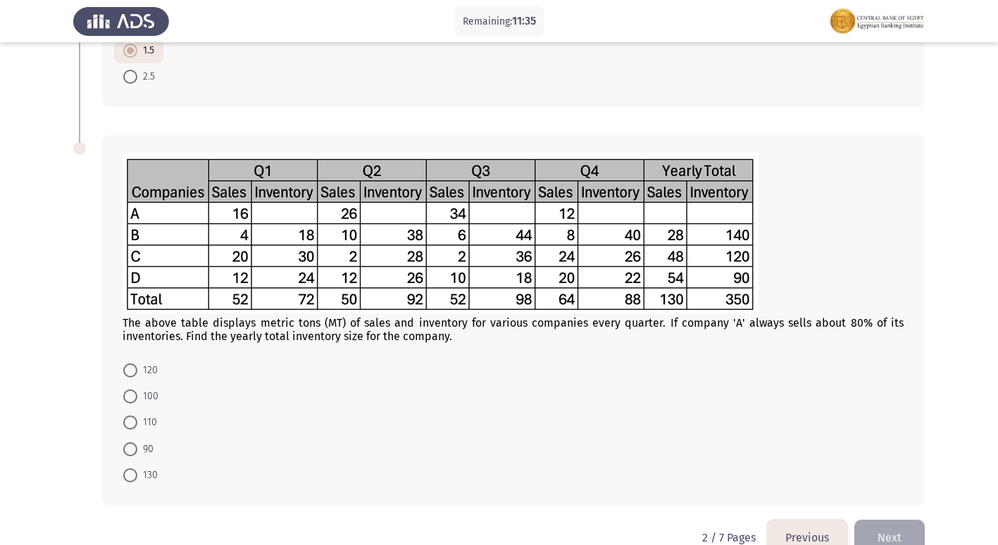
click at [129, 390] on span at bounding box center [130, 397] width 14 height 14
click at [129, 390] on input "100" at bounding box center [130, 397] width 14 height 14
radio input "true"
click at [138, 466] on span "130" at bounding box center [147, 474] width 20 height 17
click at [137, 468] on input "130" at bounding box center [130, 475] width 14 height 14
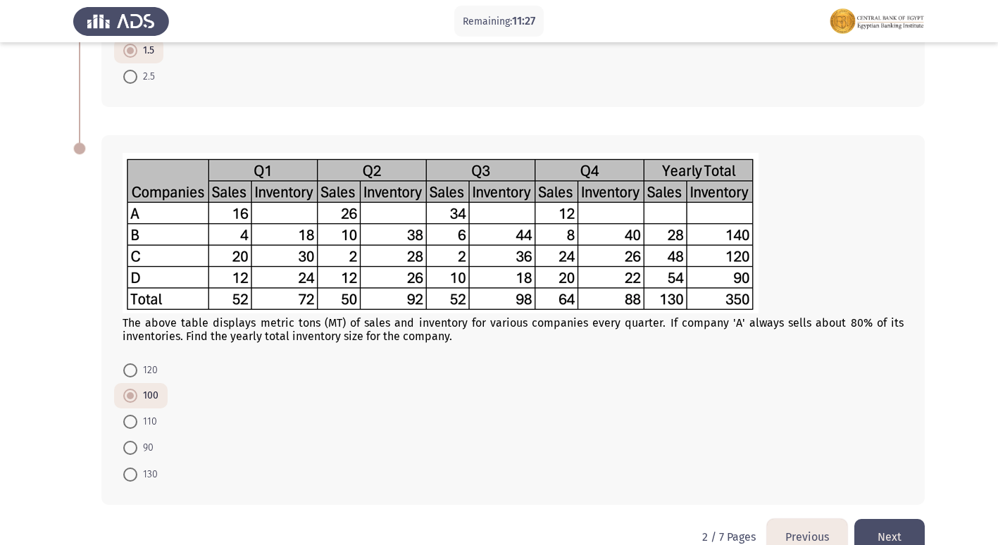
radio input "true"
click at [893, 528] on button "Next" at bounding box center [890, 537] width 70 height 36
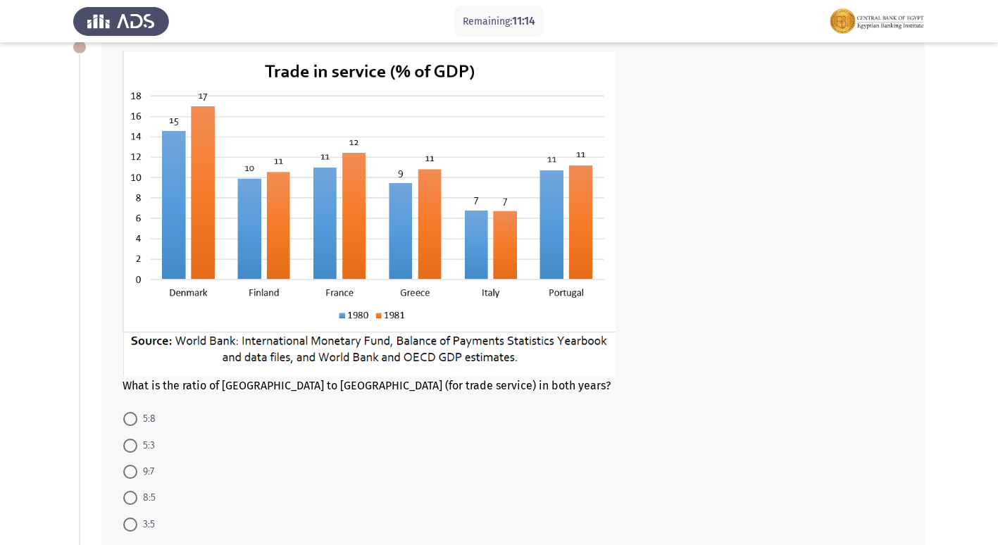
scroll to position [113, 0]
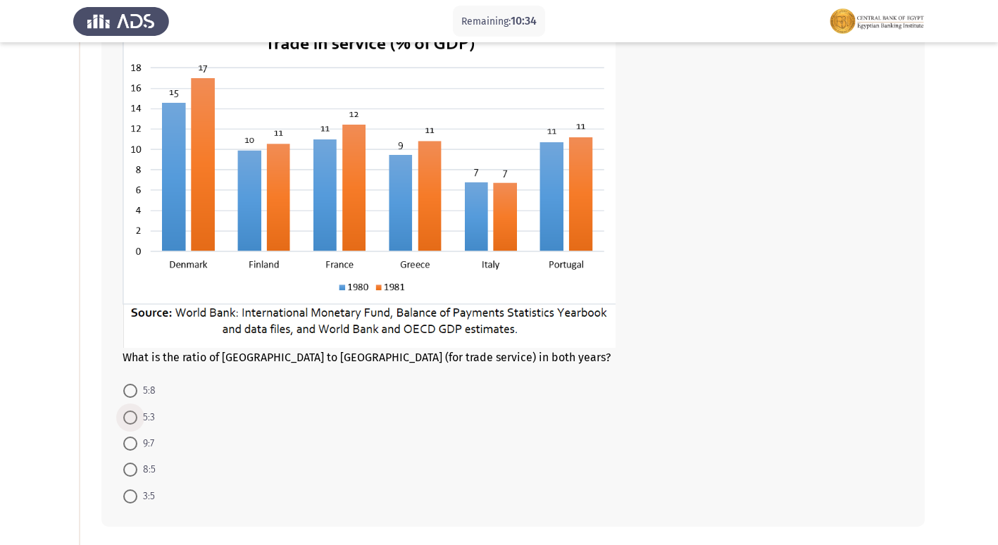
click at [127, 413] on span at bounding box center [130, 418] width 14 height 14
click at [127, 413] on input "5:3" at bounding box center [130, 418] width 14 height 14
radio input "true"
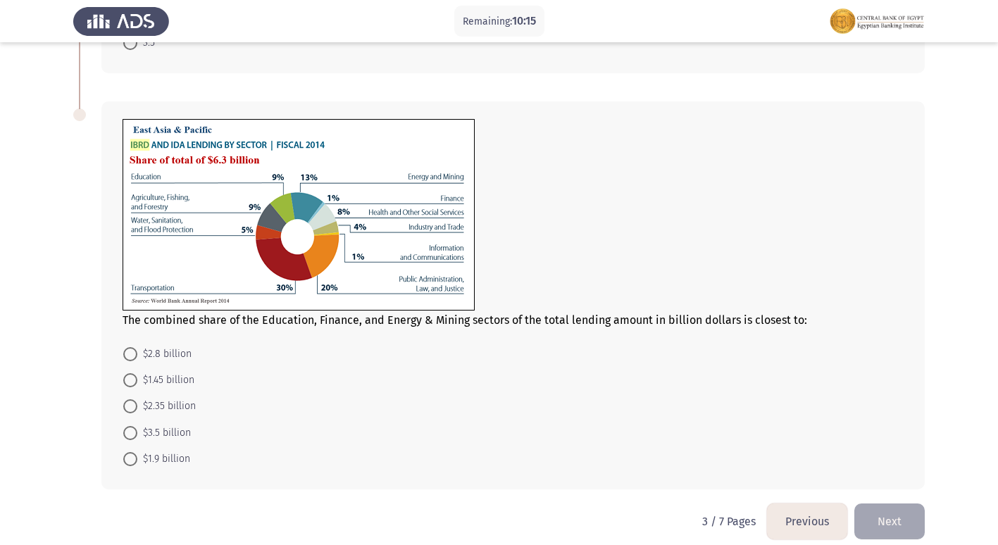
scroll to position [574, 0]
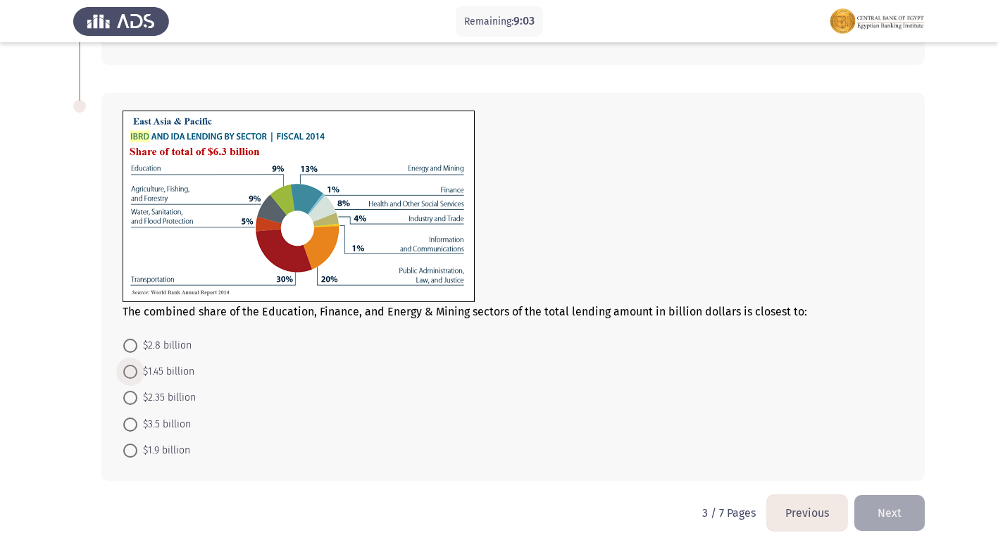
click at [131, 370] on span at bounding box center [130, 372] width 14 height 14
click at [131, 370] on input "$1.45 billion" at bounding box center [130, 372] width 14 height 14
radio input "true"
click at [898, 519] on button "Next" at bounding box center [890, 513] width 70 height 36
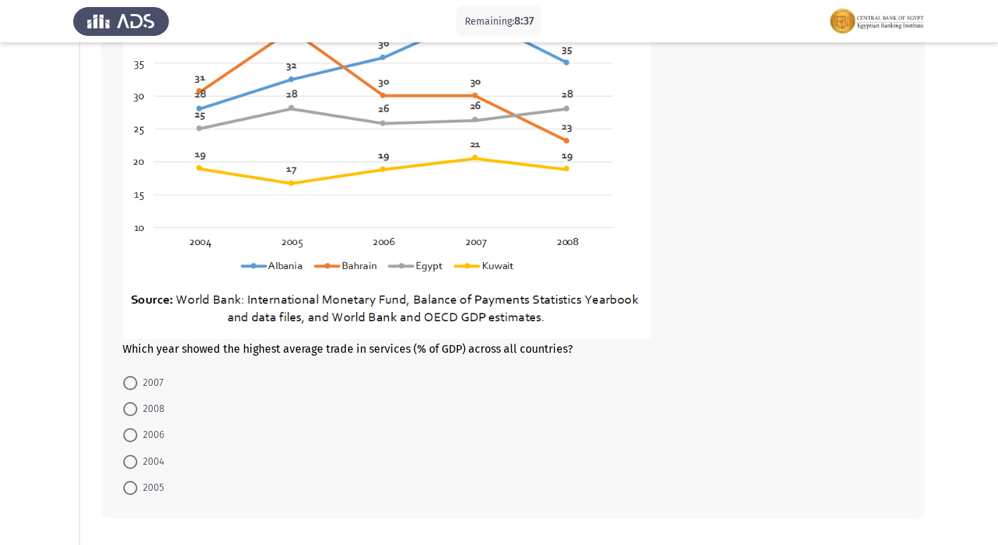
scroll to position [225, 0]
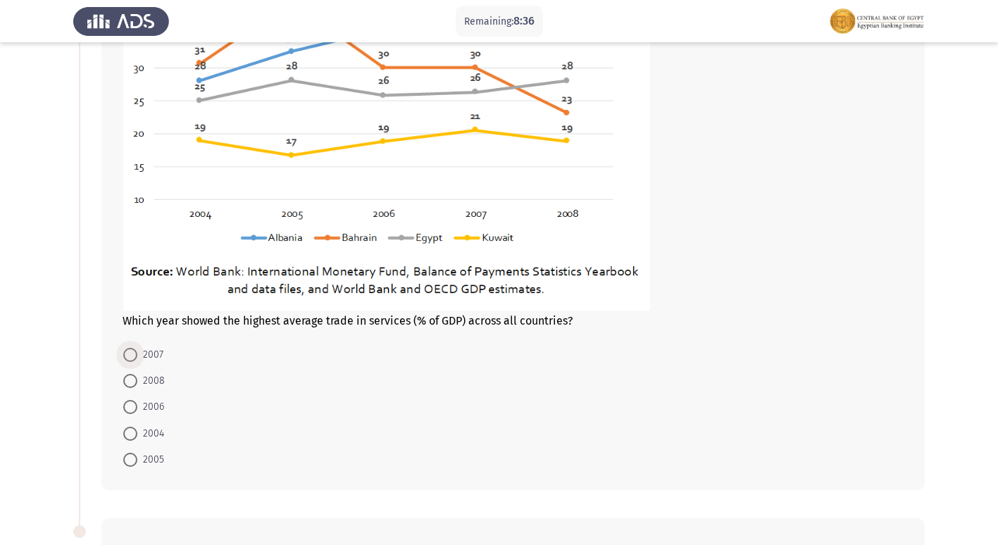
click at [130, 354] on span at bounding box center [130, 355] width 14 height 14
click at [130, 354] on input "2007" at bounding box center [130, 355] width 14 height 14
radio input "true"
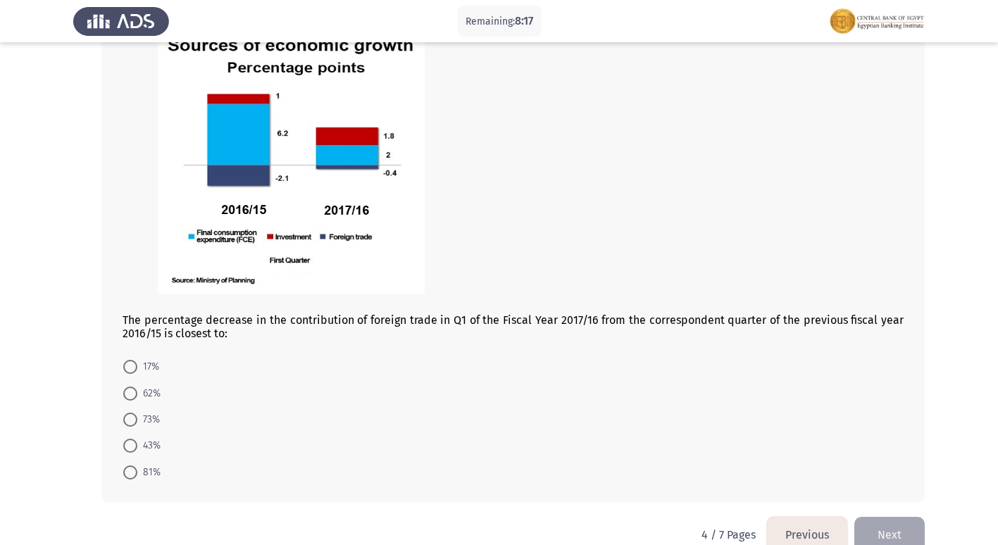
scroll to position [736, 0]
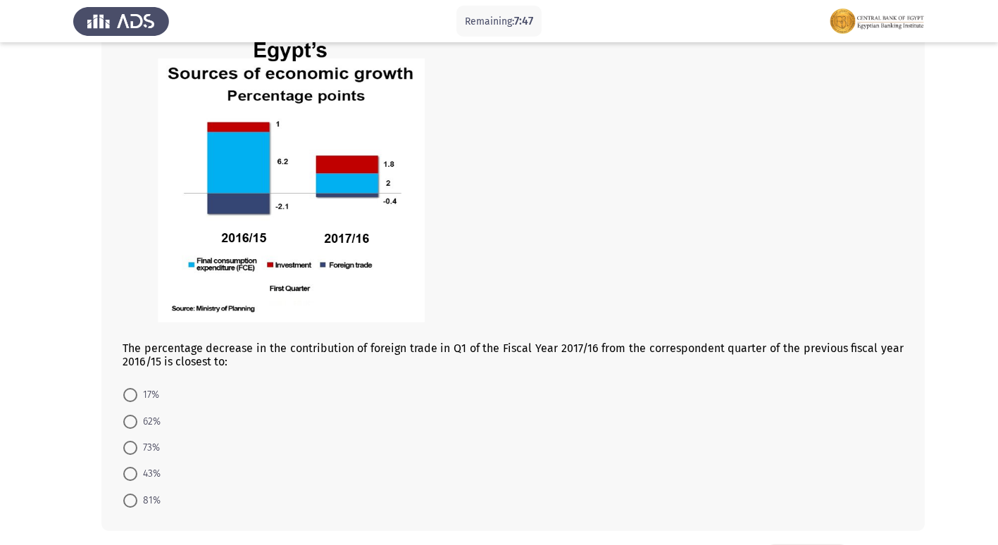
click at [124, 497] on span at bounding box center [130, 501] width 14 height 14
click at [124, 497] on input "81%" at bounding box center [130, 501] width 14 height 14
radio input "true"
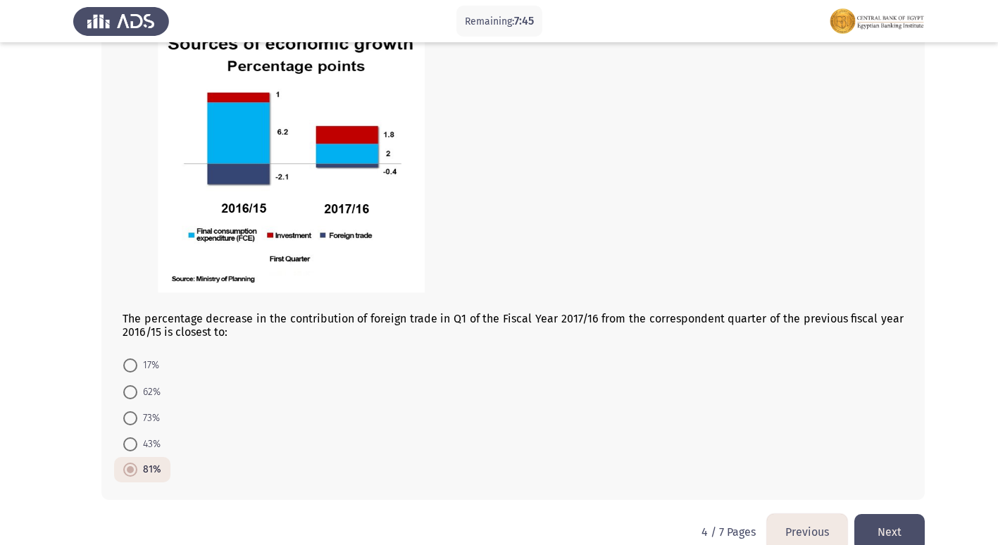
scroll to position [791, 0]
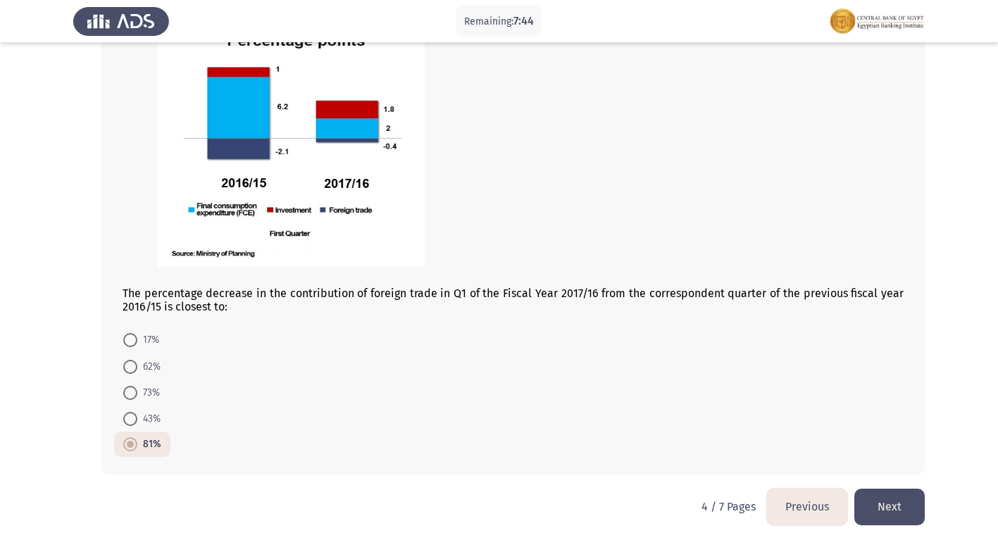
click at [896, 501] on button "Next" at bounding box center [890, 507] width 70 height 36
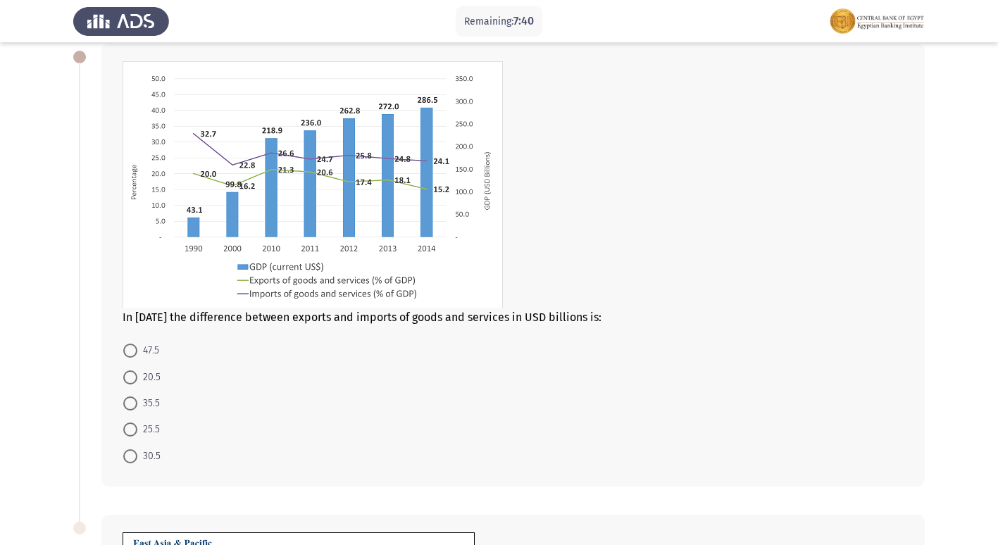
scroll to position [85, 0]
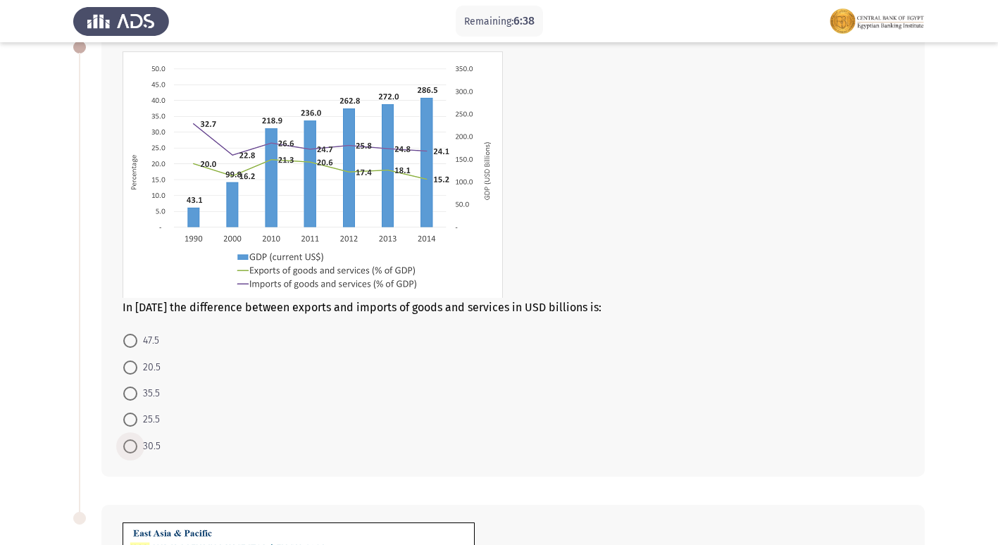
click at [128, 447] on span at bounding box center [130, 447] width 14 height 14
click at [128, 447] on input "30.5" at bounding box center [130, 447] width 14 height 14
radio input "true"
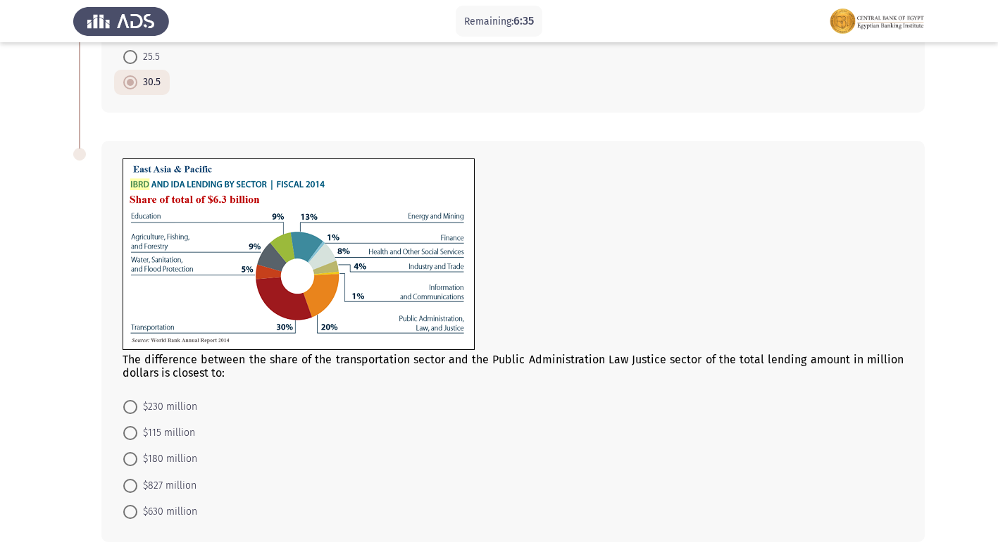
scroll to position [461, 0]
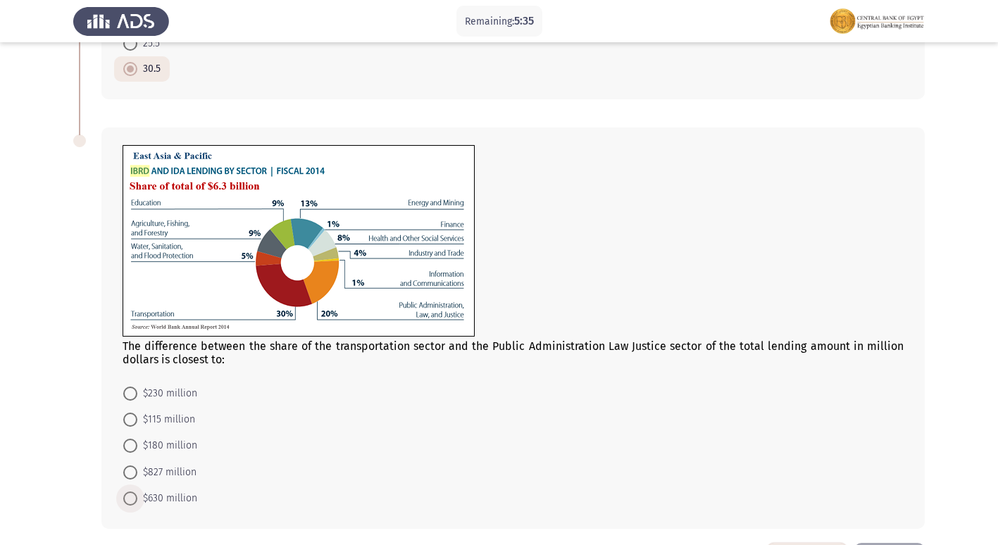
click at [125, 502] on span at bounding box center [130, 499] width 14 height 14
click at [125, 502] on input "$630 million" at bounding box center [130, 499] width 14 height 14
radio input "true"
click at [168, 396] on span "$230 million" at bounding box center [167, 393] width 60 height 17
click at [137, 396] on input "$230 million" at bounding box center [130, 394] width 14 height 14
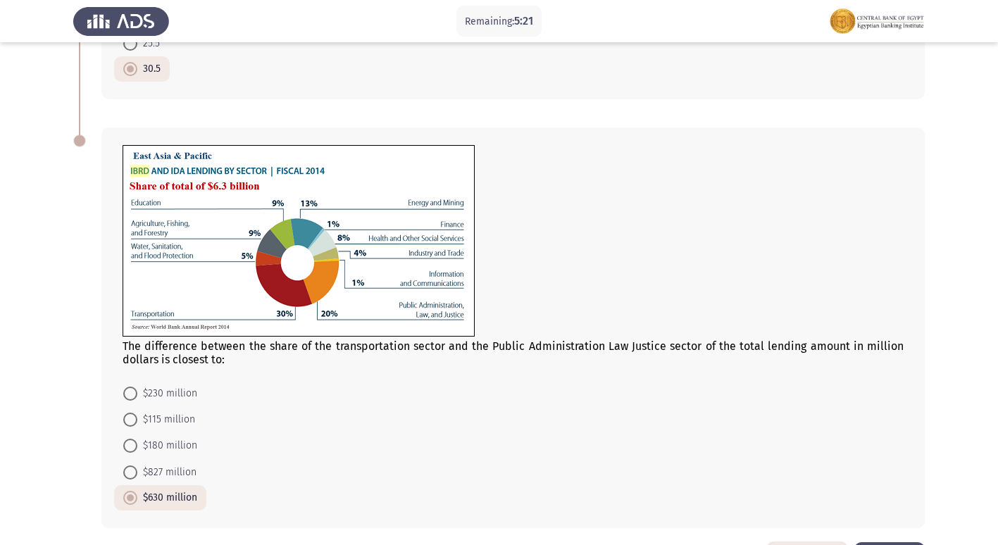
radio input "true"
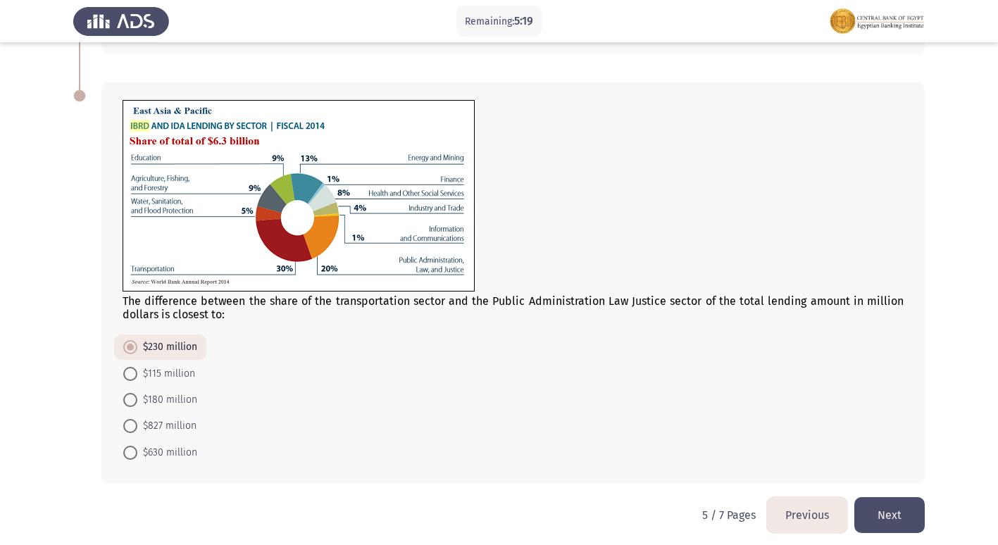
scroll to position [514, 0]
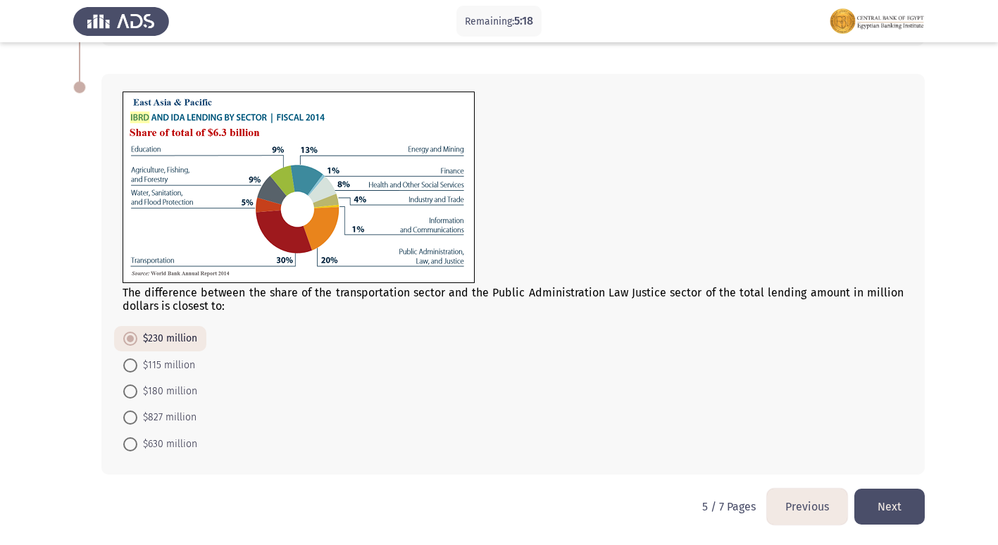
click at [879, 517] on button "Next" at bounding box center [890, 507] width 70 height 36
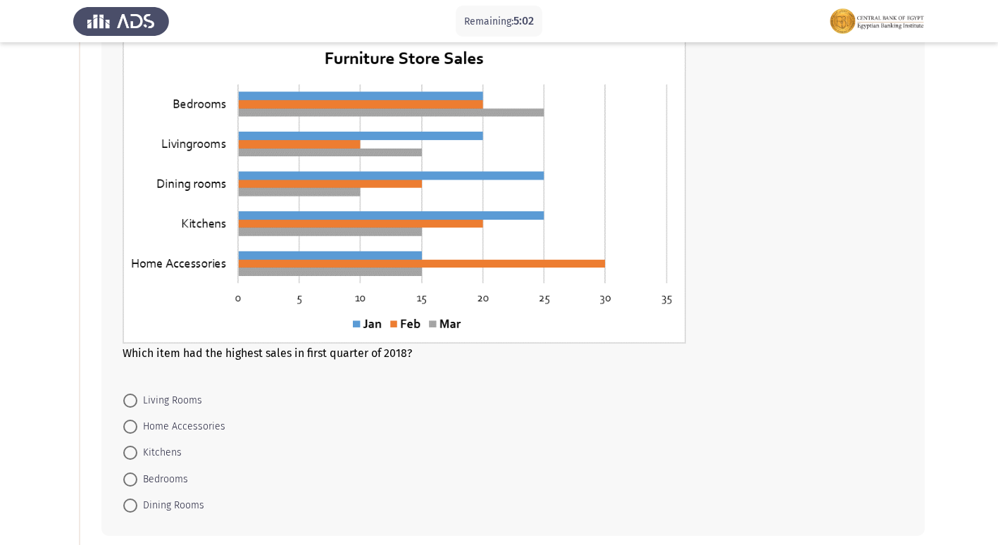
scroll to position [85, 0]
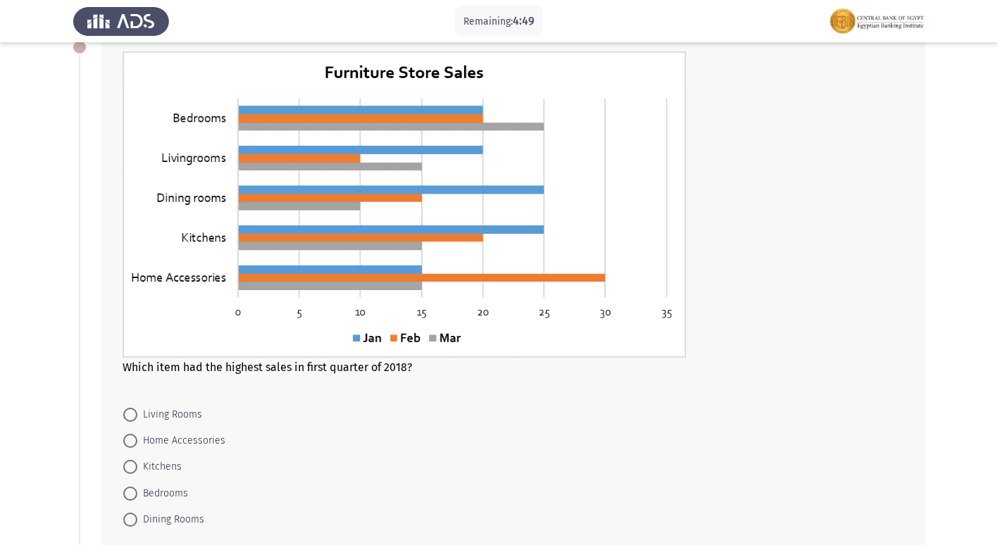
click at [185, 433] on span "Home Accessories" at bounding box center [181, 441] width 88 height 17
click at [137, 434] on input "Home Accessories" at bounding box center [130, 441] width 14 height 14
radio input "true"
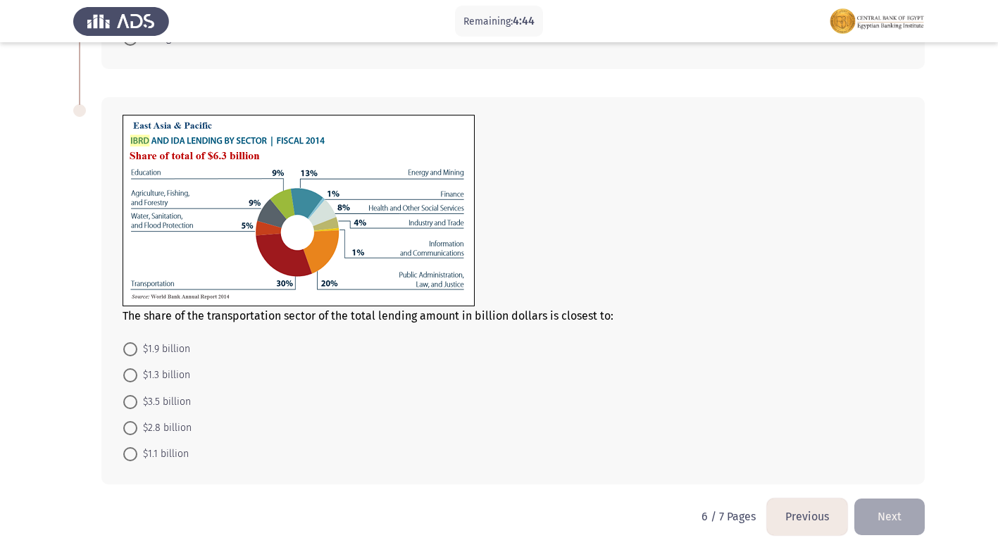
scroll to position [574, 0]
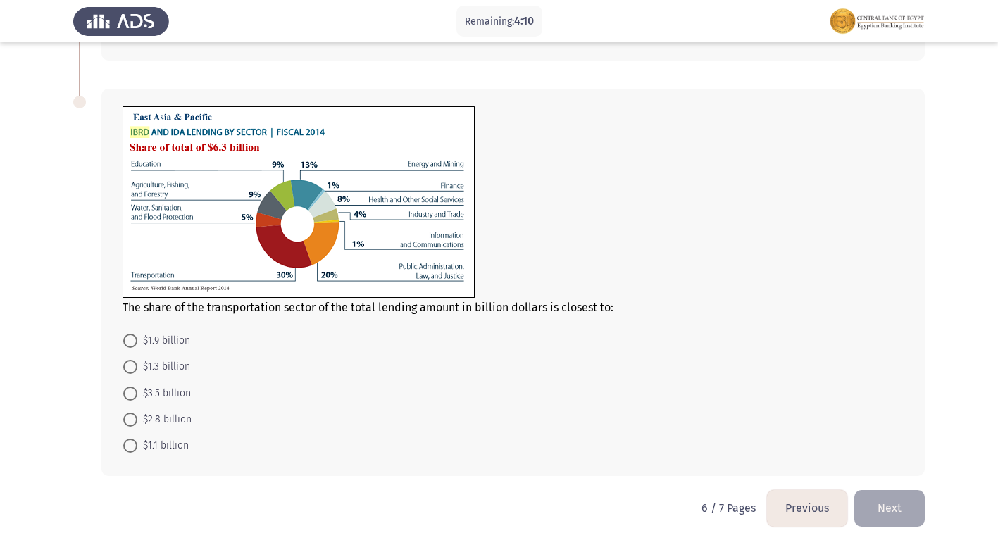
click at [130, 342] on span at bounding box center [130, 341] width 14 height 14
click at [130, 342] on input "$1.9 billion" at bounding box center [130, 341] width 14 height 14
radio input "true"
click at [881, 504] on button "Next" at bounding box center [890, 508] width 70 height 36
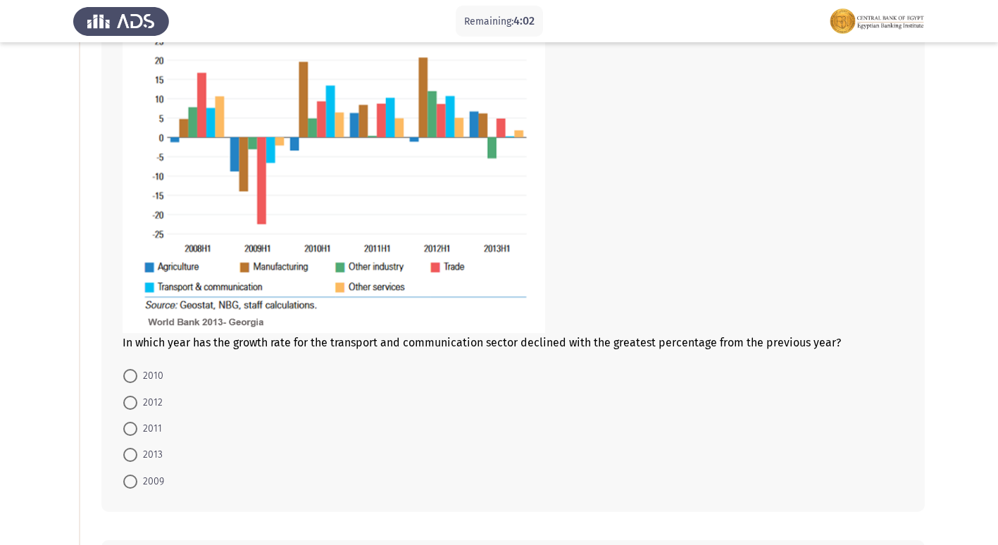
scroll to position [170, 0]
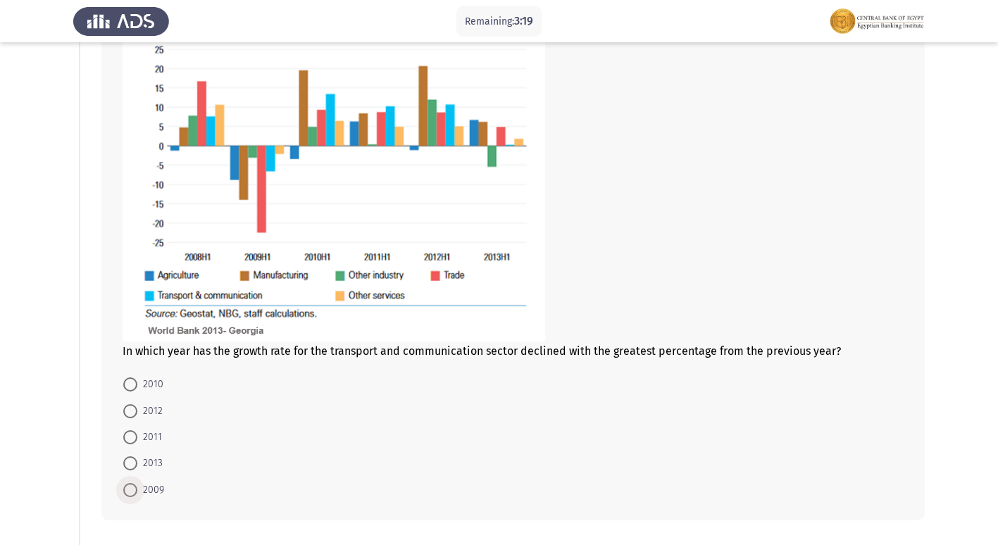
click at [146, 490] on span "2009" at bounding box center [150, 490] width 27 height 17
click at [137, 490] on input "2009" at bounding box center [130, 490] width 14 height 14
radio input "true"
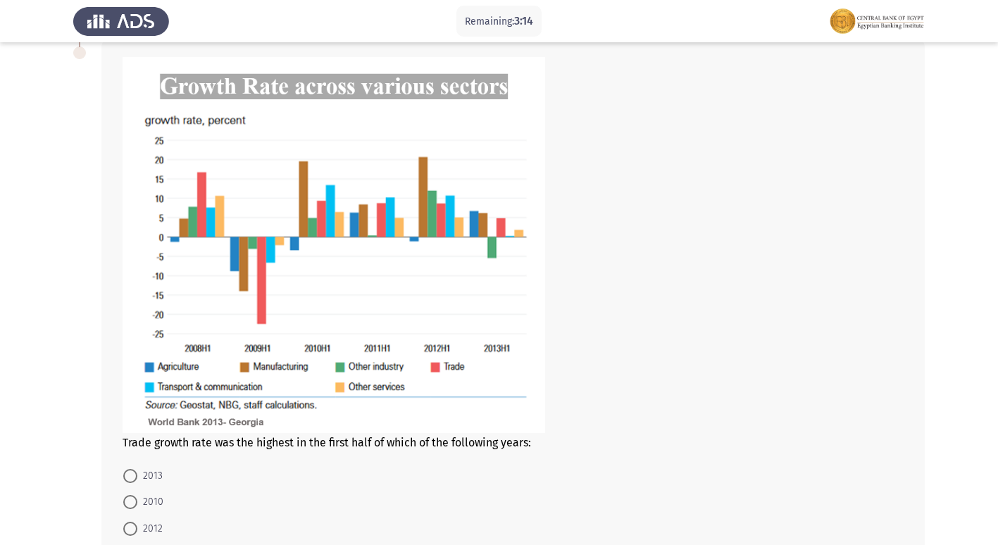
scroll to position [715, 0]
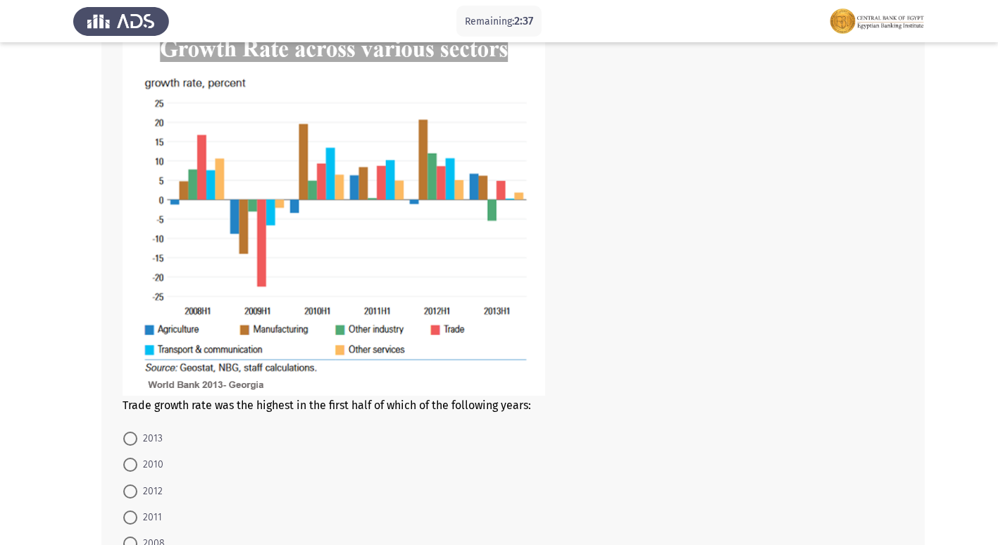
click at [154, 541] on span "2008" at bounding box center [150, 544] width 27 height 17
click at [137, 541] on input "2008" at bounding box center [130, 544] width 14 height 14
radio input "true"
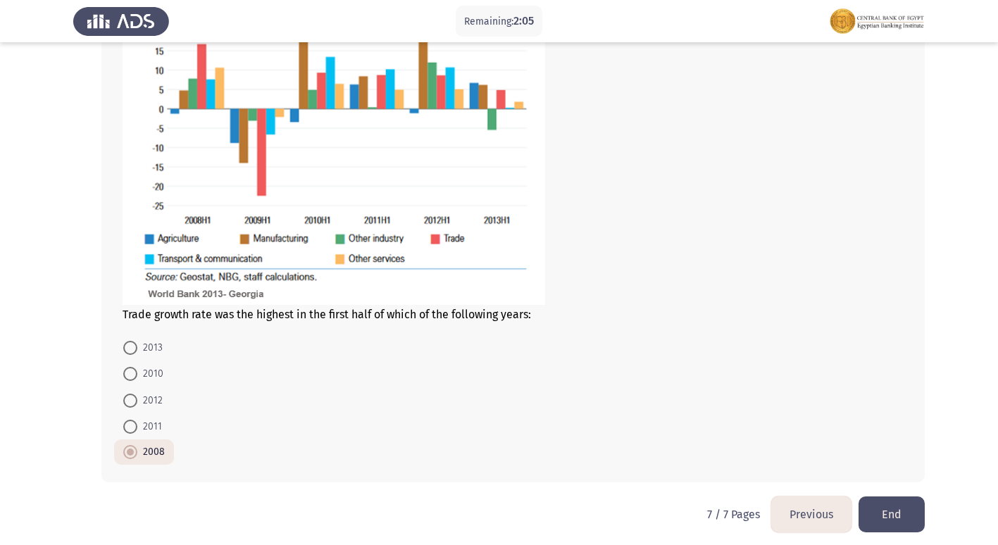
scroll to position [814, 0]
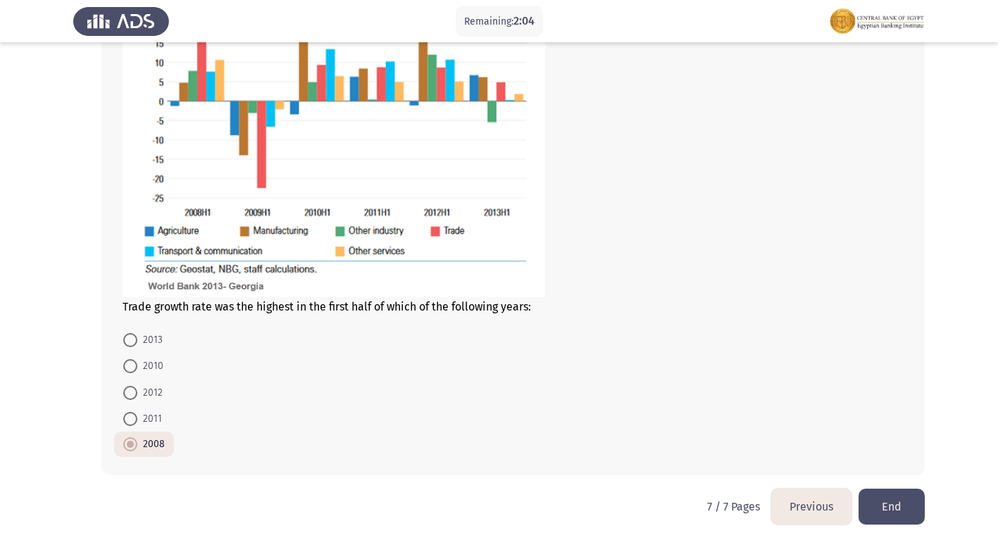
click at [807, 503] on button "Previous" at bounding box center [812, 507] width 80 height 36
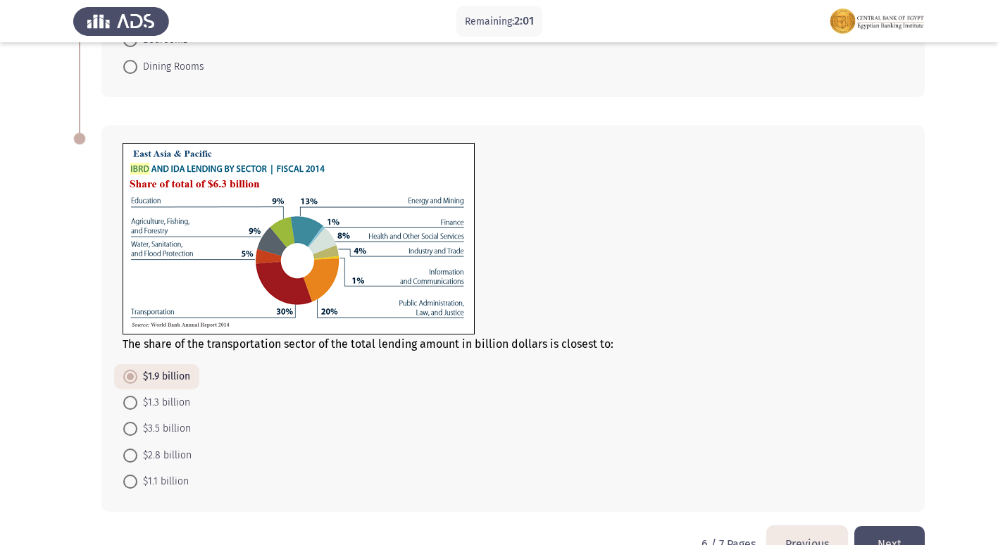
scroll to position [574, 0]
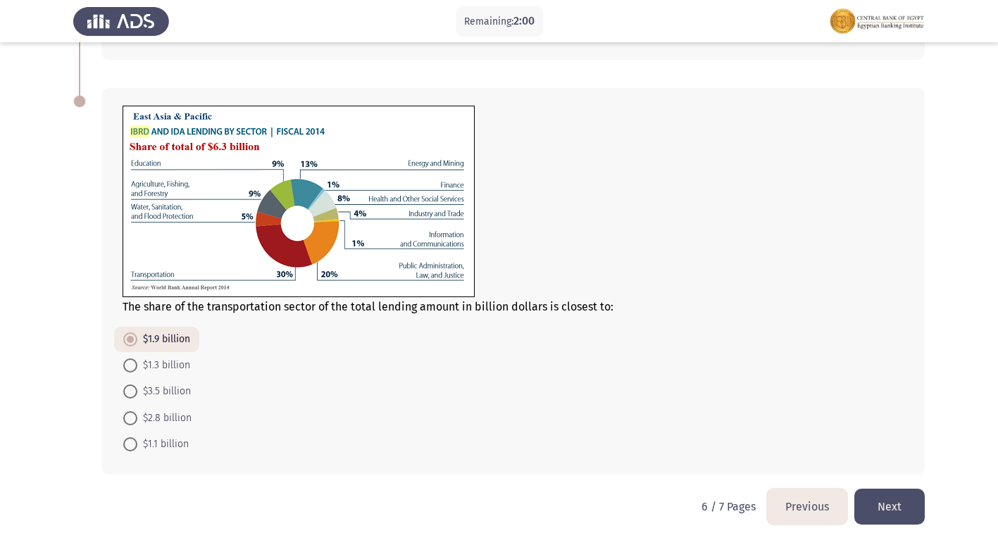
click at [808, 505] on button "Previous" at bounding box center [807, 507] width 80 height 36
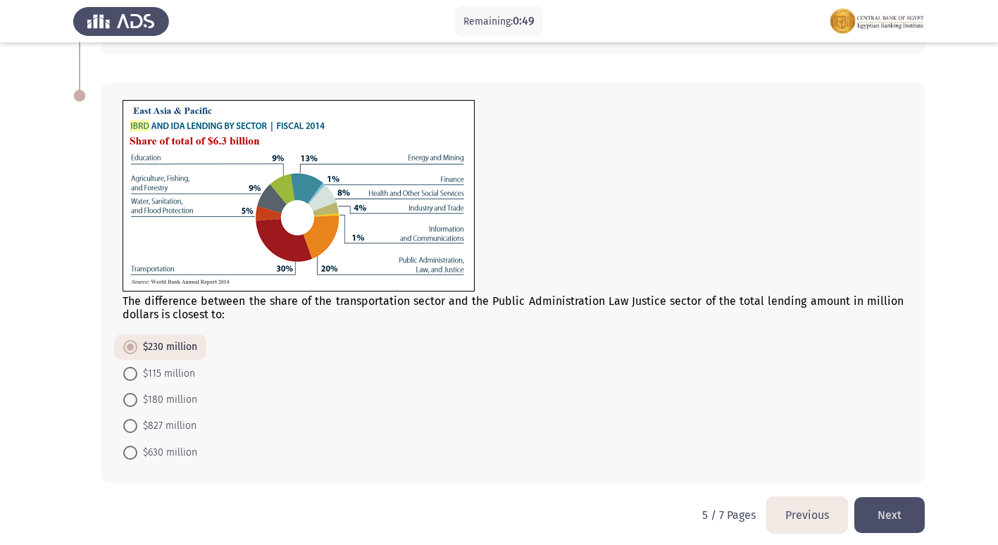
scroll to position [514, 0]
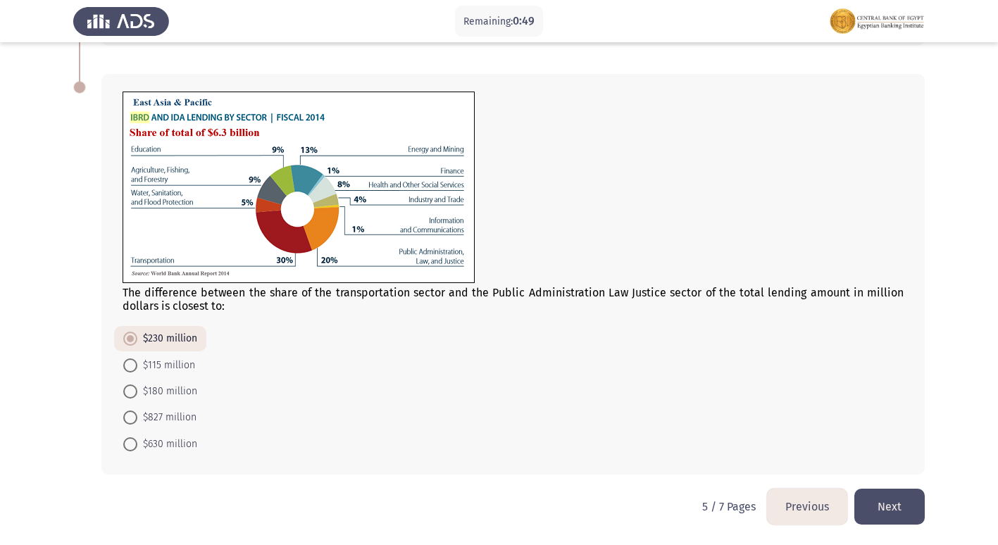
click at [803, 503] on button "Previous" at bounding box center [807, 507] width 80 height 36
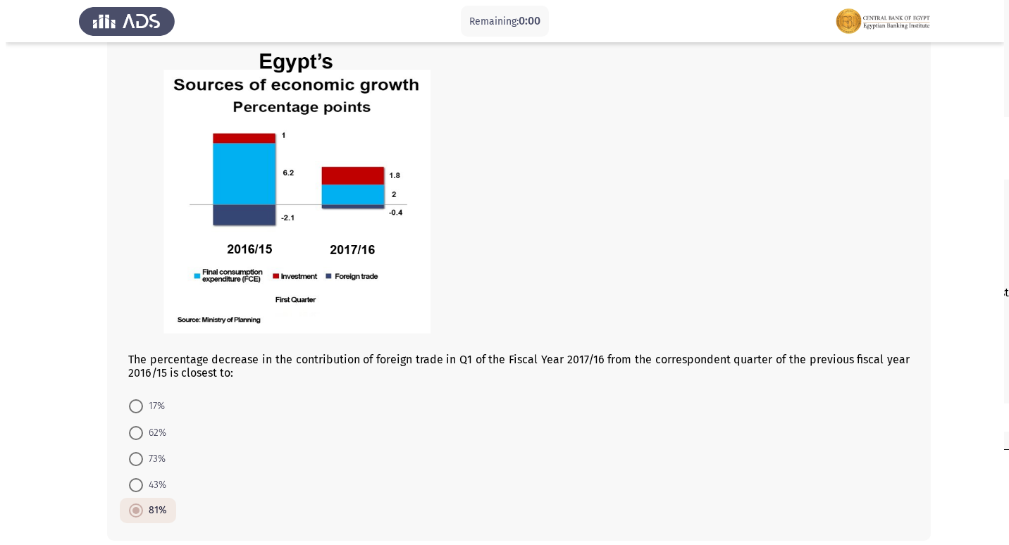
scroll to position [0, 0]
